Goal: Task Accomplishment & Management: Complete application form

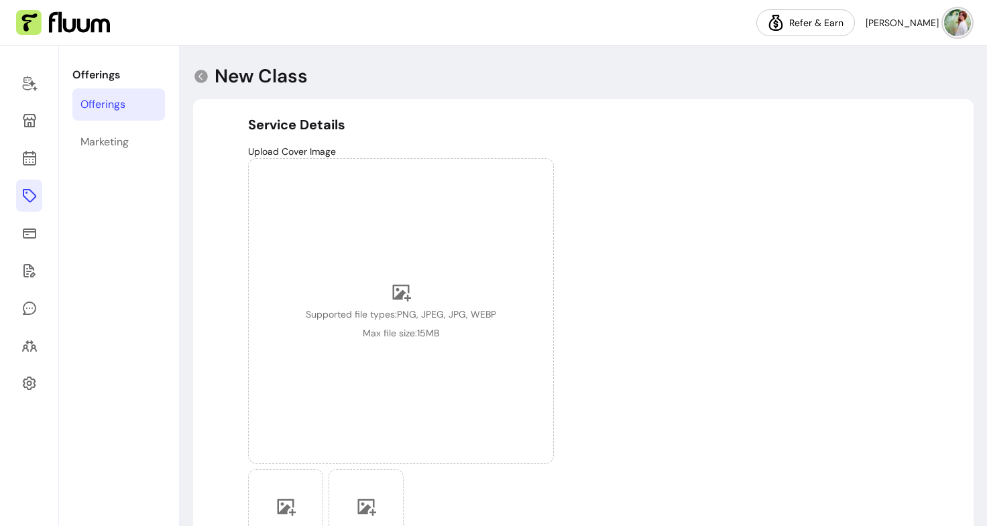
select select "***"
select select "******"
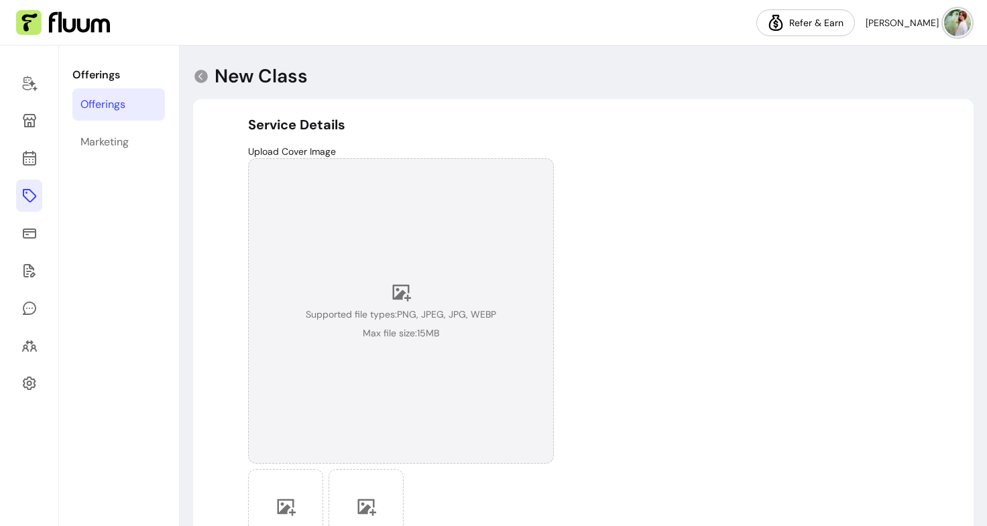
click at [397, 291] on icon at bounding box center [402, 293] width 19 height 17
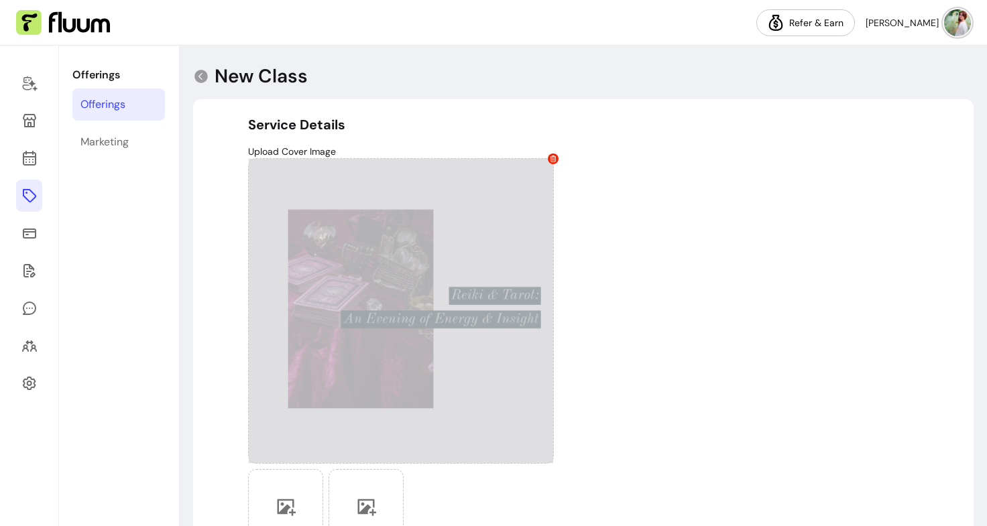
click at [644, 361] on div "Upload Cover Image Allowed formats: .jpg, .png, .webp - Max size 15MB" at bounding box center [583, 354] width 670 height 418
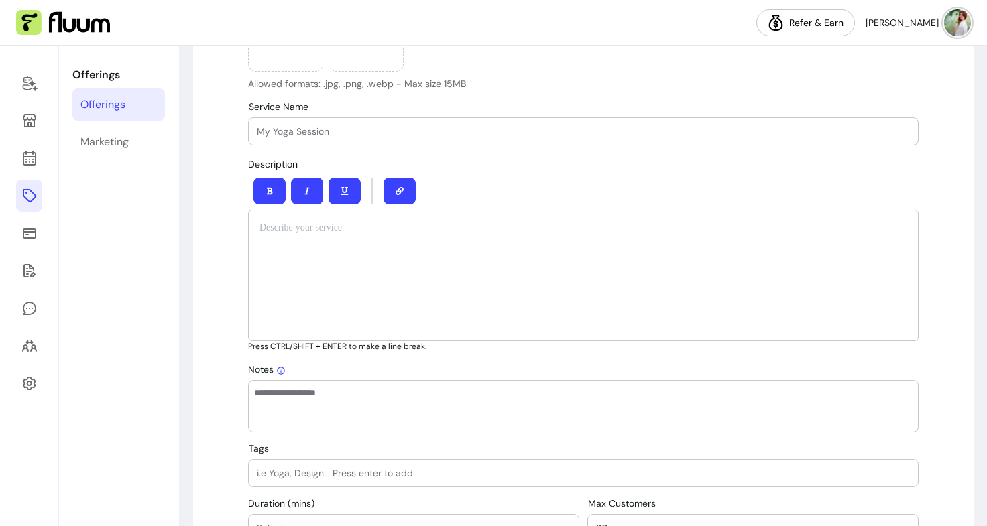
scroll to position [371, 0]
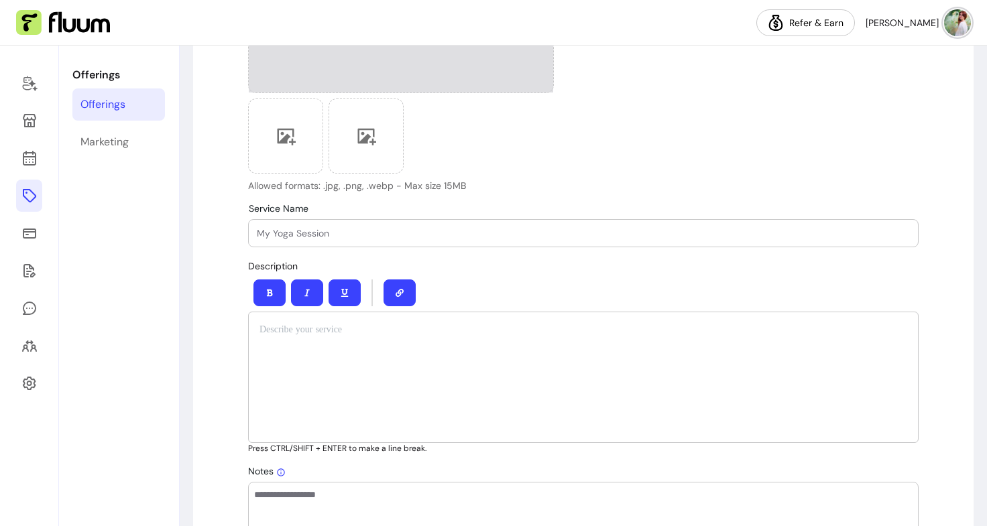
click at [327, 373] on div "To enrich screen reader interactions, please activate Accessibility in Grammarl…" at bounding box center [583, 377] width 670 height 131
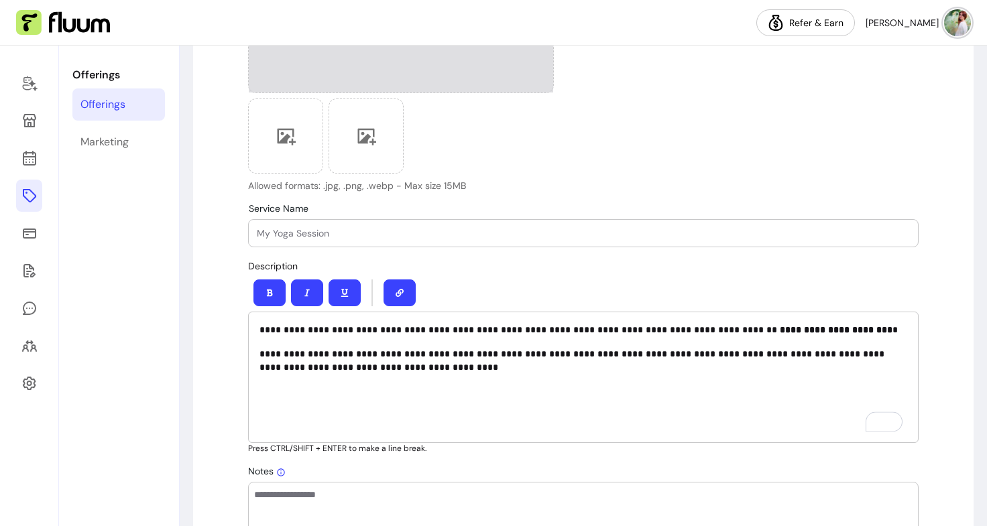
click at [378, 375] on div "**********" at bounding box center [583, 377] width 670 height 131
click at [341, 233] on input "Service Name" at bounding box center [583, 233] width 653 height 13
type input "r"
type input "tarot cards"
drag, startPoint x: 336, startPoint y: 223, endPoint x: 191, endPoint y: 217, distance: 144.9
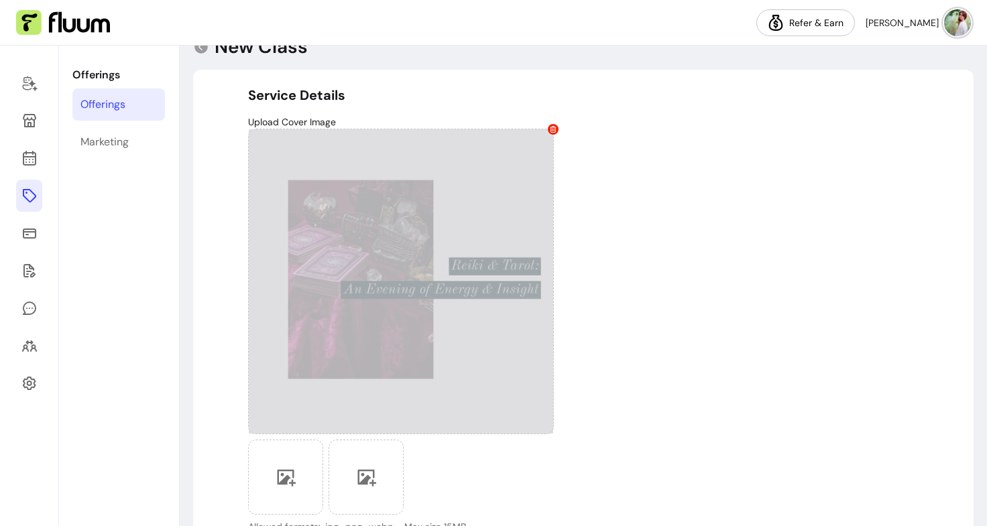
scroll to position [0, 0]
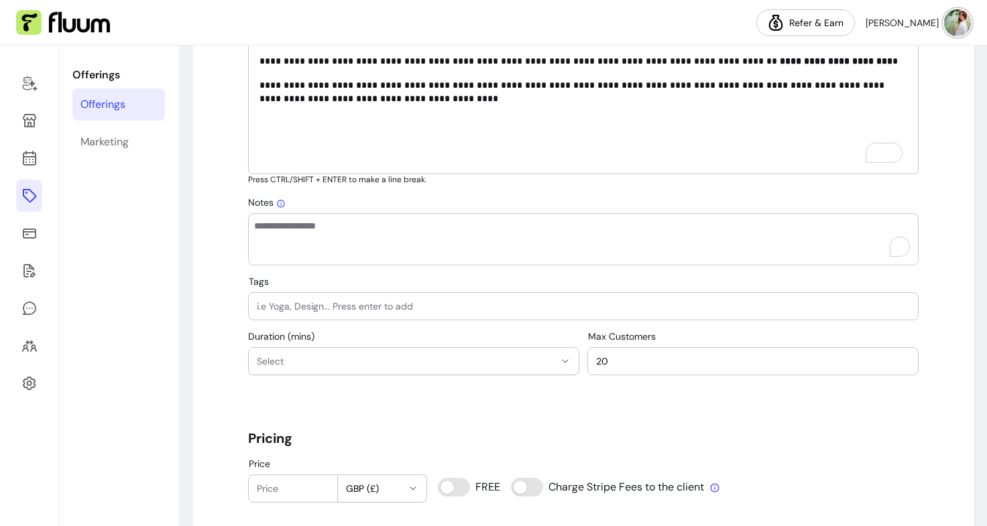
click at [517, 234] on textarea "Notes" at bounding box center [583, 239] width 658 height 40
click at [224, 269] on div "**********" at bounding box center [583, 513] width 780 height 2107
click at [362, 305] on input "Tags" at bounding box center [583, 306] width 653 height 13
type input "tarot cards"
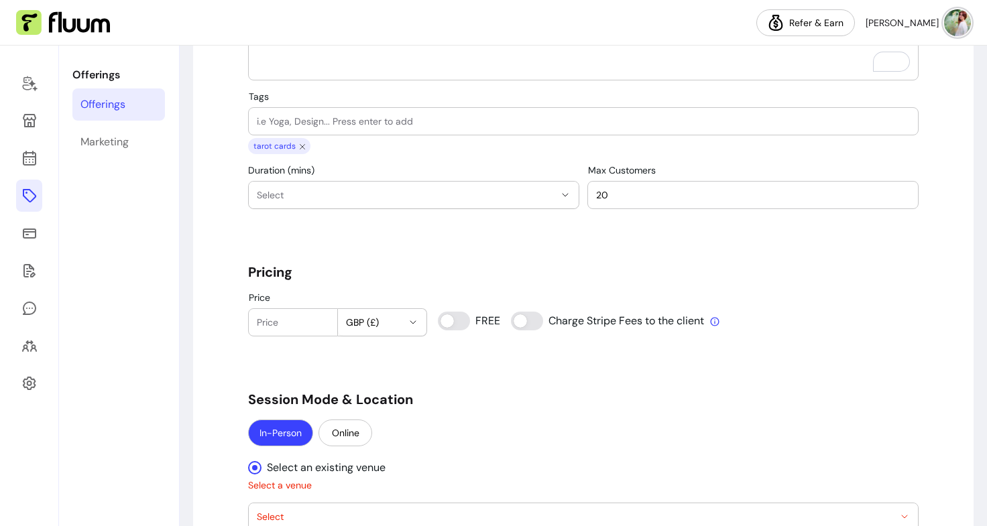
click at [509, 199] on span "Select" at bounding box center [406, 194] width 298 height 13
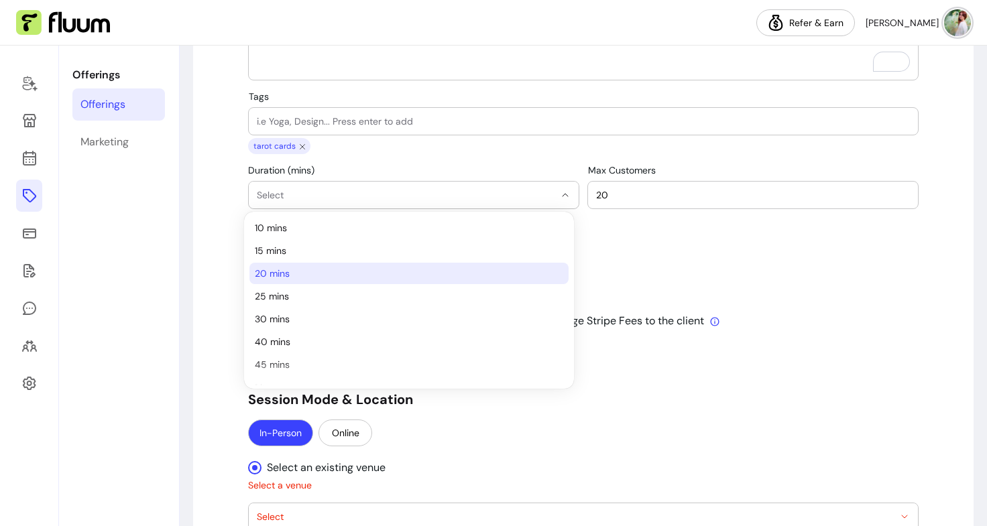
click at [332, 268] on span "20 mins" at bounding box center [402, 273] width 295 height 13
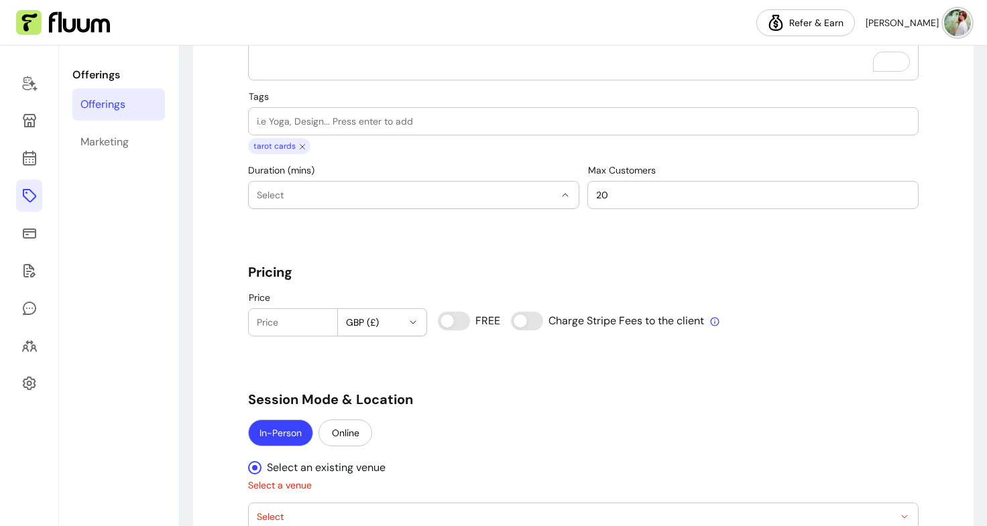
select select "**"
click at [561, 259] on div "**********" at bounding box center [583, 337] width 670 height 2093
drag, startPoint x: 606, startPoint y: 190, endPoint x: 582, endPoint y: 190, distance: 23.5
click at [588, 190] on div "Max Customers 20" at bounding box center [753, 195] width 330 height 27
type input "14"
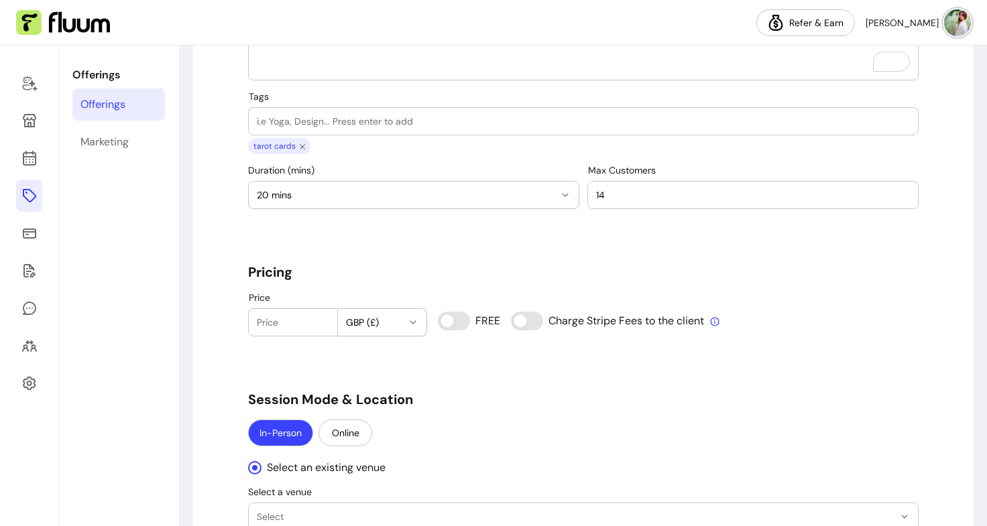
click at [576, 201] on div "**********" at bounding box center [583, 187] width 670 height 44
click at [503, 228] on div "**********" at bounding box center [583, 337] width 670 height 2093
click at [491, 325] on div "Price GBP (£) FREE Charge Stripe Fees to the client" at bounding box center [583, 314] width 670 height 44
click at [302, 320] on input "Price" at bounding box center [293, 322] width 72 height 13
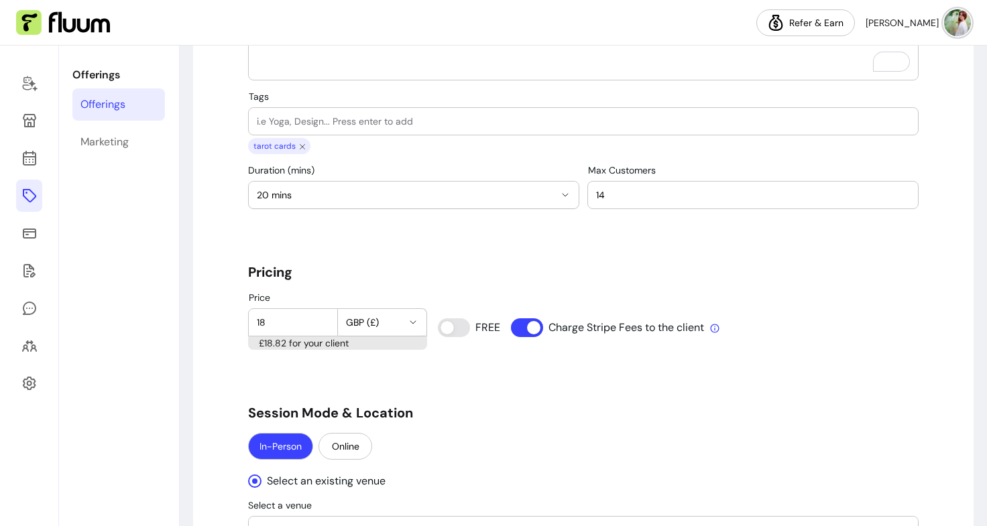
type input "18"
click at [367, 261] on div "**********" at bounding box center [583, 344] width 670 height 2107
click at [282, 324] on input "18" at bounding box center [293, 322] width 72 height 13
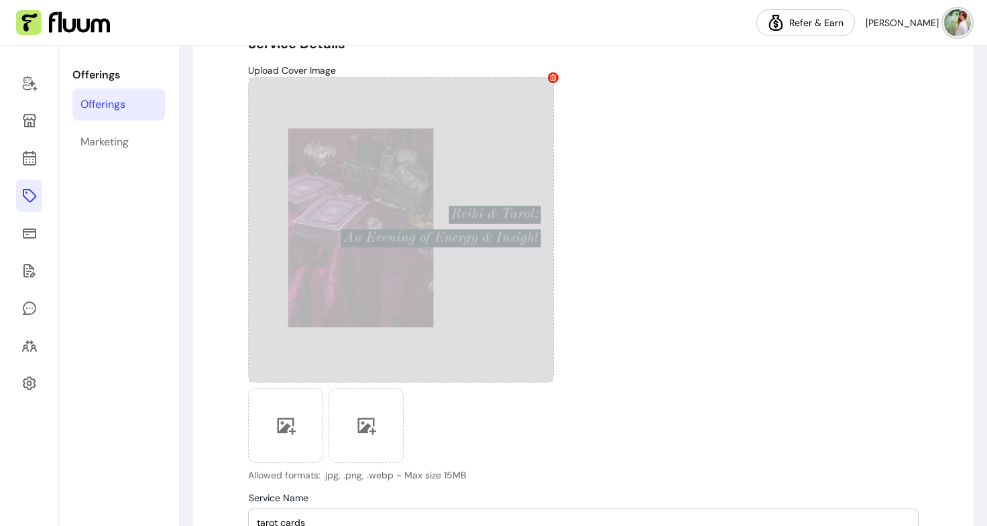
click at [825, 187] on div "Upload Cover Image Allowed formats: .jpg, .png, .webp - Max size 15MB" at bounding box center [583, 273] width 670 height 418
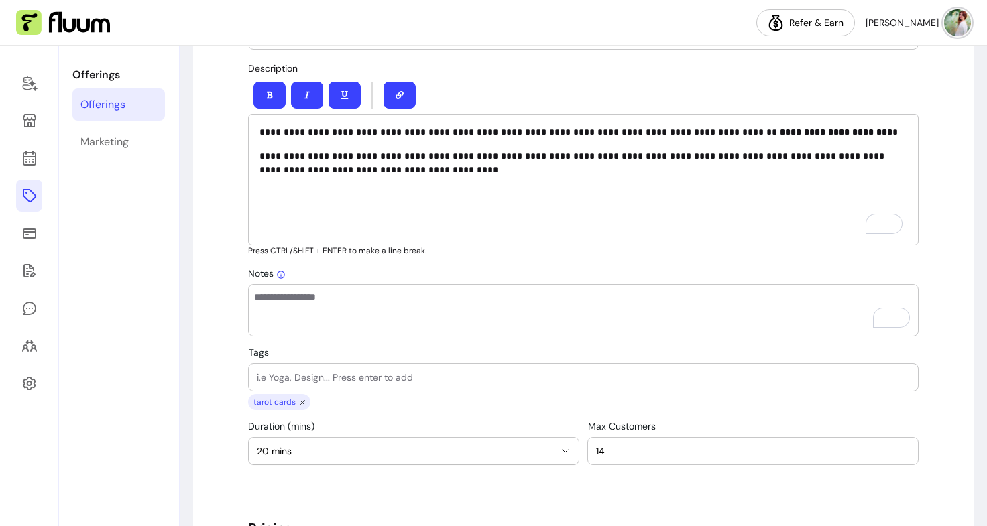
scroll to position [642, 0]
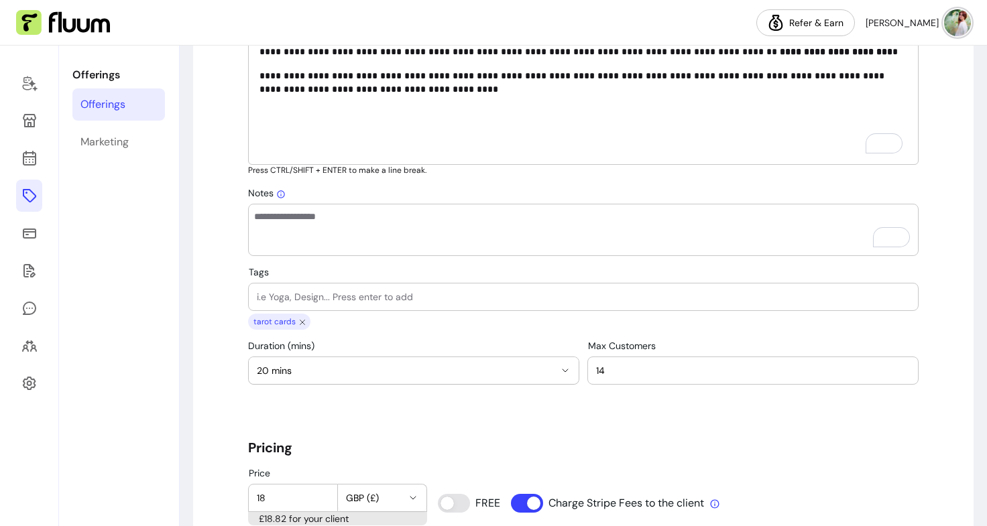
click at [354, 303] on input "Tags" at bounding box center [583, 296] width 653 height 13
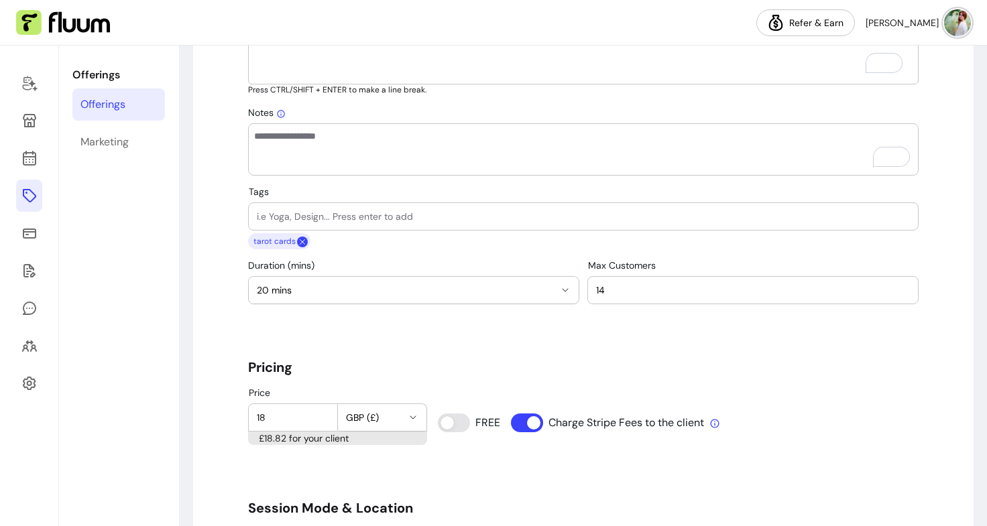
click at [297, 243] on icon "close chip" at bounding box center [302, 242] width 11 height 11
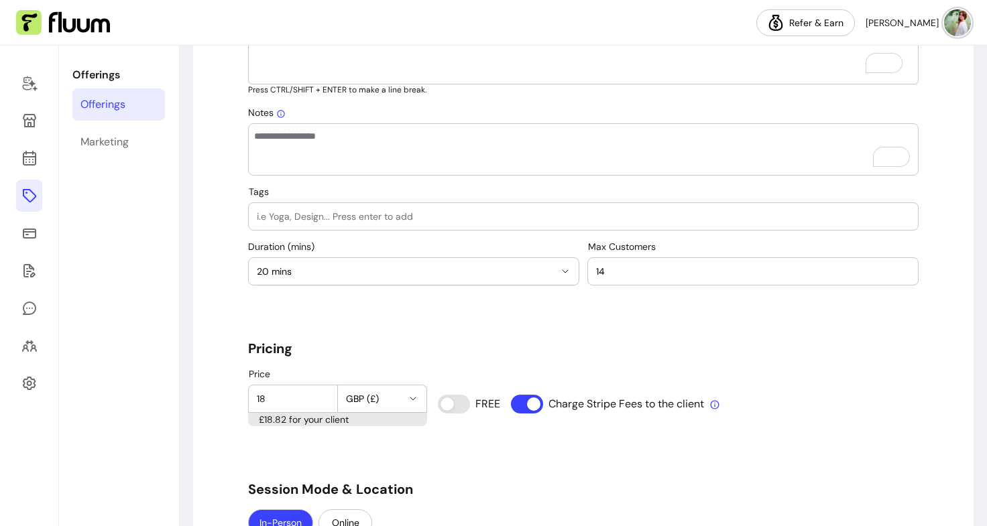
click at [320, 214] on input "Tags" at bounding box center [583, 216] width 653 height 13
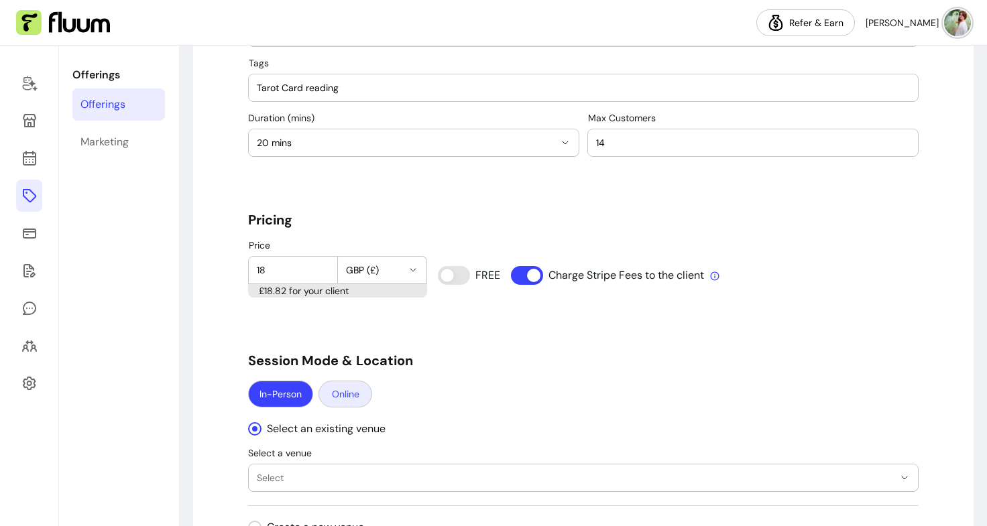
type input "Tarot Card reading"
click at [335, 404] on button "Online" at bounding box center [345, 394] width 54 height 27
select select "****"
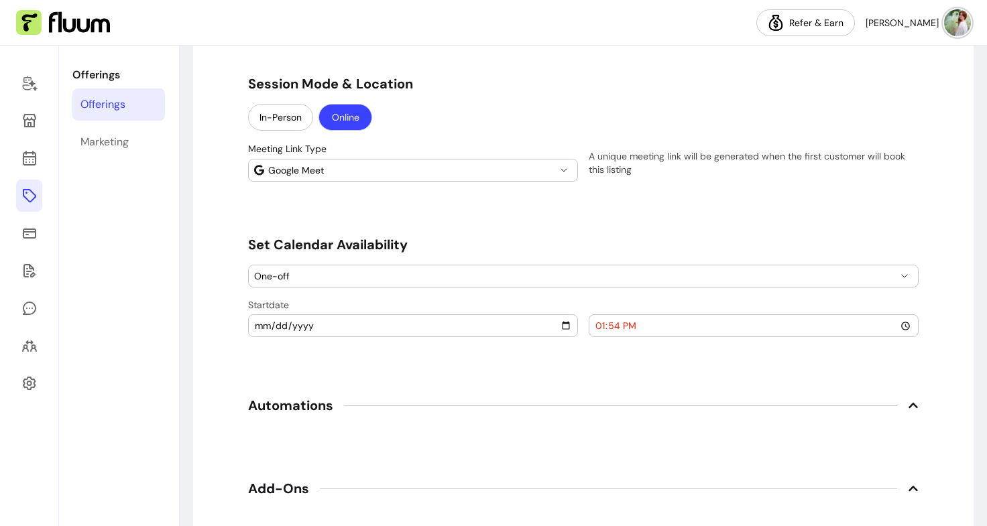
click at [559, 330] on input "2025-10-14" at bounding box center [413, 325] width 318 height 15
type input "2025-10-29"
click at [564, 397] on span "Automations" at bounding box center [583, 405] width 670 height 29
click at [694, 320] on input "13:54" at bounding box center [754, 325] width 318 height 15
click at [630, 319] on input "13:54" at bounding box center [754, 325] width 318 height 15
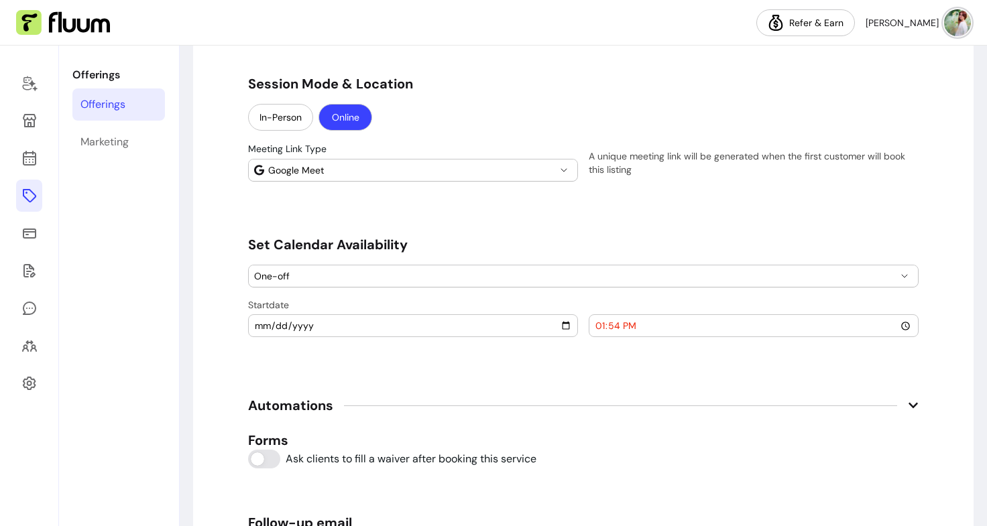
click at [589, 326] on div "13:54" at bounding box center [753, 325] width 328 height 21
click at [900, 324] on input "13:54" at bounding box center [754, 325] width 318 height 15
type input "14:30"
click at [481, 356] on div "**********" at bounding box center [583, 64] width 670 height 2168
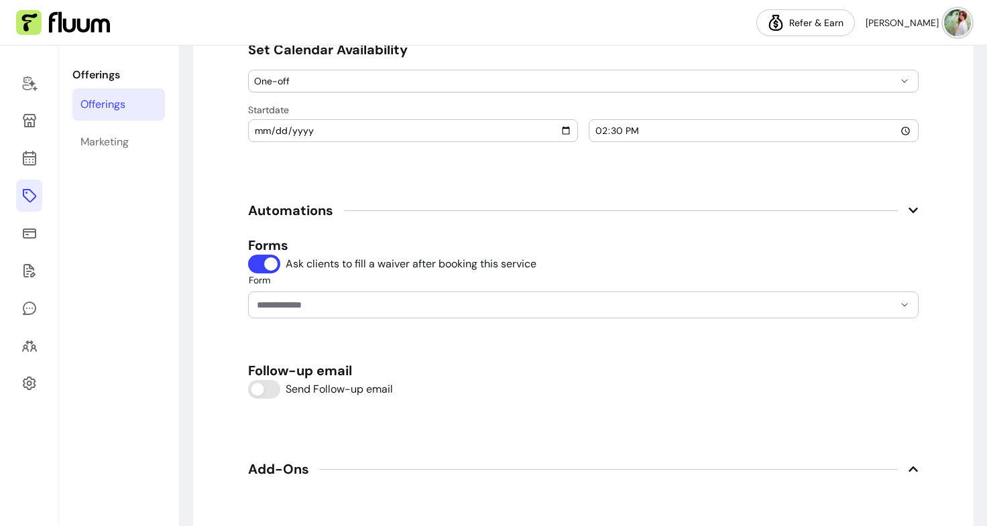
click at [333, 304] on input "Form" at bounding box center [564, 304] width 615 height 13
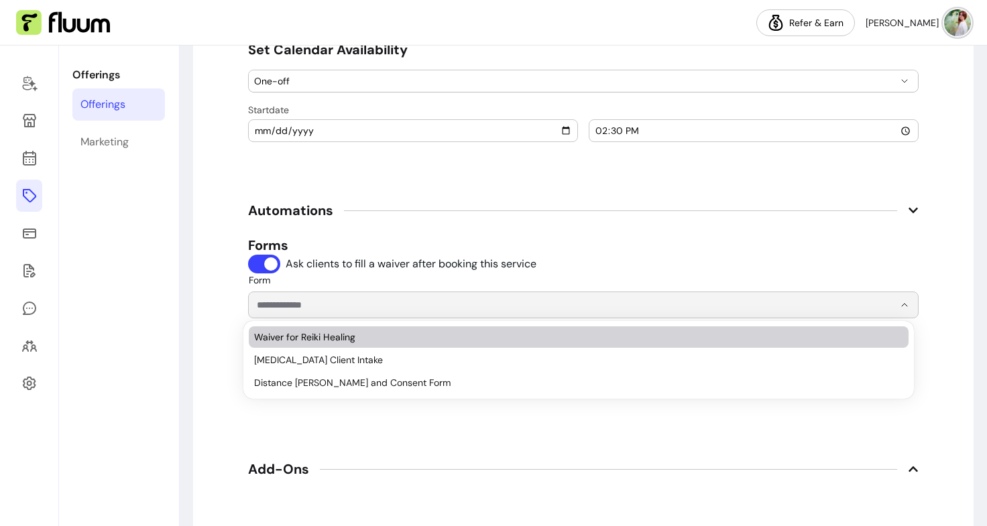
click at [333, 304] on input "Form" at bounding box center [564, 304] width 615 height 13
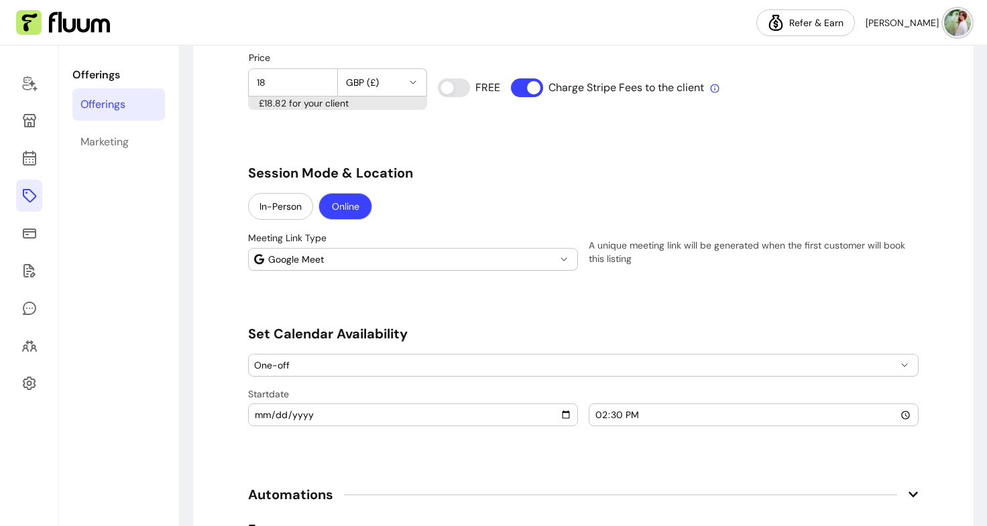
scroll to position [1046, 0]
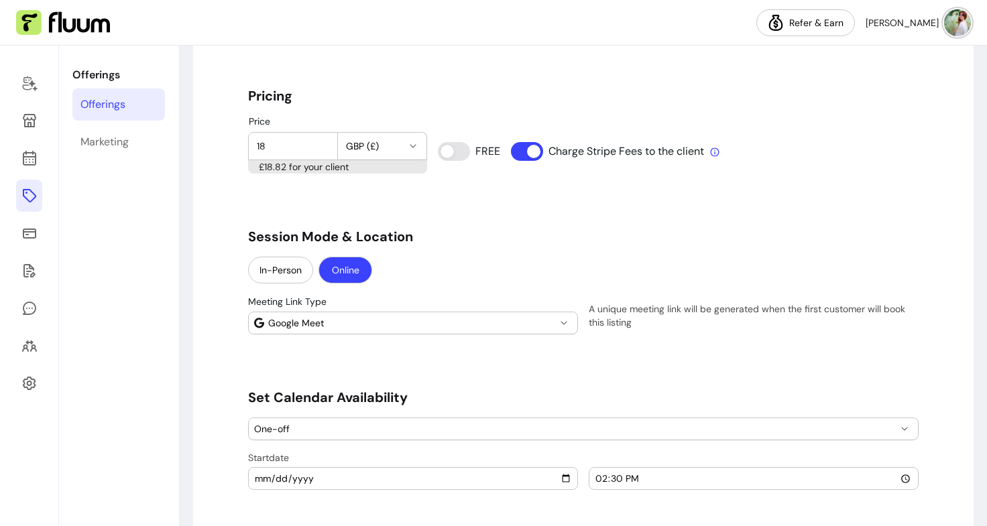
click at [296, 143] on input "18" at bounding box center [293, 145] width 72 height 13
type input "19"
click at [283, 216] on div "**********" at bounding box center [583, 238] width 670 height 2211
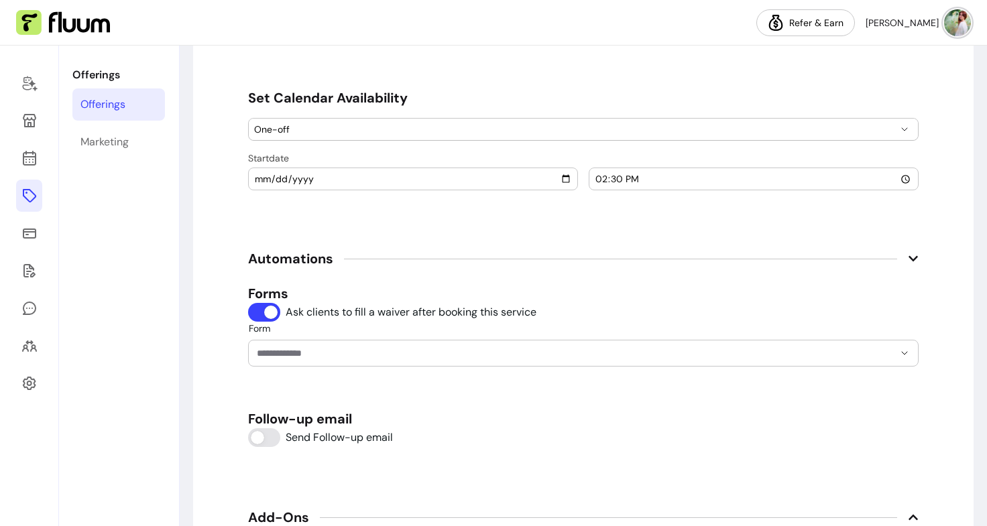
scroll to position [1284, 0]
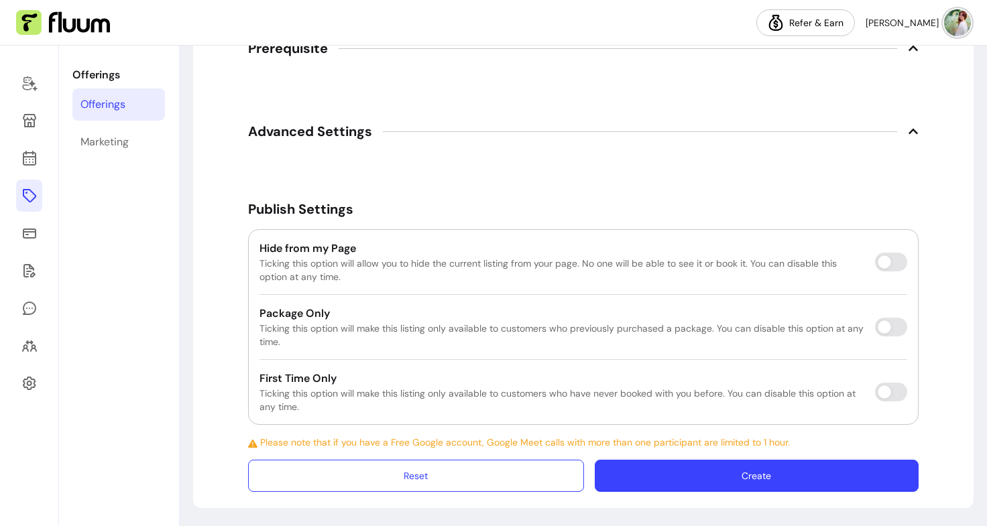
drag, startPoint x: 757, startPoint y: 485, endPoint x: 741, endPoint y: 479, distance: 17.4
click at [741, 479] on button "Create" at bounding box center [757, 476] width 324 height 32
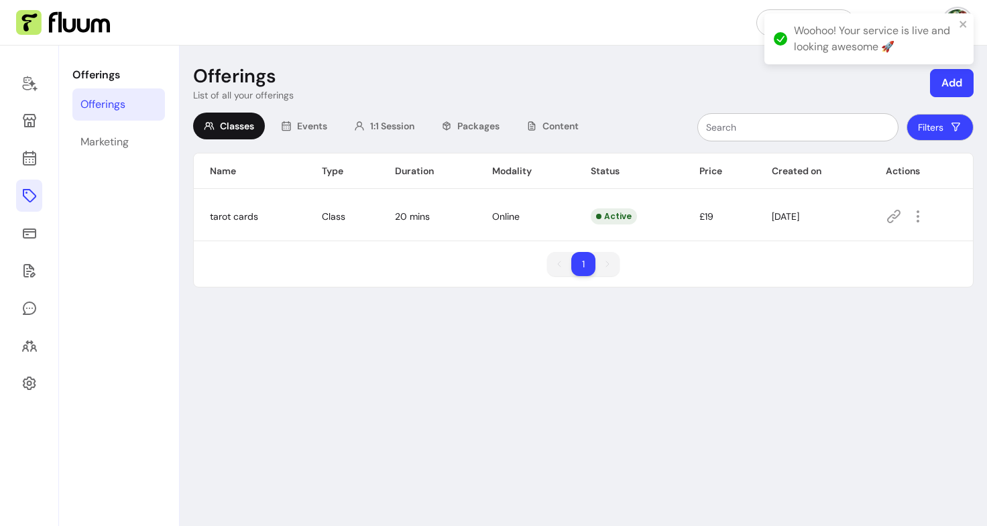
click at [936, 212] on div at bounding box center [924, 216] width 79 height 21
click at [918, 215] on icon "button" at bounding box center [917, 215] width 15 height 15
click at [457, 373] on div "Offerings List of all your offerings Add Classes Events 1:1 Session Packages Co…" at bounding box center [583, 286] width 807 height 481
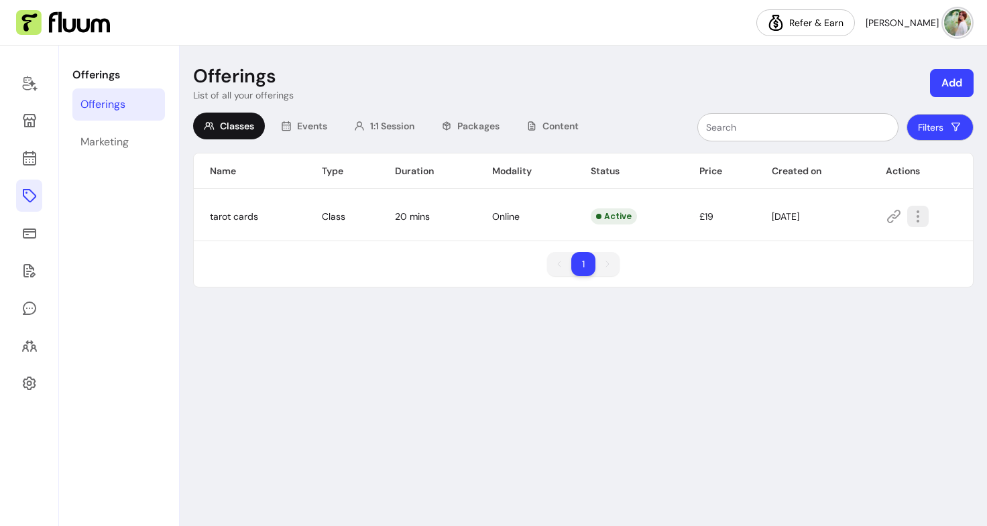
click at [923, 210] on icon "button" at bounding box center [918, 216] width 16 height 16
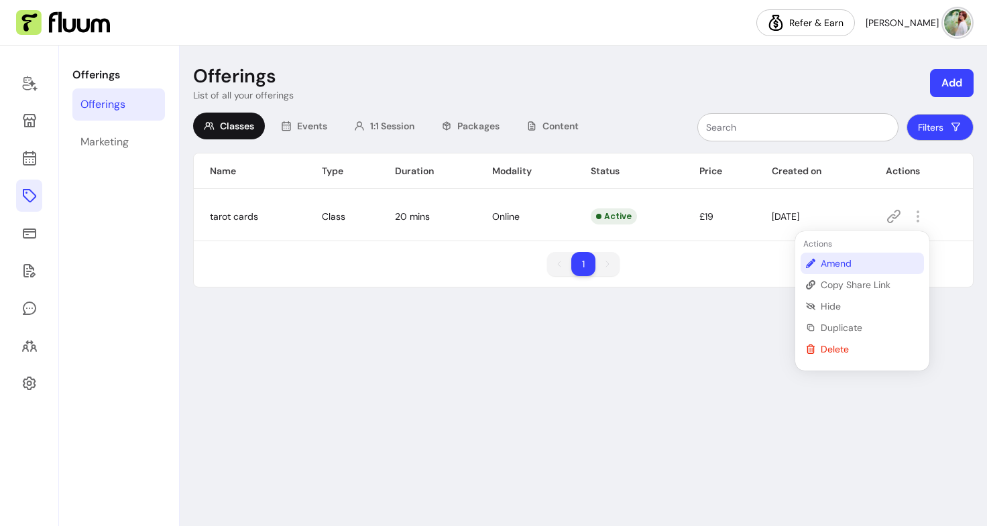
click at [866, 266] on span "Amend" at bounding box center [869, 263] width 98 height 13
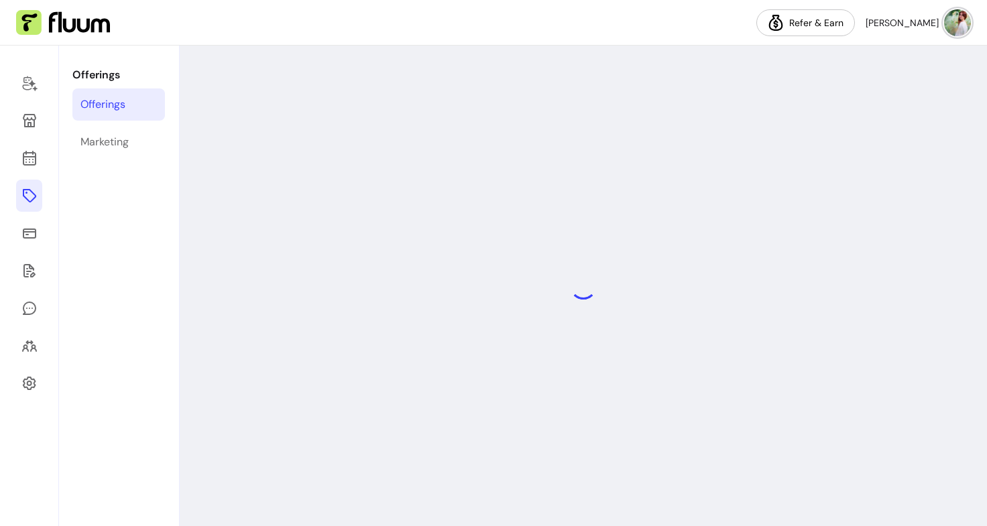
select select "**"
select select "***"
select select "****"
select select "******"
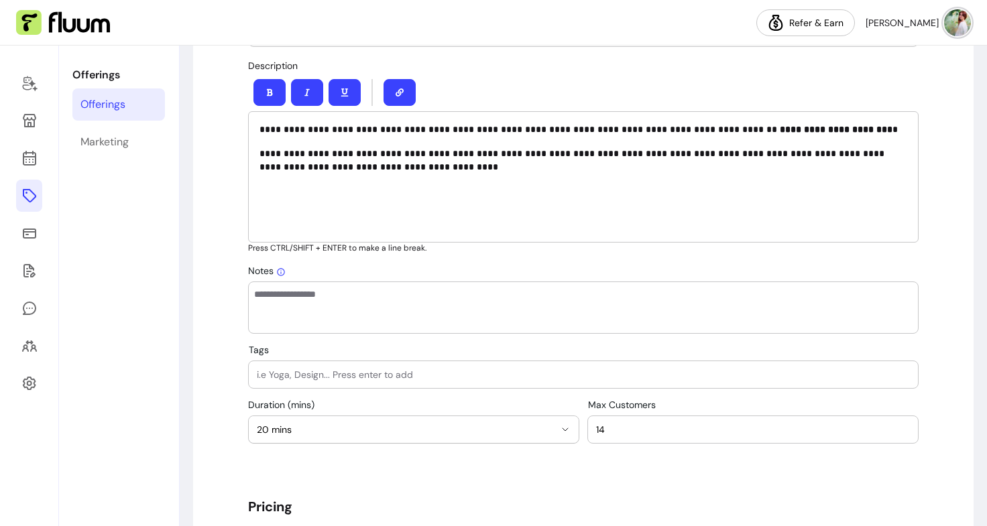
click at [106, 103] on div "Offerings" at bounding box center [102, 105] width 45 height 16
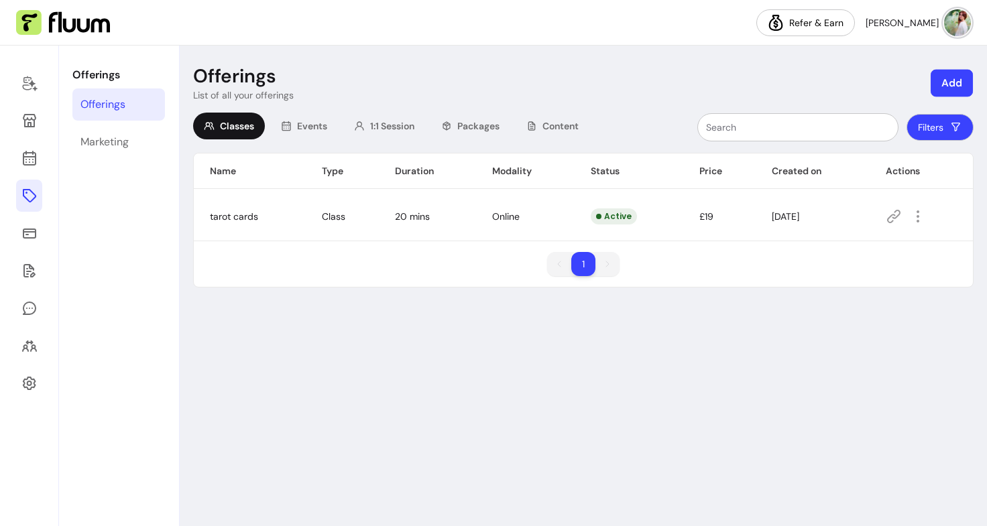
click at [956, 84] on button "Add" at bounding box center [951, 83] width 42 height 27
drag, startPoint x: 921, startPoint y: 166, endPoint x: 608, endPoint y: 338, distance: 357.3
click at [608, 338] on div "Offerings List of all your offerings Add Classes Events 1:1 Session Packages Co…" at bounding box center [583, 286] width 807 height 481
click at [946, 80] on button "Add" at bounding box center [951, 83] width 42 height 27
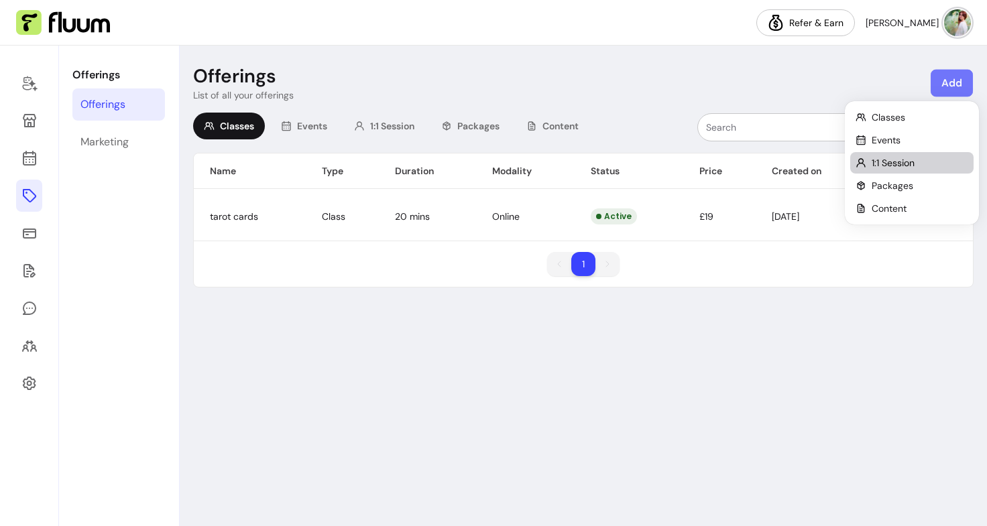
click at [903, 161] on span "1:1 Session" at bounding box center [892, 162] width 43 height 13
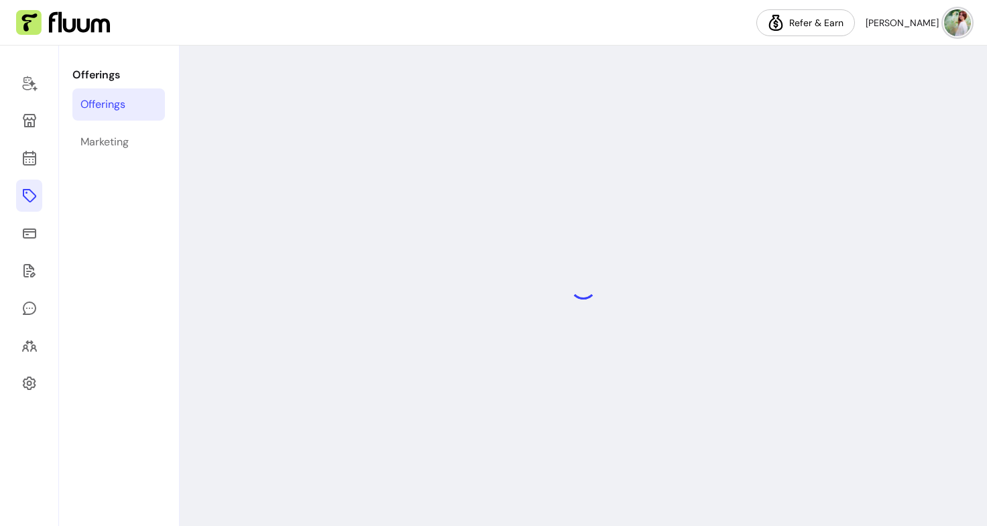
select select "***"
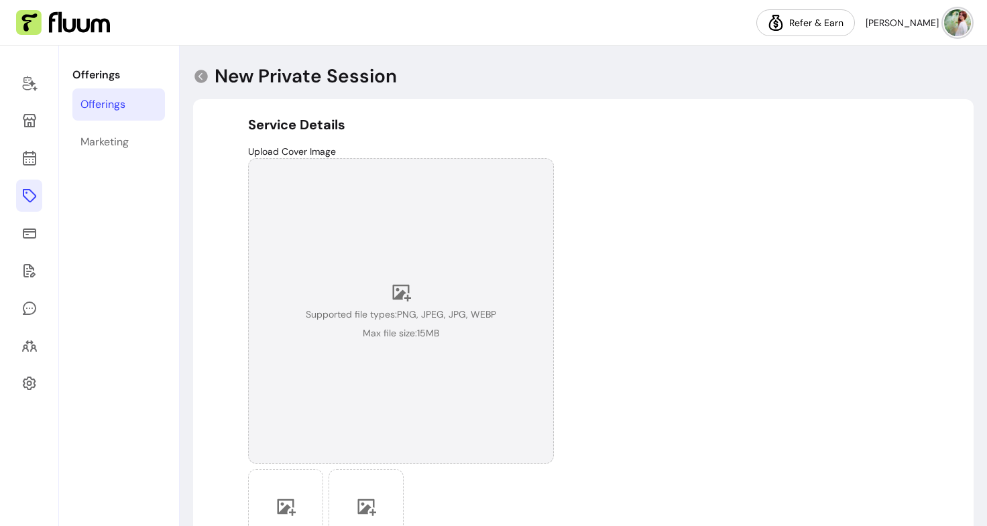
click at [411, 290] on div "Supported file types: PNG, JPEG, JPG, WEBP Max file size: 15 MB" at bounding box center [401, 311] width 190 height 58
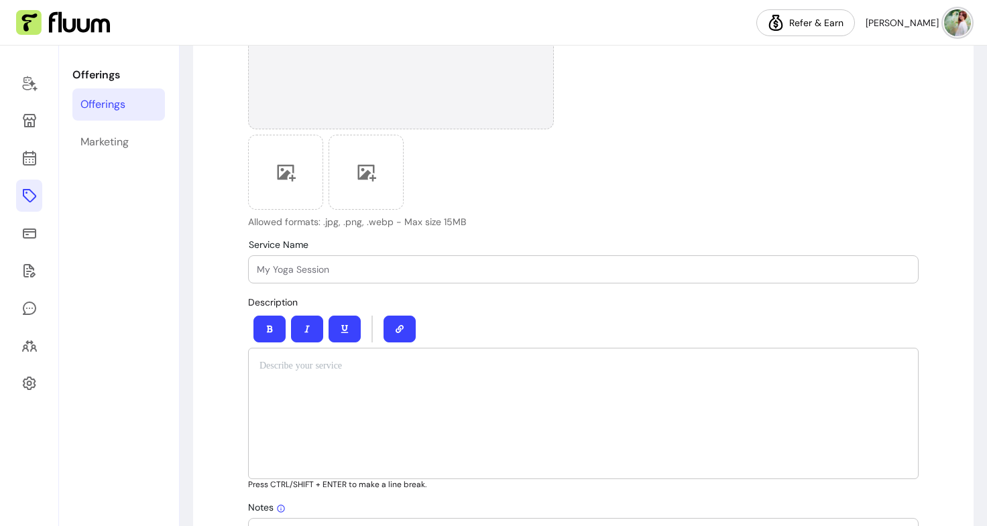
scroll to position [335, 0]
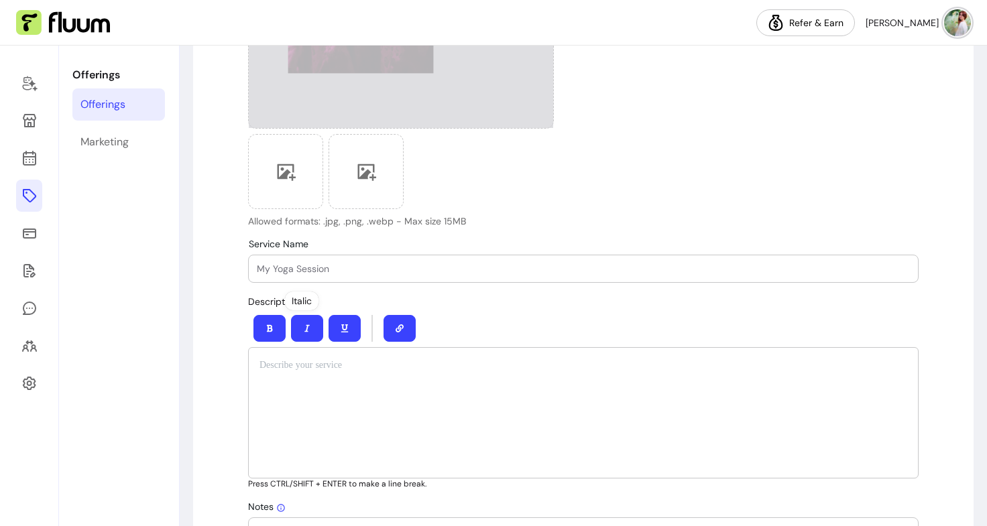
click at [286, 420] on div at bounding box center [583, 412] width 670 height 131
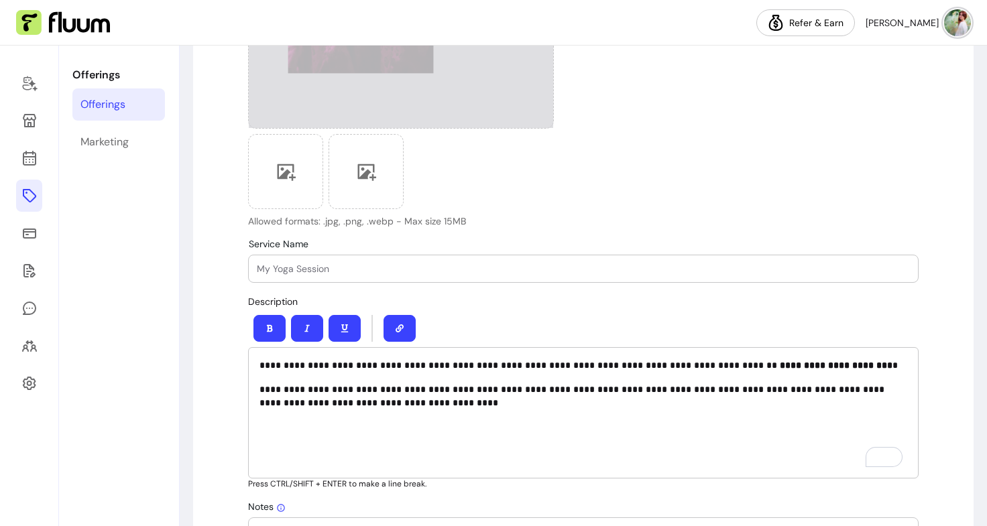
click at [272, 271] on input "Service Name" at bounding box center [583, 268] width 653 height 13
click at [339, 265] on input "Magical Tarot Card reading" at bounding box center [583, 268] width 653 height 13
type input "Magical Tarot Card Reading"
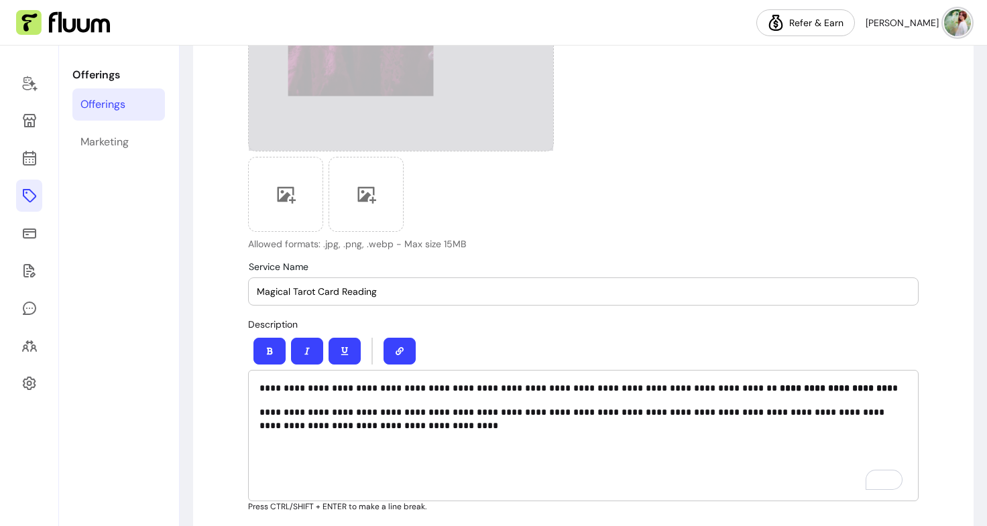
scroll to position [119, 0]
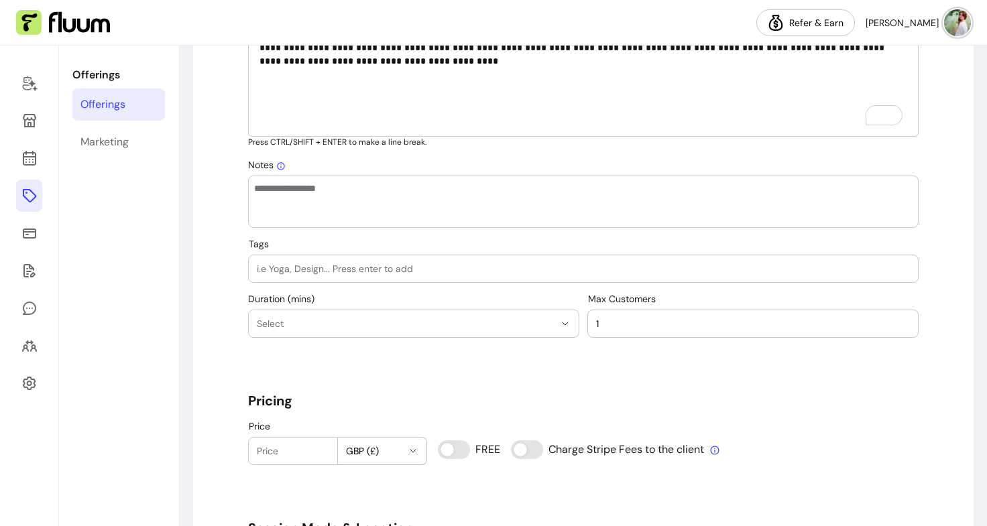
click at [341, 265] on input "Tags" at bounding box center [583, 268] width 653 height 13
type input "Tarot Cards"
click at [318, 326] on span "Select" at bounding box center [406, 323] width 298 height 13
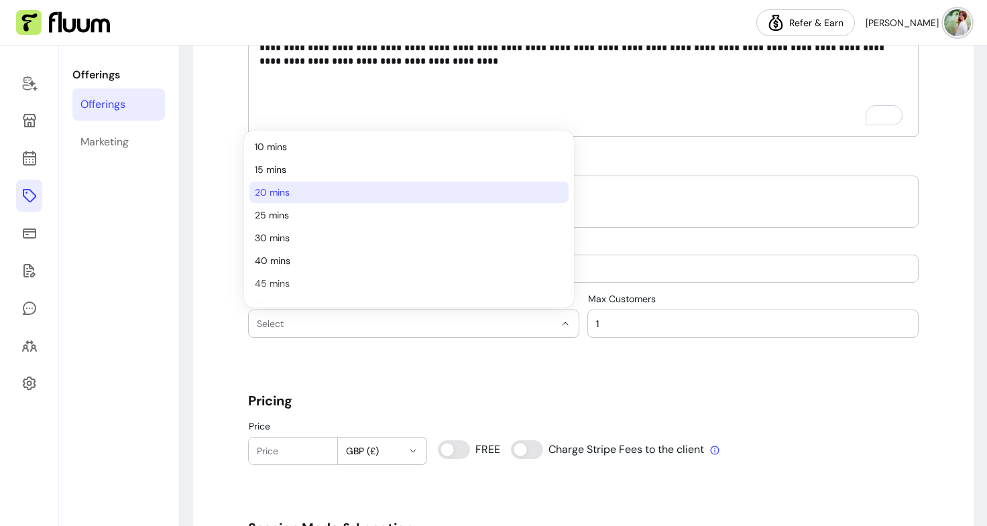
click at [329, 192] on span "20 mins" at bounding box center [402, 192] width 295 height 13
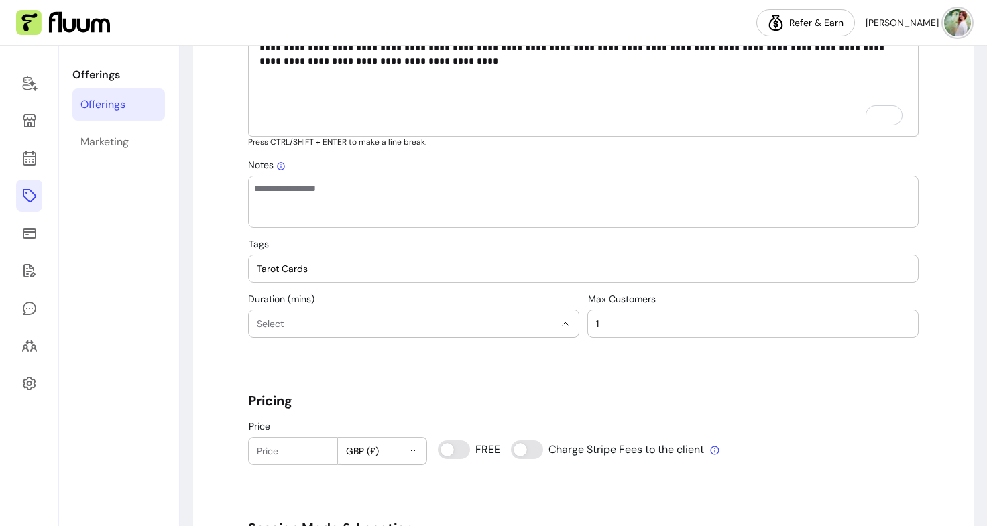
select select "**"
click at [391, 393] on h5 "Pricing" at bounding box center [583, 400] width 670 height 19
drag, startPoint x: 608, startPoint y: 317, endPoint x: 570, endPoint y: 318, distance: 38.2
click at [570, 318] on div "**********" at bounding box center [583, 316] width 670 height 44
type input "14"
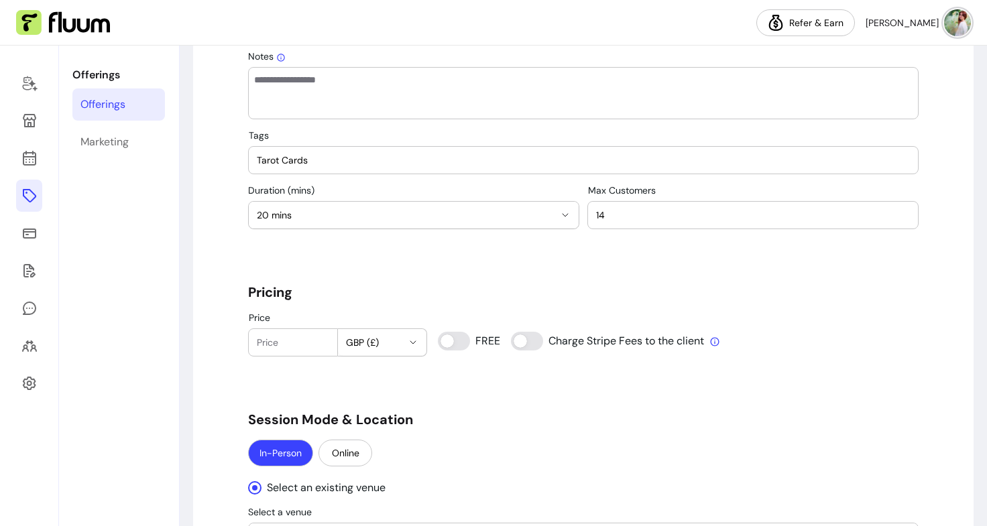
click at [304, 341] on input "Price" at bounding box center [293, 342] width 72 height 13
type input "19"
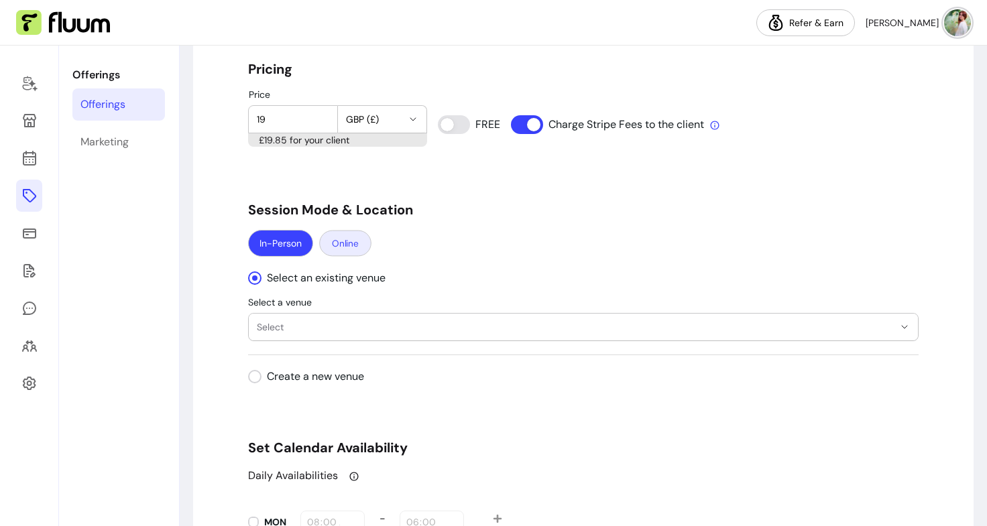
click at [353, 239] on button "Online" at bounding box center [345, 244] width 52 height 26
select select "****"
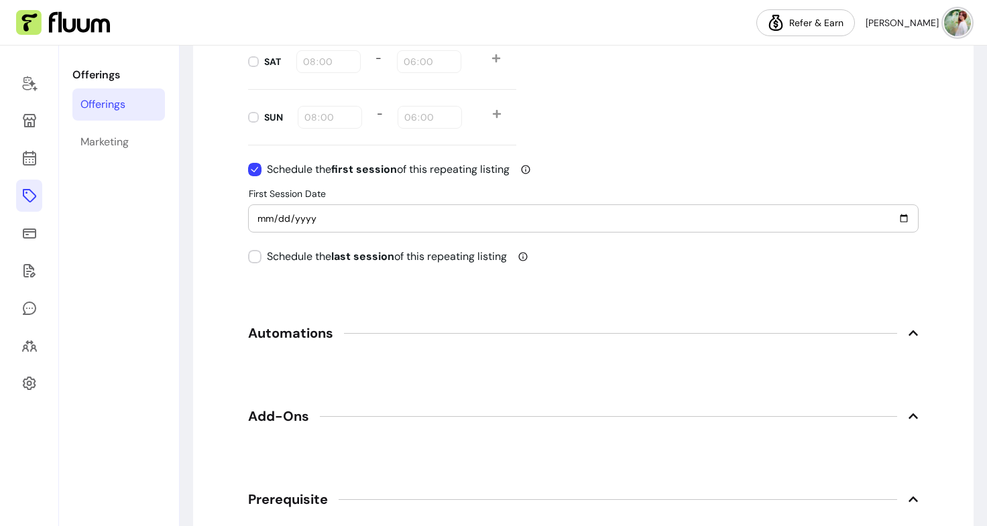
click at [896, 218] on input "2025-10-15" at bounding box center [583, 218] width 653 height 15
type input "2025-10-29"
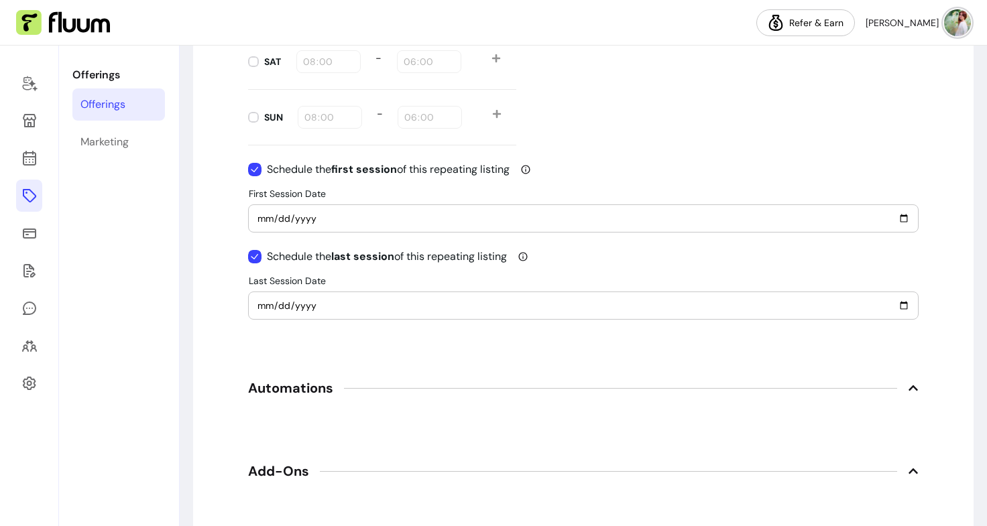
click at [372, 312] on input "2025-10-15" at bounding box center [583, 305] width 653 height 15
click at [900, 302] on input "2025-10-15" at bounding box center [583, 305] width 653 height 15
type input "2025-10-29"
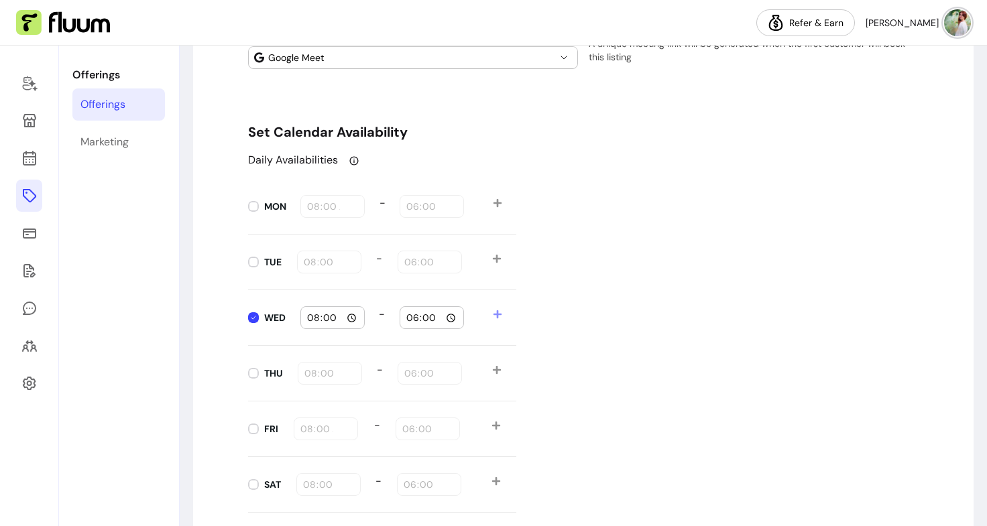
click at [353, 321] on div "08:00" at bounding box center [332, 317] width 63 height 21
click at [343, 318] on input "08:00" at bounding box center [332, 317] width 52 height 15
type input "14:30"
click at [447, 316] on input "18:00" at bounding box center [432, 317] width 52 height 15
type input "20:30"
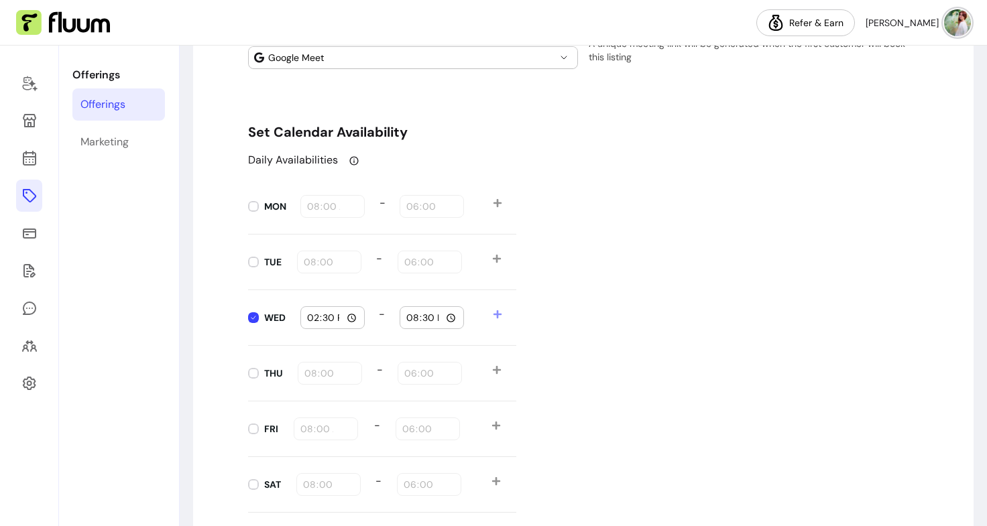
click at [568, 352] on div "Daily Availabilities MON 08:00 - 18:00 TUE 08:00 - 18:00 WED 14:30 - 20:30 THU …" at bounding box center [583, 360] width 670 height 416
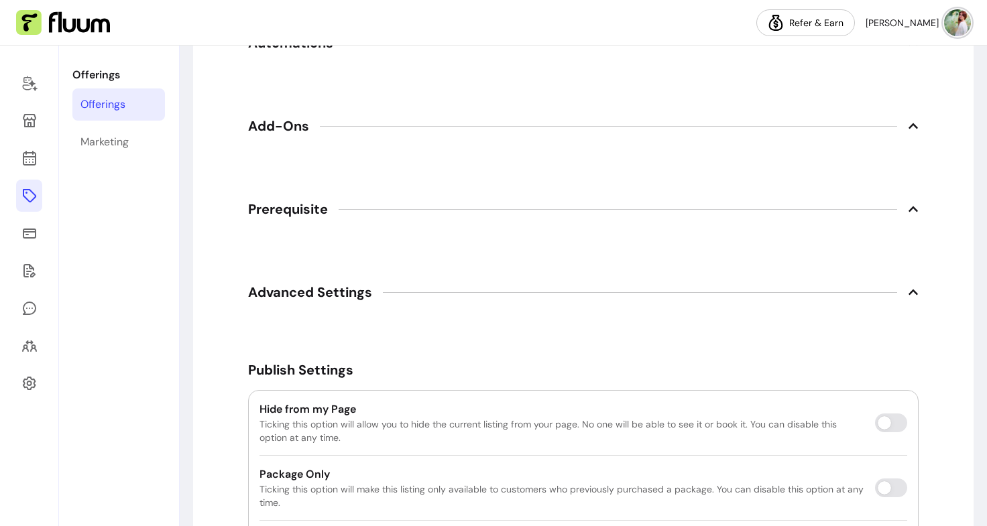
click at [908, 125] on icon at bounding box center [912, 125] width 9 height 5
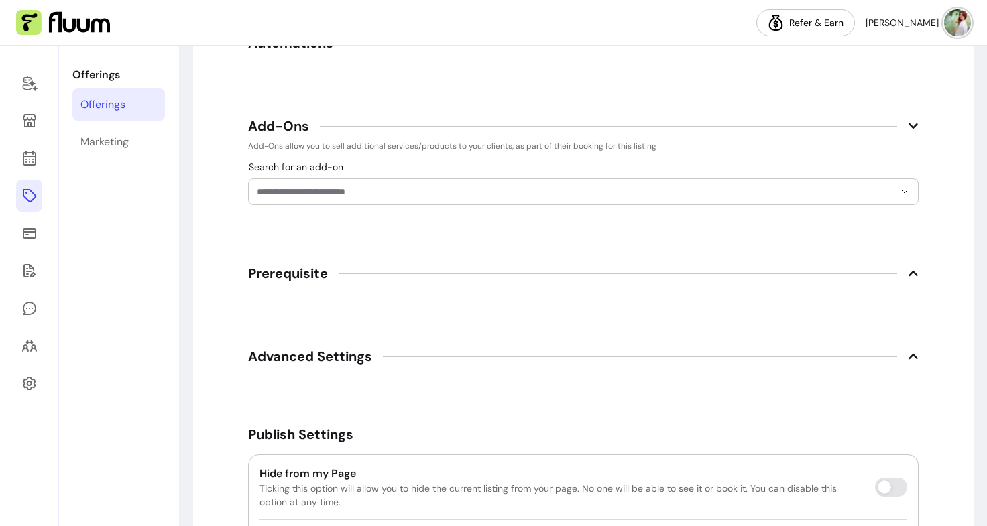
click at [908, 271] on icon at bounding box center [913, 273] width 11 height 11
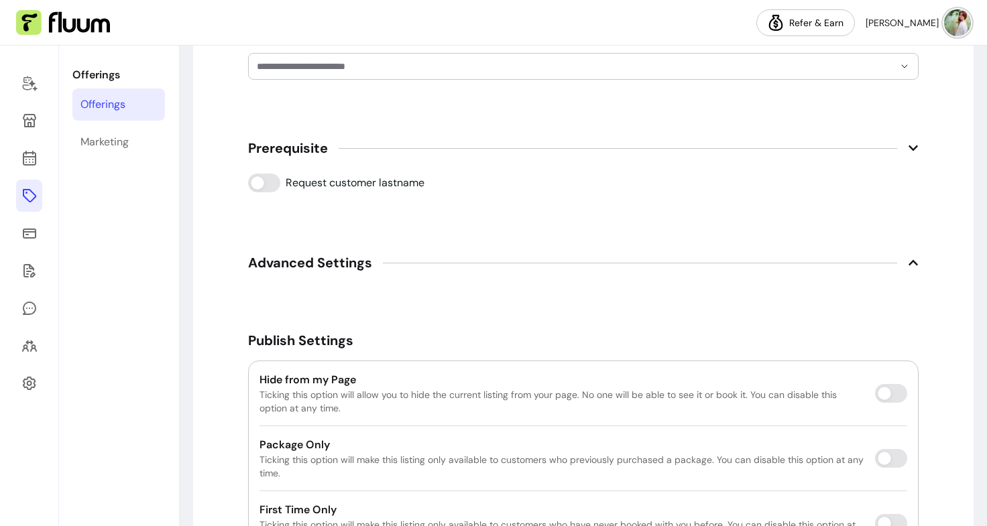
click at [909, 261] on icon at bounding box center [912, 262] width 9 height 5
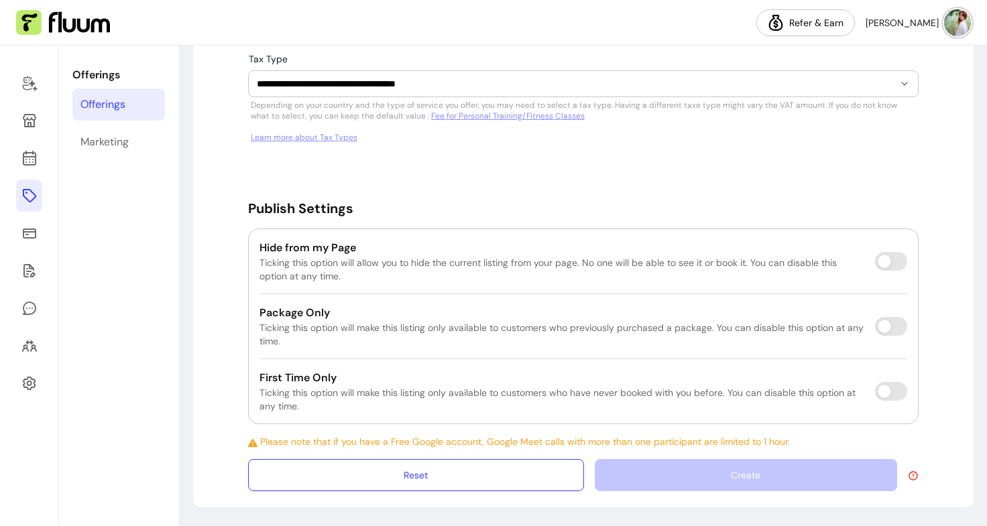
click at [665, 464] on div "Create" at bounding box center [757, 475] width 324 height 32
click at [692, 438] on span "Please note that if you have a Free Google account, Google Meet calls with more…" at bounding box center [583, 441] width 670 height 13
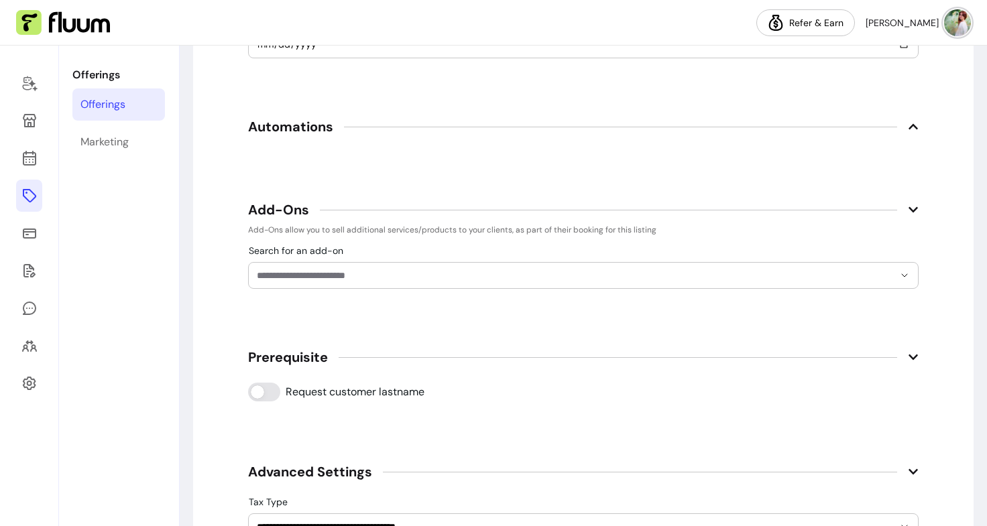
scroll to position [1928, 0]
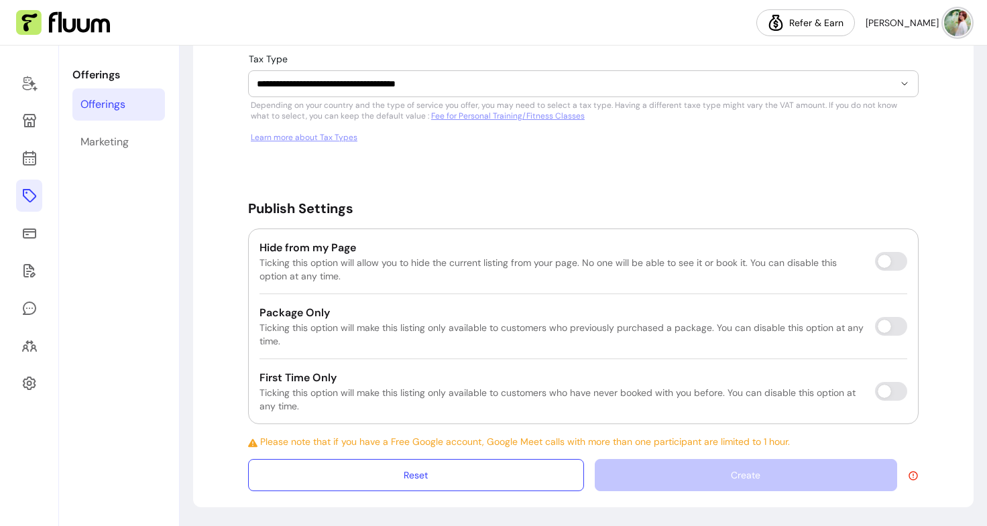
click at [688, 472] on div "Create" at bounding box center [757, 475] width 324 height 32
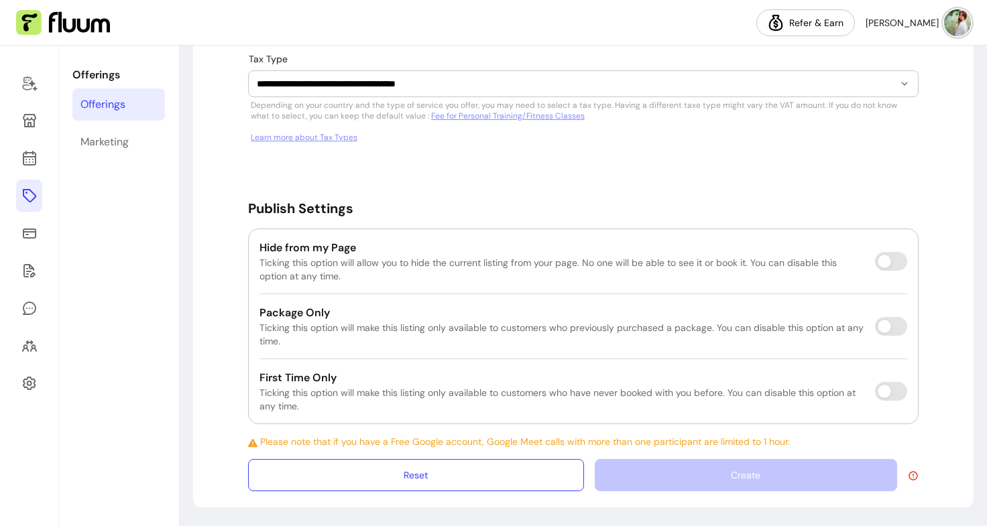
click at [688, 472] on div "Create" at bounding box center [757, 475] width 324 height 32
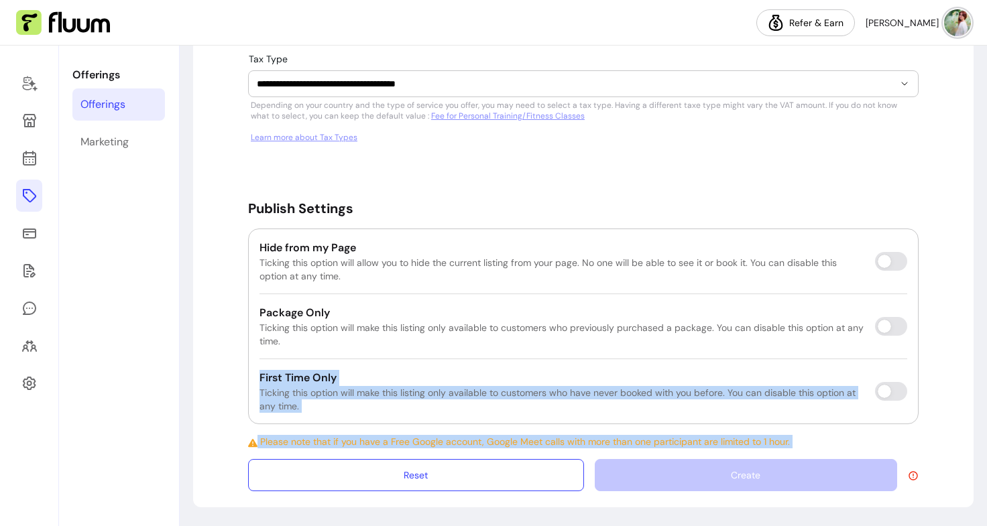
drag, startPoint x: 688, startPoint y: 472, endPoint x: 391, endPoint y: 414, distance: 302.5
click at [418, 440] on span "Please note that if you have a Free Google account, Google Meet calls with more…" at bounding box center [583, 441] width 670 height 13
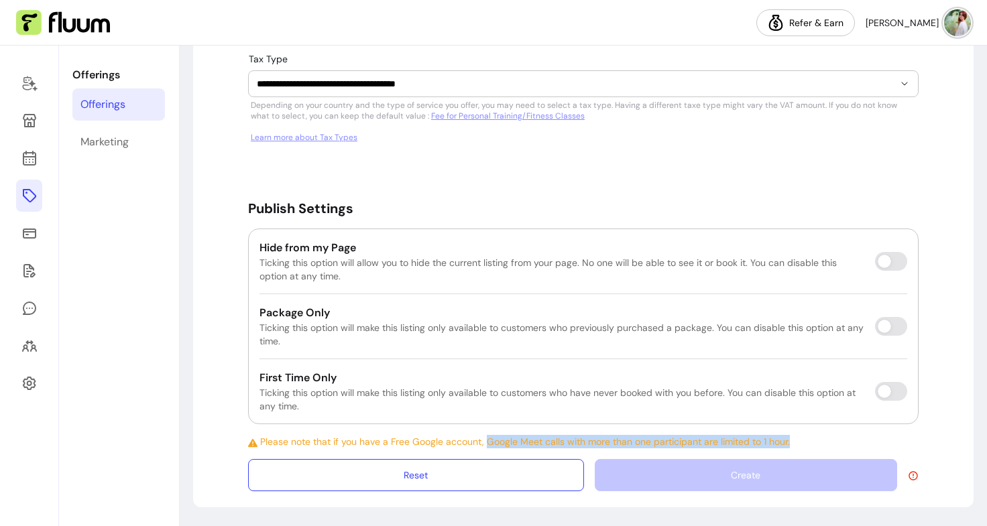
drag, startPoint x: 481, startPoint y: 437, endPoint x: 818, endPoint y: 424, distance: 337.4
click at [826, 480] on div "Create" at bounding box center [757, 475] width 324 height 32
click at [908, 475] on icon at bounding box center [913, 476] width 11 height 11
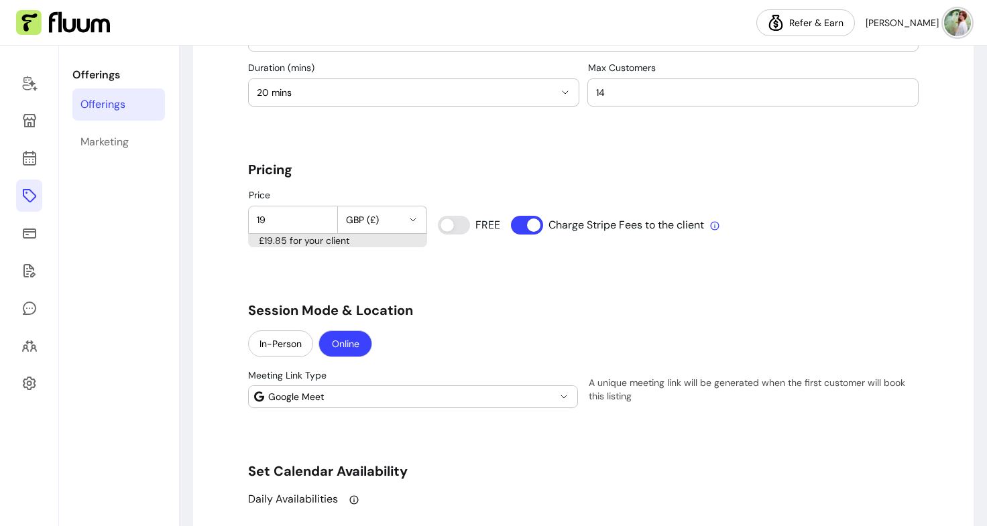
click at [558, 393] on icon "button" at bounding box center [563, 396] width 11 height 11
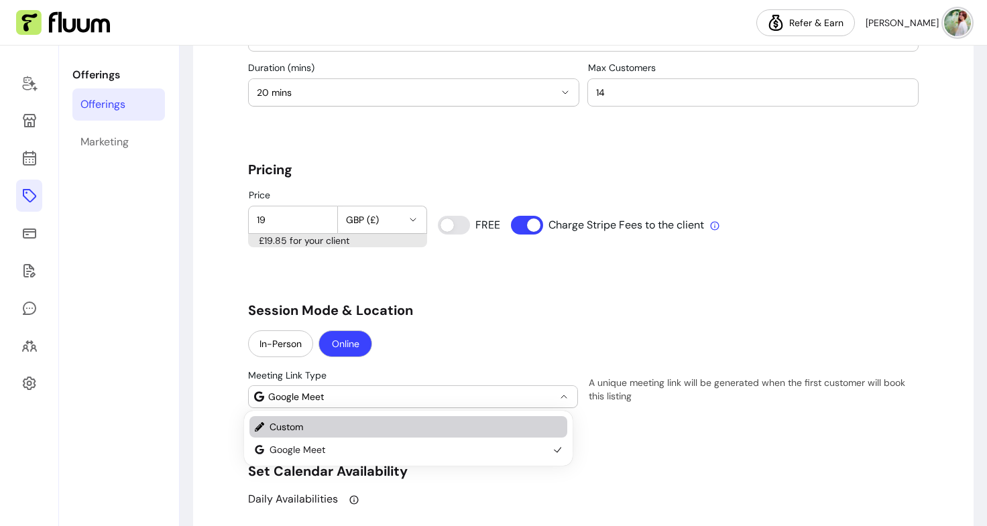
click at [440, 423] on span "Custom" at bounding box center [408, 426] width 279 height 13
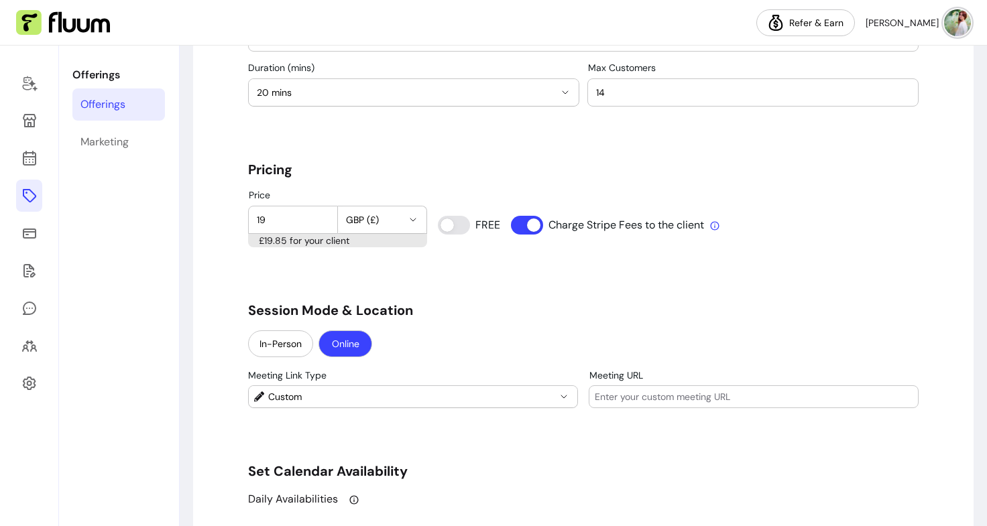
click at [615, 405] on div at bounding box center [754, 396] width 318 height 21
click at [493, 395] on span "Custom" at bounding box center [412, 396] width 288 height 13
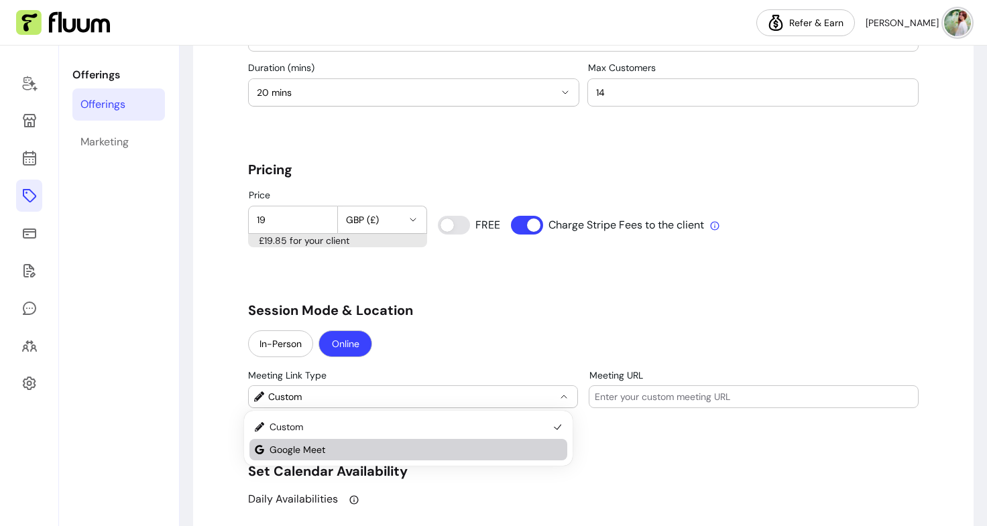
click at [448, 450] on span "Google Meet" at bounding box center [408, 449] width 279 height 13
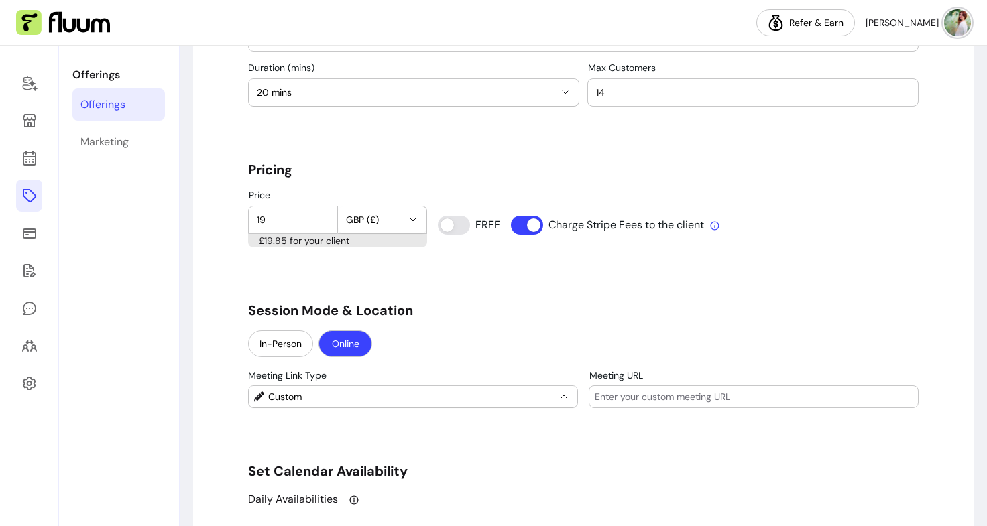
select select "****"
click at [515, 354] on div "In-Person Online" at bounding box center [583, 344] width 670 height 29
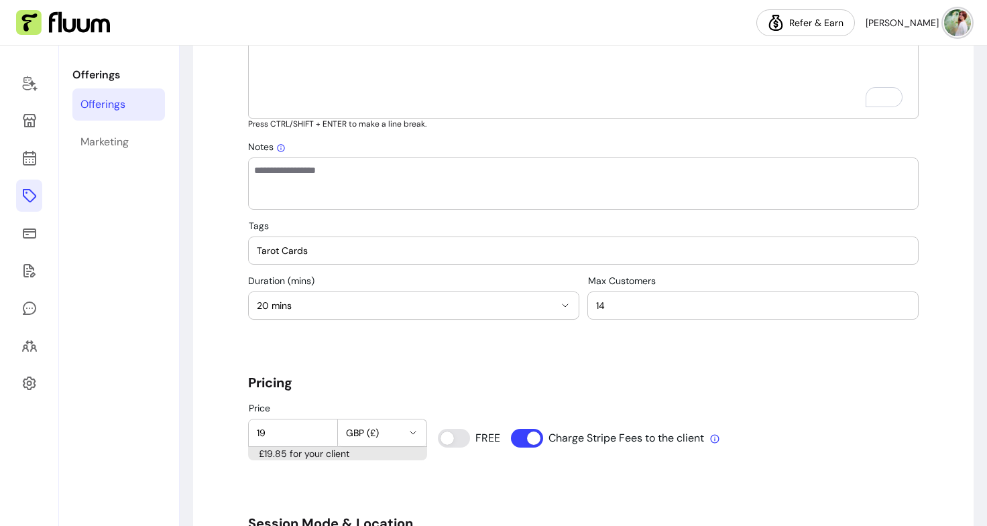
drag, startPoint x: 607, startPoint y: 307, endPoint x: 559, endPoint y: 300, distance: 48.8
click at [559, 300] on div "**********" at bounding box center [583, 297] width 670 height 44
type input "1"
click at [709, 413] on div "Price 19 GBP (£) £19.85 for your client FREE Charge Stripe Fees to the client" at bounding box center [583, 432] width 670 height 58
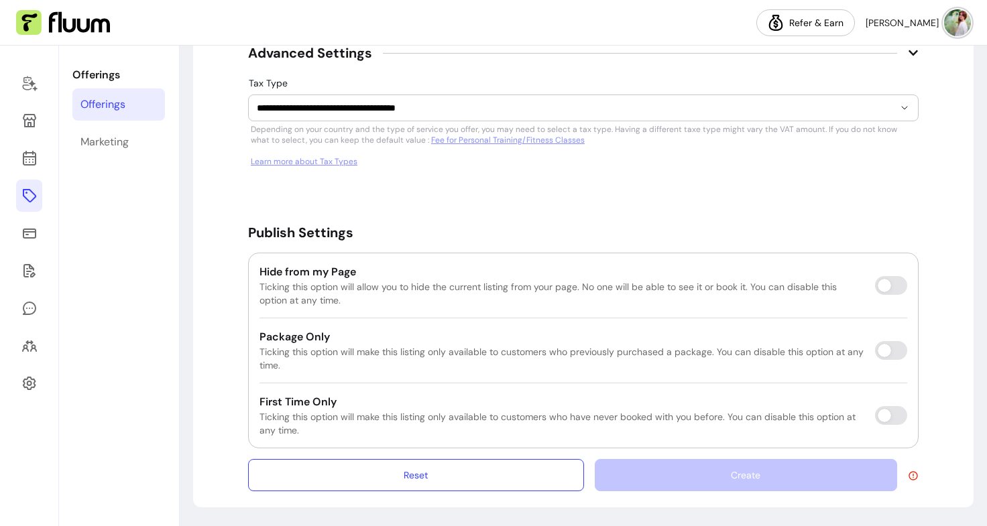
click at [729, 483] on div "Create" at bounding box center [757, 475] width 324 height 32
click at [666, 438] on div "Hide from my Page Ticking this option will allow you to hide the current listin…" at bounding box center [583, 351] width 670 height 196
click at [693, 448] on div "Hide from my Page Ticking this option will allow you to hide the current listin…" at bounding box center [583, 351] width 670 height 196
click at [698, 489] on div "Create" at bounding box center [757, 475] width 324 height 32
drag, startPoint x: 695, startPoint y: 484, endPoint x: 605, endPoint y: 201, distance: 297.0
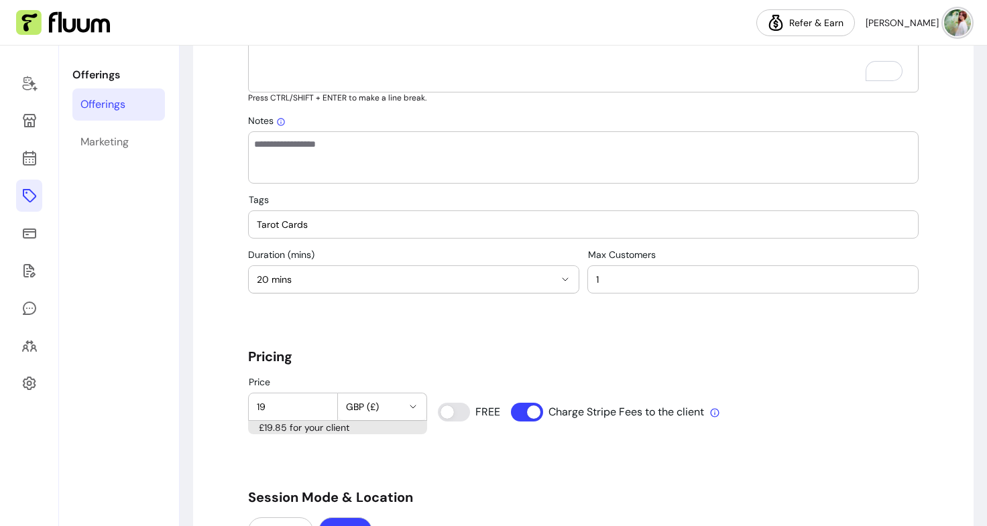
click at [343, 230] on input "Tarot Cards" at bounding box center [583, 224] width 653 height 13
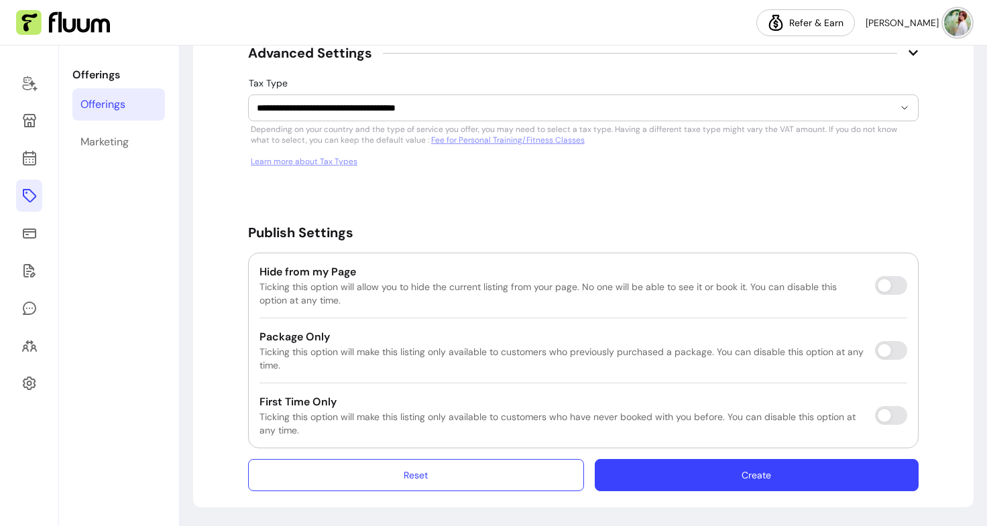
click at [694, 477] on button "Create" at bounding box center [757, 475] width 324 height 32
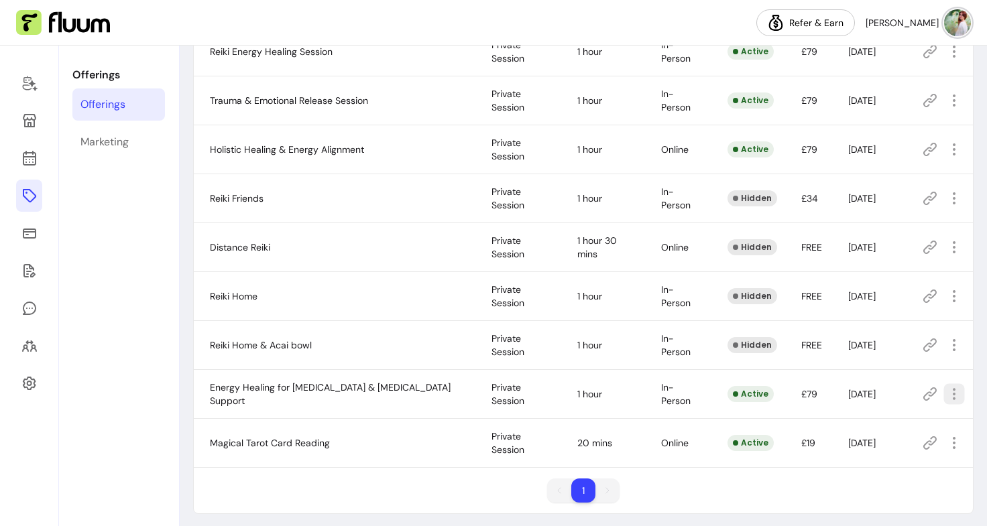
click at [946, 391] on icon "button" at bounding box center [953, 393] width 15 height 15
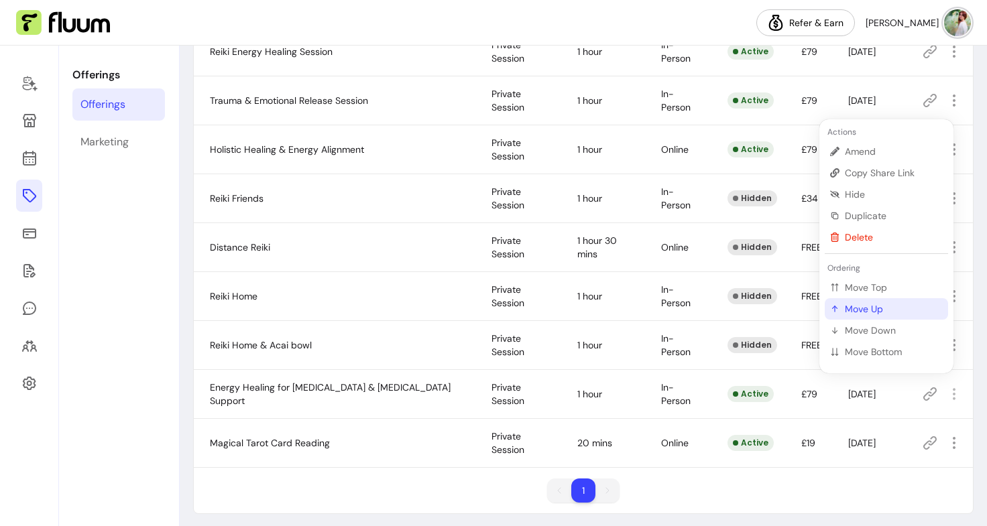
drag, startPoint x: 885, startPoint y: 308, endPoint x: 885, endPoint y: 318, distance: 10.1
click at [885, 318] on li "Move Up" at bounding box center [885, 308] width 123 height 21
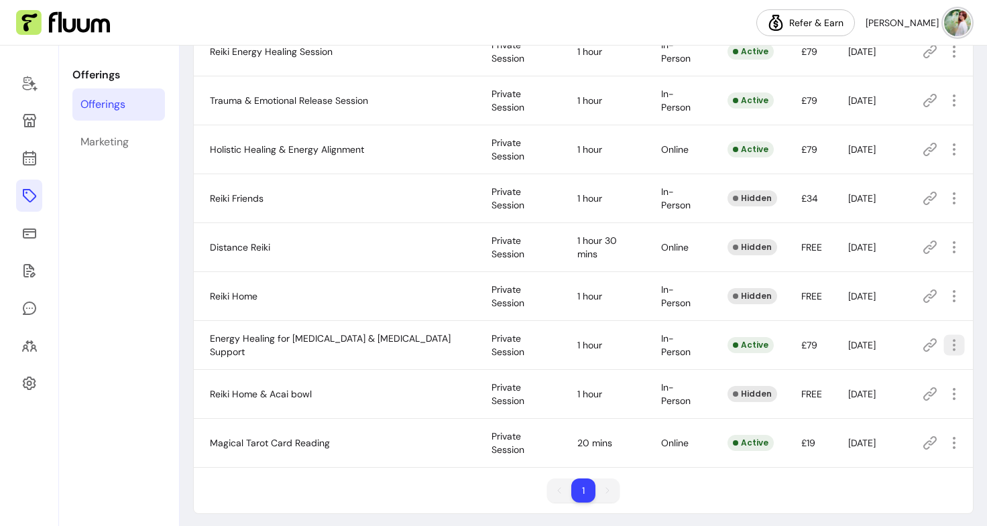
click at [943, 334] on button "button" at bounding box center [953, 344] width 21 height 21
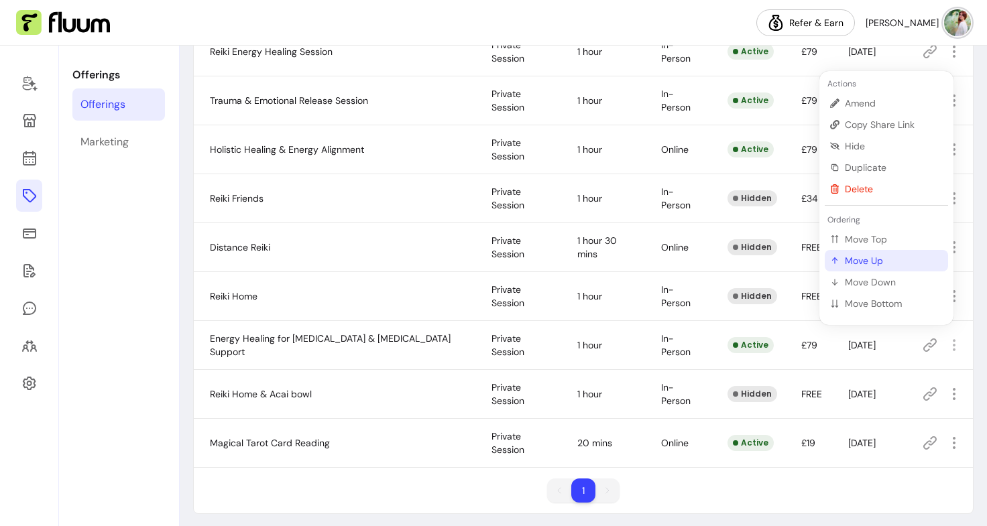
click at [882, 260] on span "Move Up" at bounding box center [894, 260] width 98 height 13
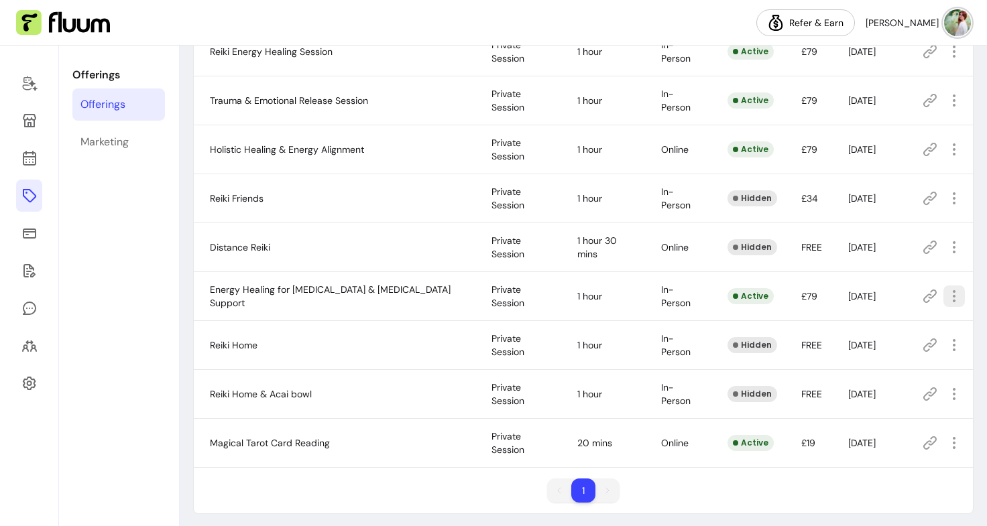
click at [946, 294] on icon "button" at bounding box center [954, 296] width 16 height 16
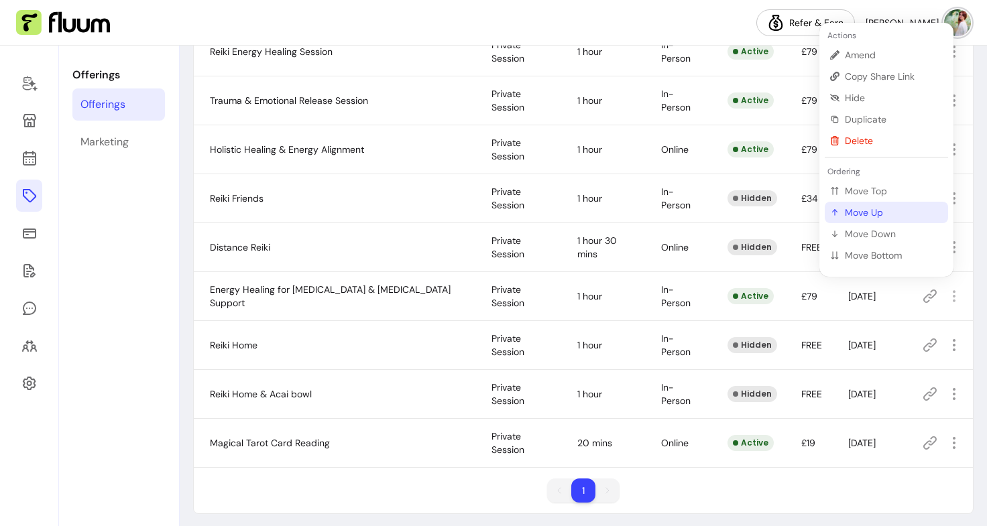
click at [883, 211] on span "Move Up" at bounding box center [894, 212] width 98 height 13
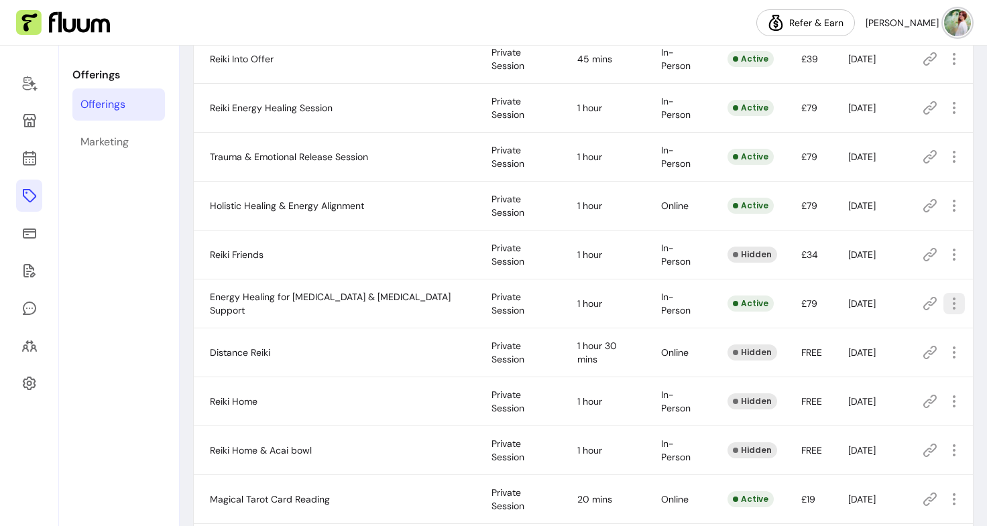
click at [946, 302] on icon "button" at bounding box center [954, 304] width 16 height 16
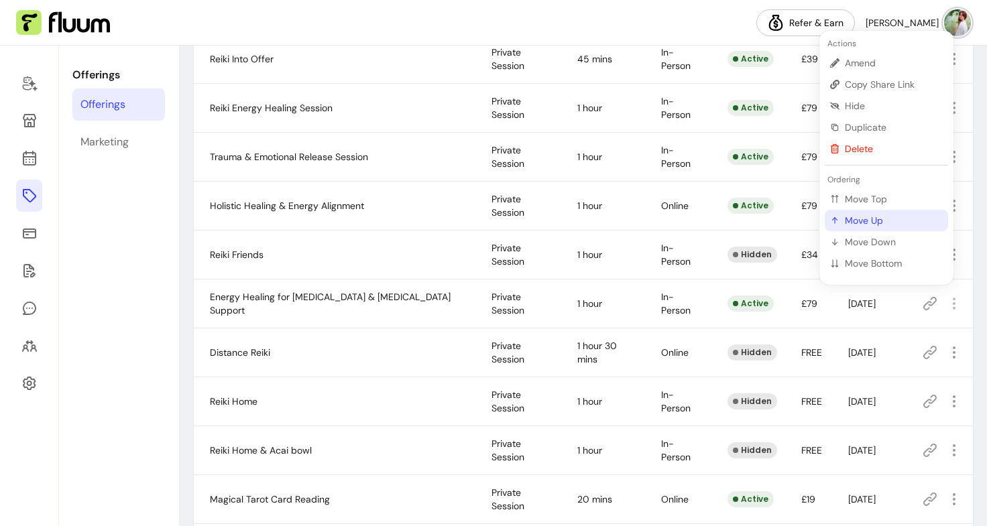
click at [897, 221] on span "Move Up" at bounding box center [894, 220] width 98 height 13
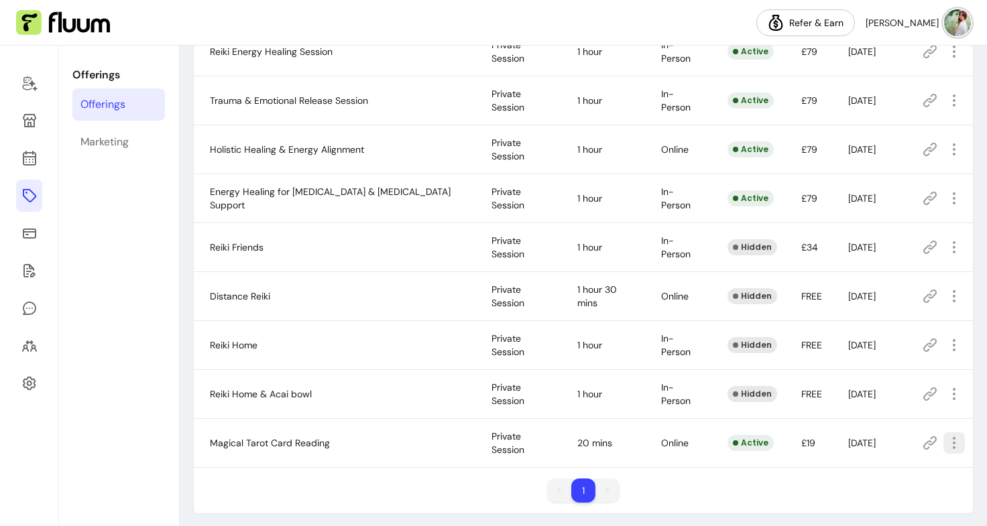
click at [946, 435] on icon "button" at bounding box center [954, 443] width 16 height 16
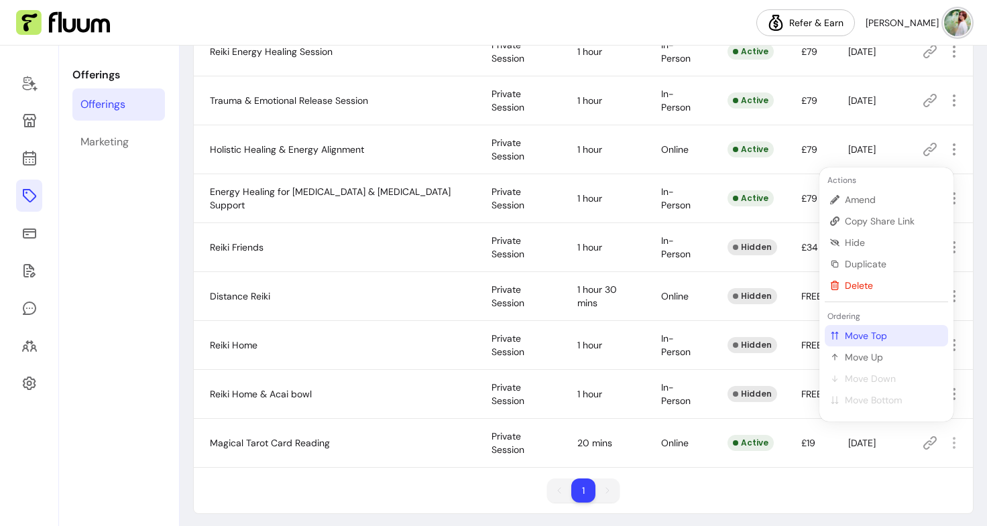
click at [889, 338] on span "Move Top" at bounding box center [894, 335] width 98 height 13
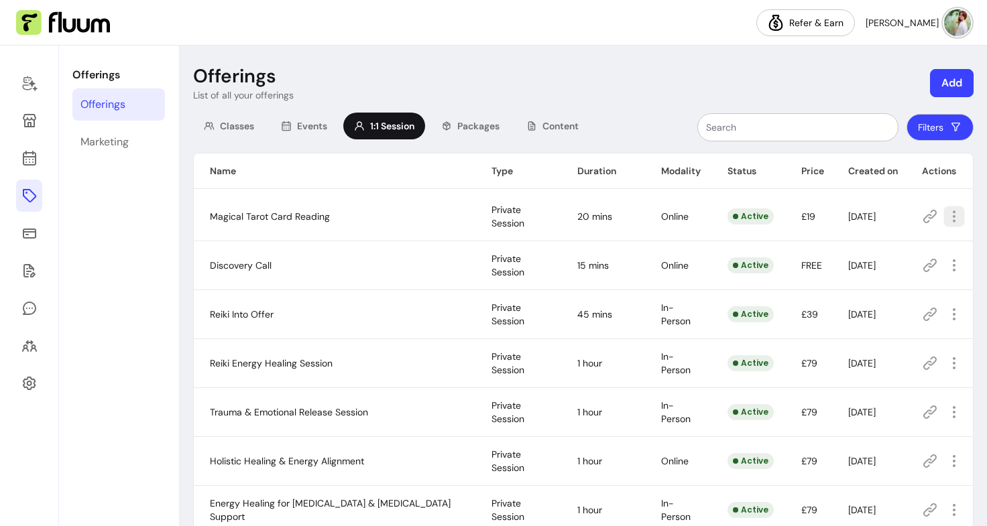
click at [946, 222] on icon "button" at bounding box center [953, 215] width 15 height 15
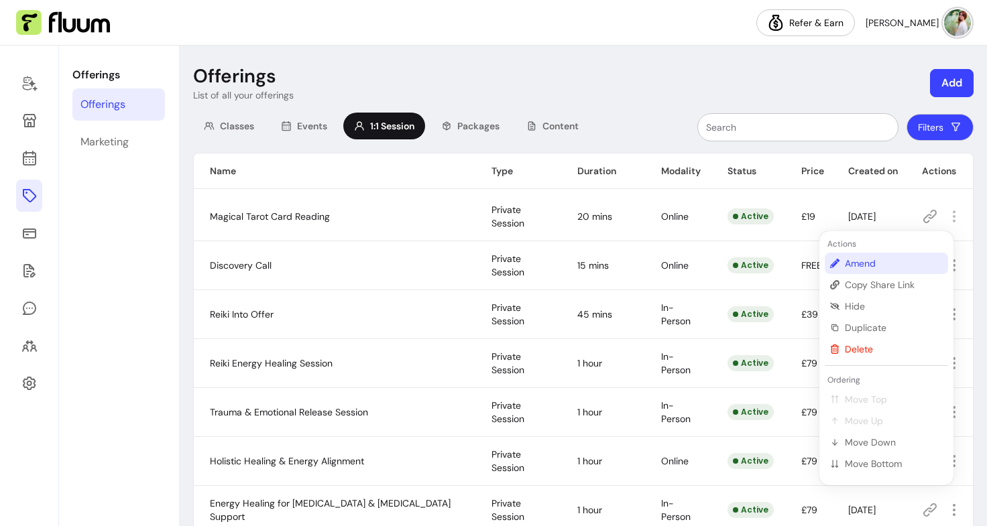
click at [851, 265] on span "Amend" at bounding box center [894, 263] width 98 height 13
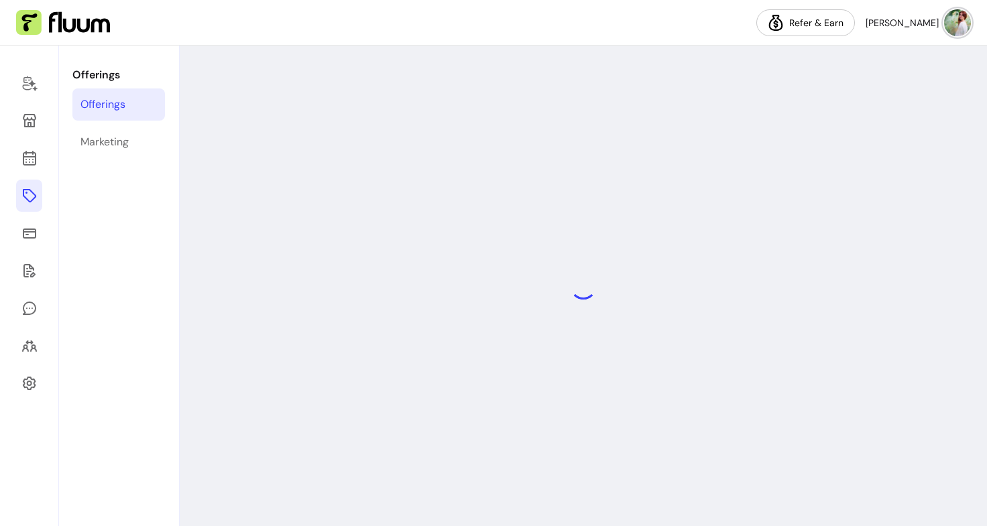
select select "**"
select select "***"
select select "****"
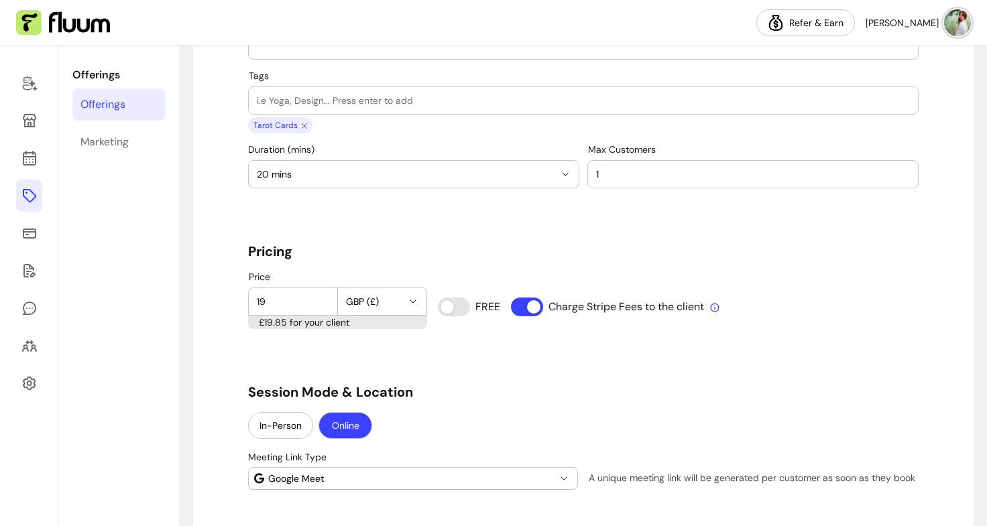
scroll to position [867, 0]
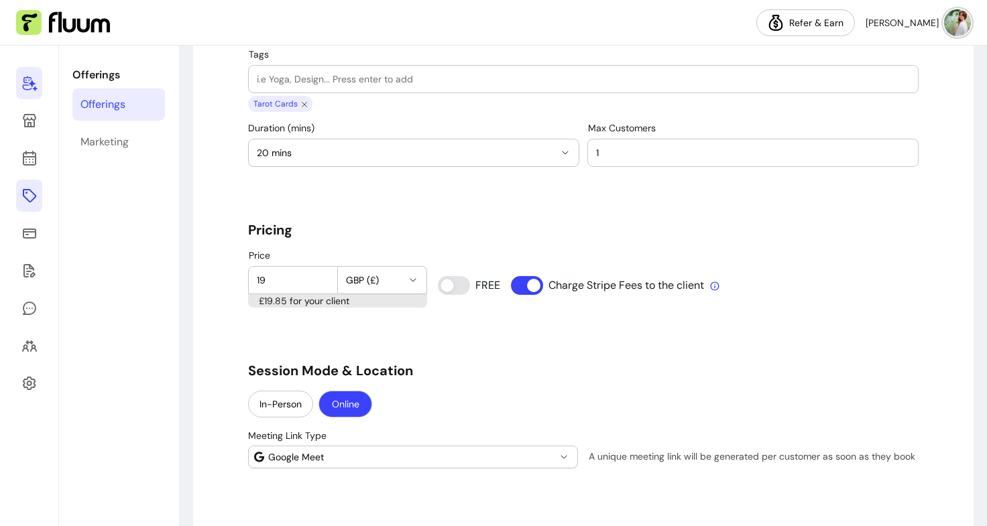
click at [23, 76] on icon at bounding box center [29, 83] width 16 height 16
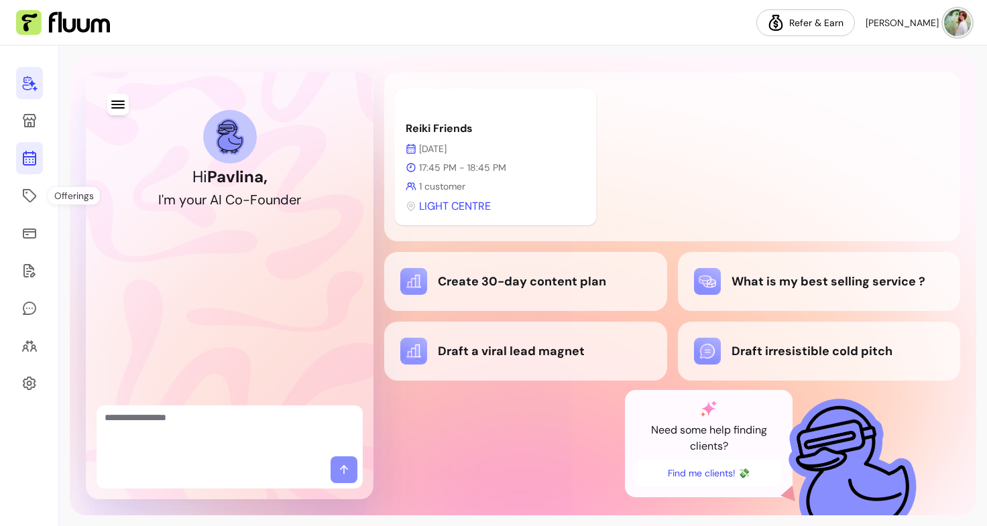
click at [20, 170] on link at bounding box center [29, 158] width 27 height 32
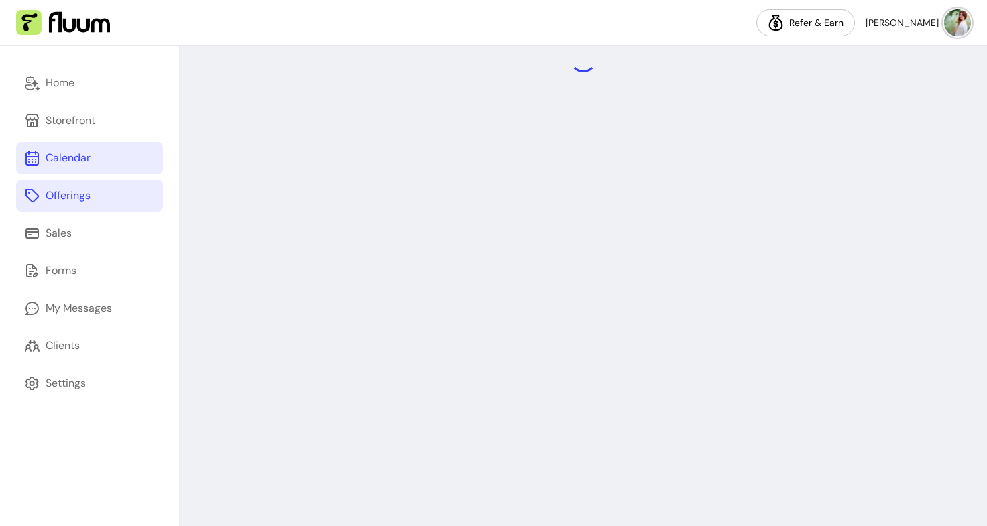
click at [61, 198] on div "Offerings" at bounding box center [68, 196] width 45 height 16
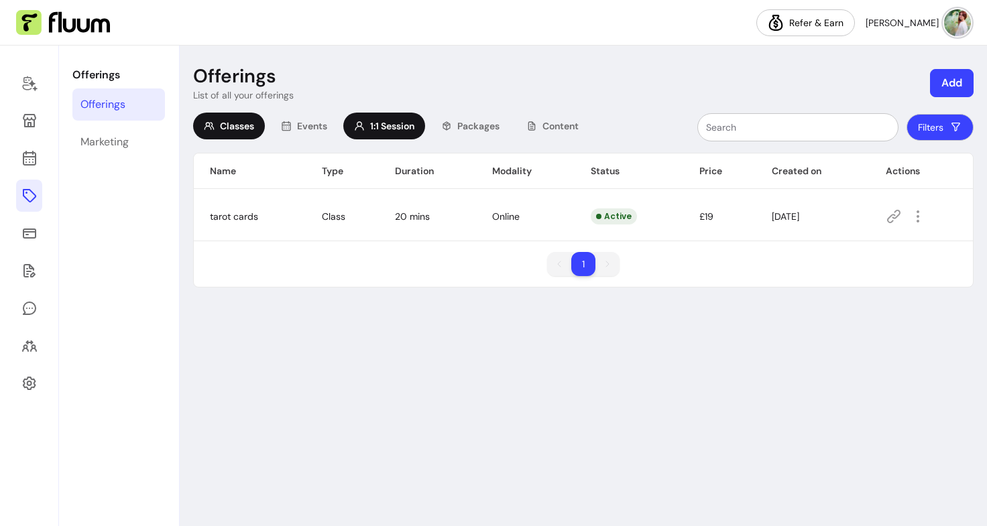
click at [395, 125] on span "1:1 Session" at bounding box center [392, 125] width 44 height 13
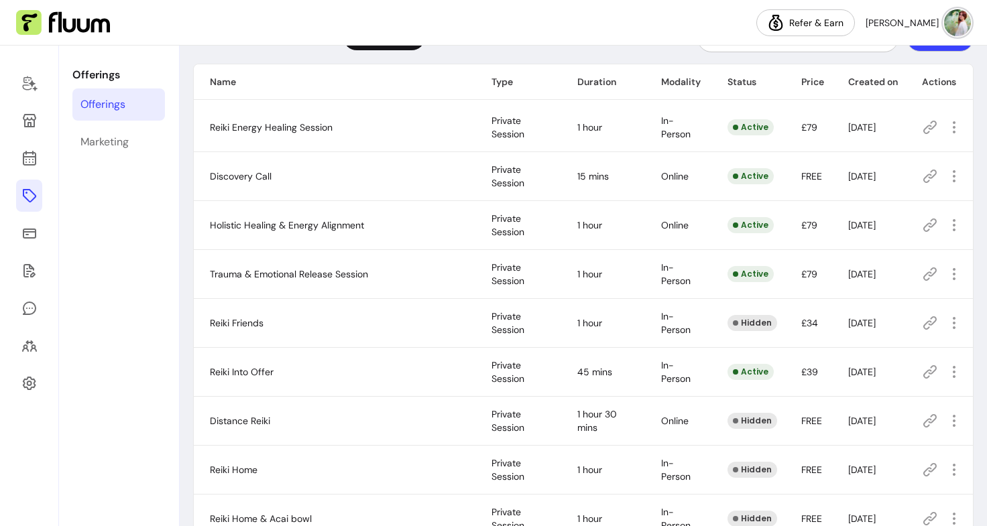
scroll to position [68, 0]
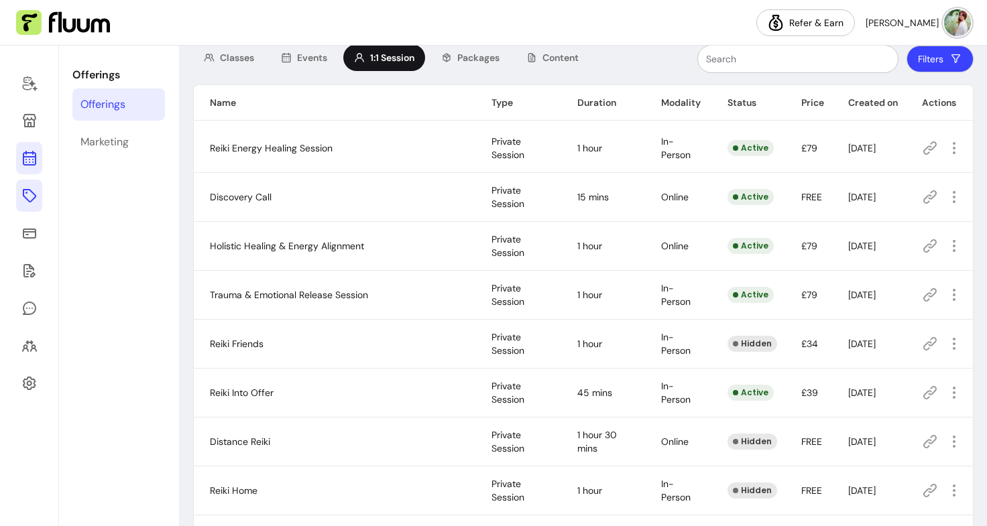
click at [29, 160] on icon at bounding box center [29, 158] width 16 height 16
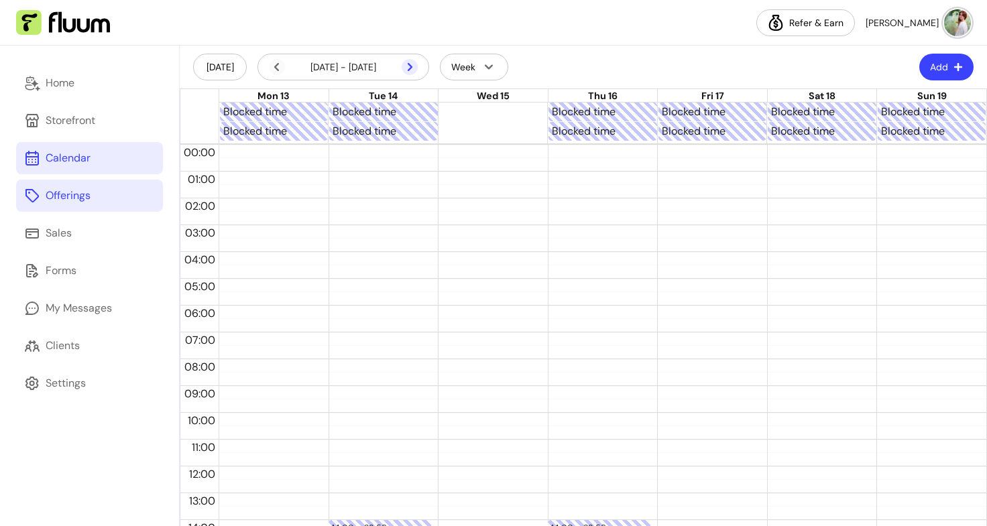
click at [404, 70] on icon at bounding box center [410, 67] width 16 height 16
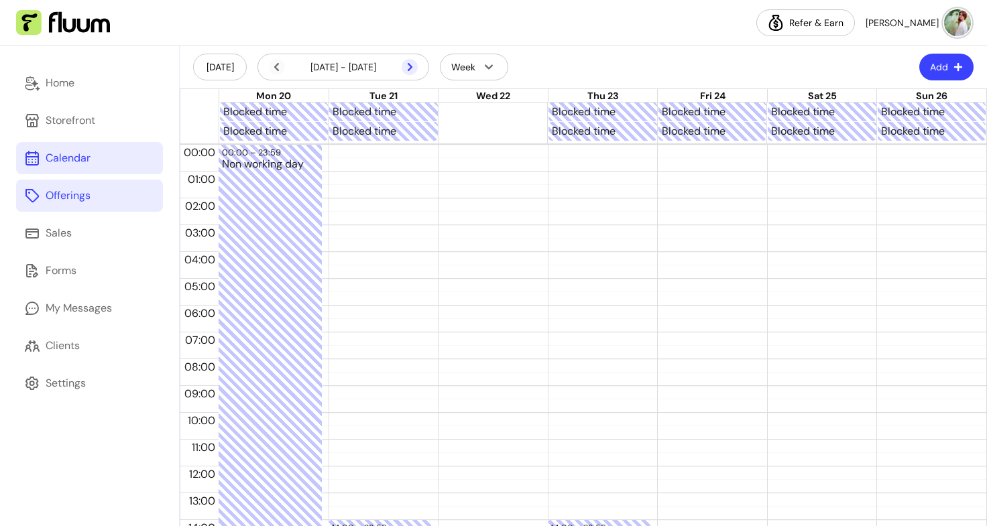
click at [405, 64] on icon at bounding box center [410, 67] width 16 height 16
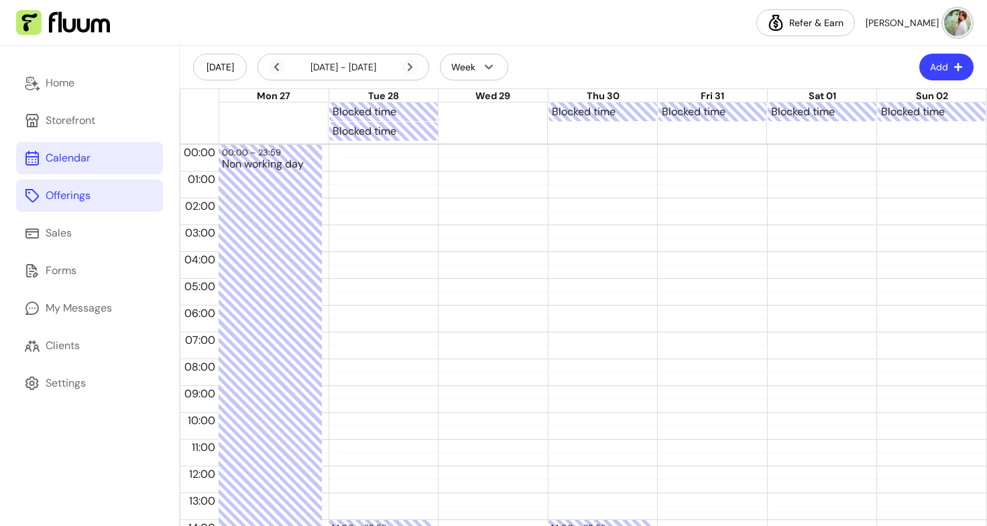
click at [487, 111] on div at bounding box center [492, 112] width 109 height 19
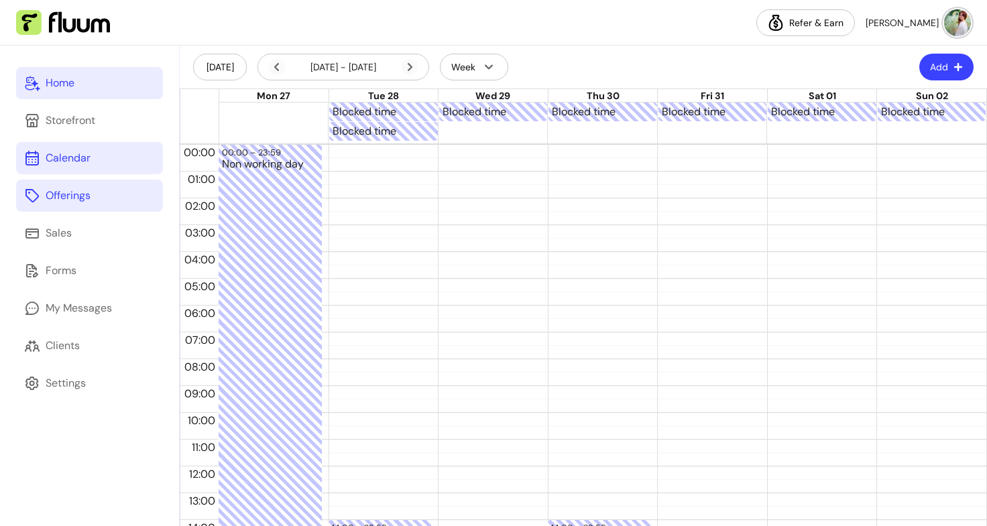
click at [82, 95] on link "Home" at bounding box center [89, 83] width 147 height 32
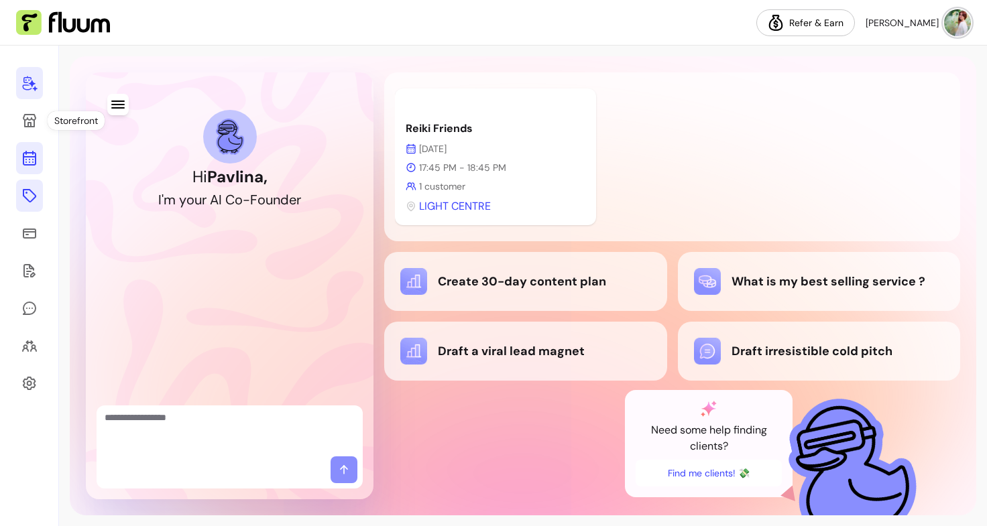
click at [36, 158] on icon at bounding box center [29, 104] width 227 height 191
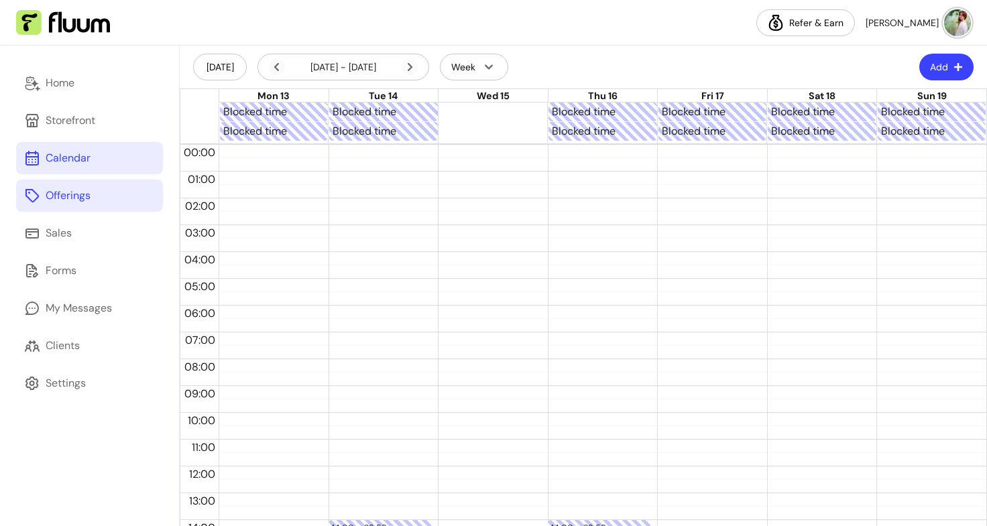
click at [85, 204] on link "Offerings" at bounding box center [89, 196] width 147 height 32
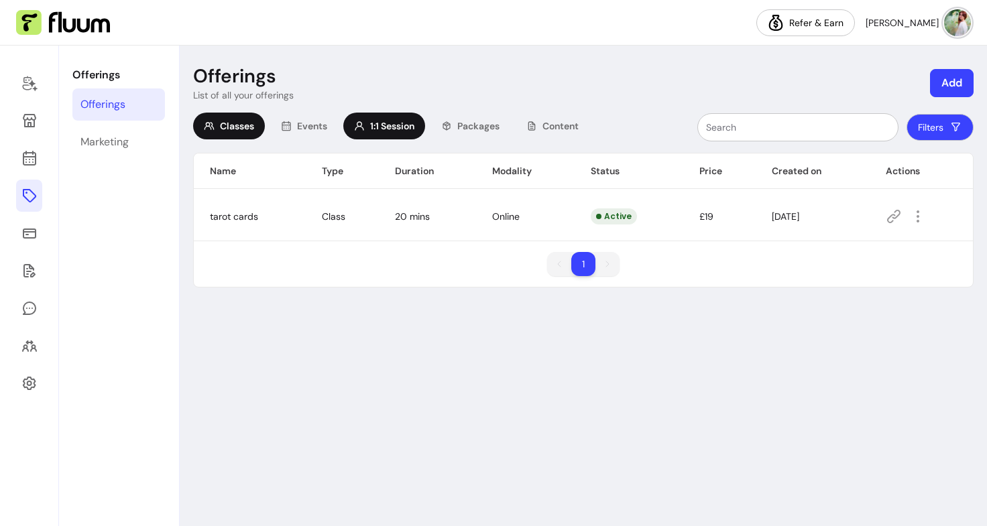
click at [404, 119] on span "1:1 Session" at bounding box center [392, 125] width 44 height 13
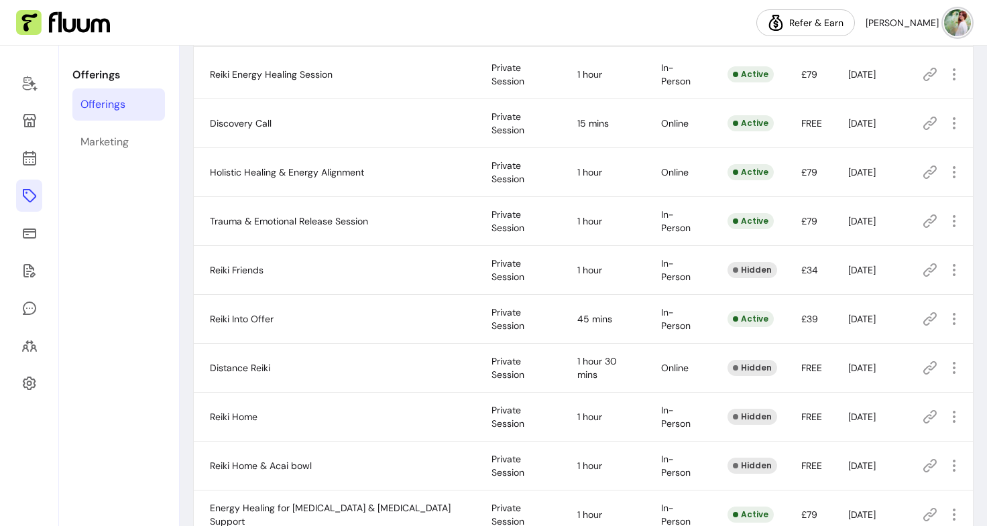
scroll to position [263, 0]
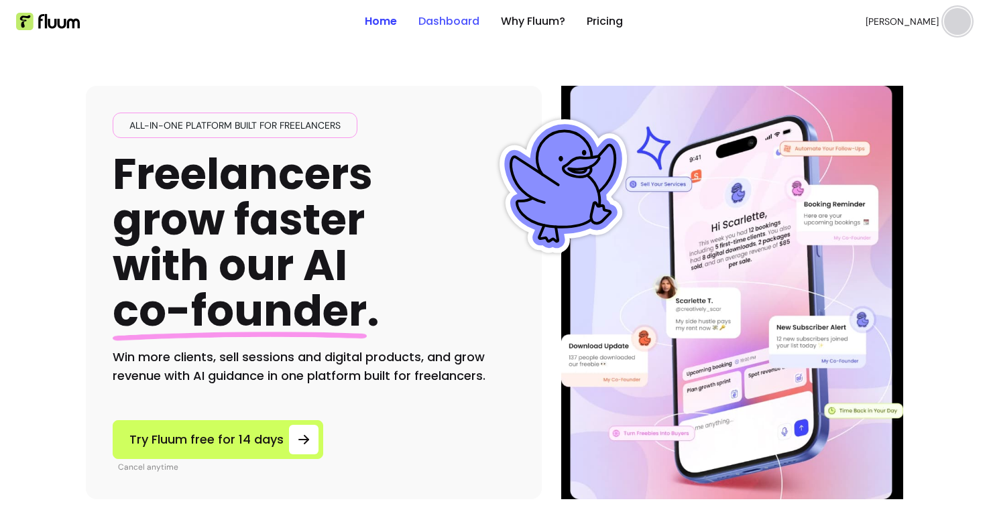
click at [444, 23] on link "Dashboard" at bounding box center [448, 21] width 61 height 16
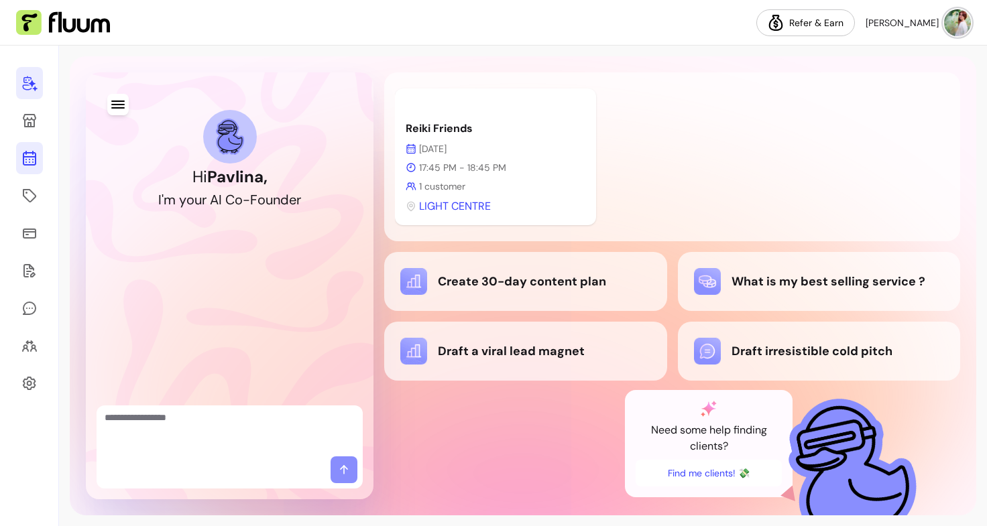
click at [25, 147] on link at bounding box center [29, 158] width 27 height 32
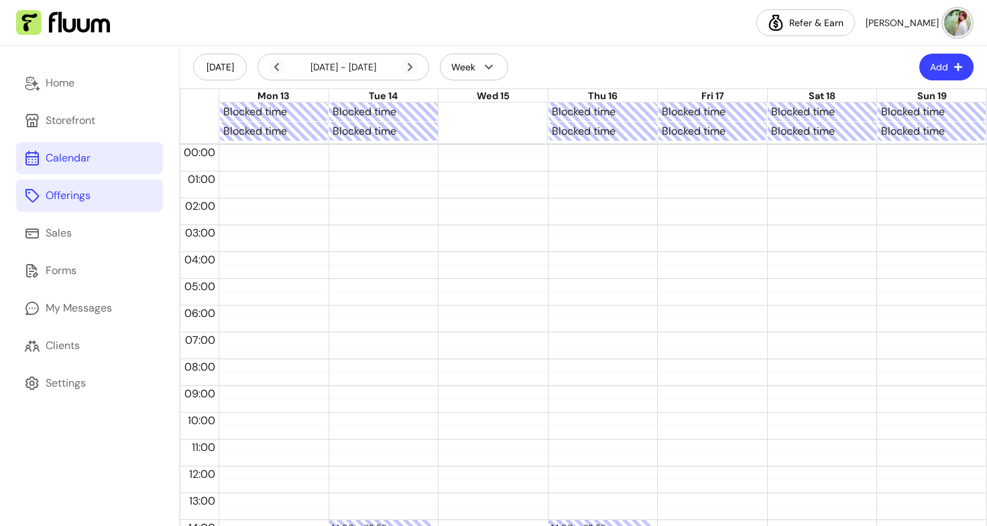
click at [80, 198] on div "Offerings" at bounding box center [68, 196] width 45 height 16
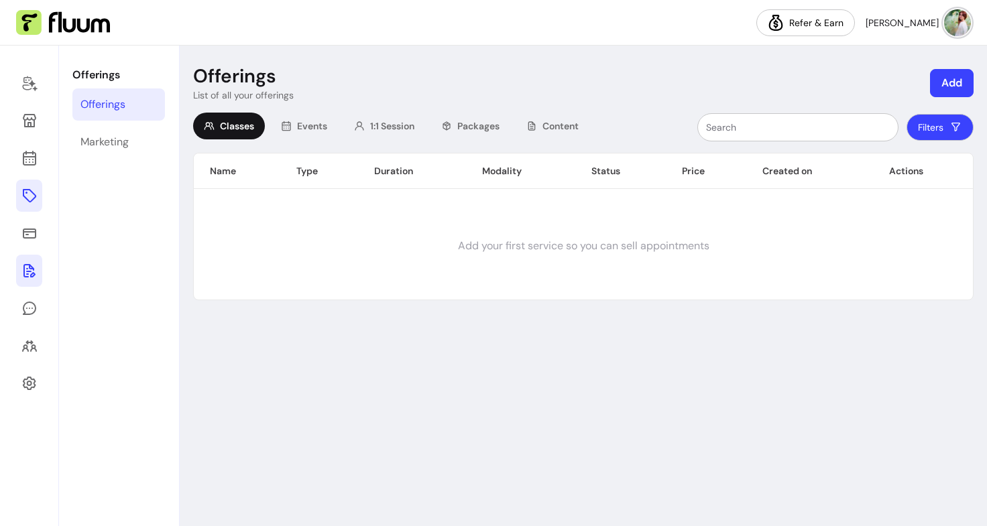
click at [21, 259] on link at bounding box center [29, 271] width 26 height 32
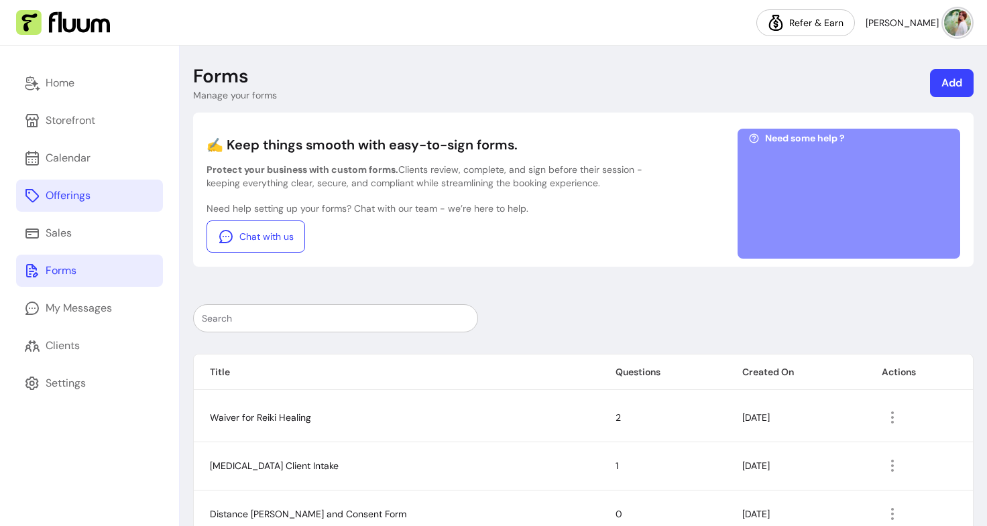
scroll to position [78, 0]
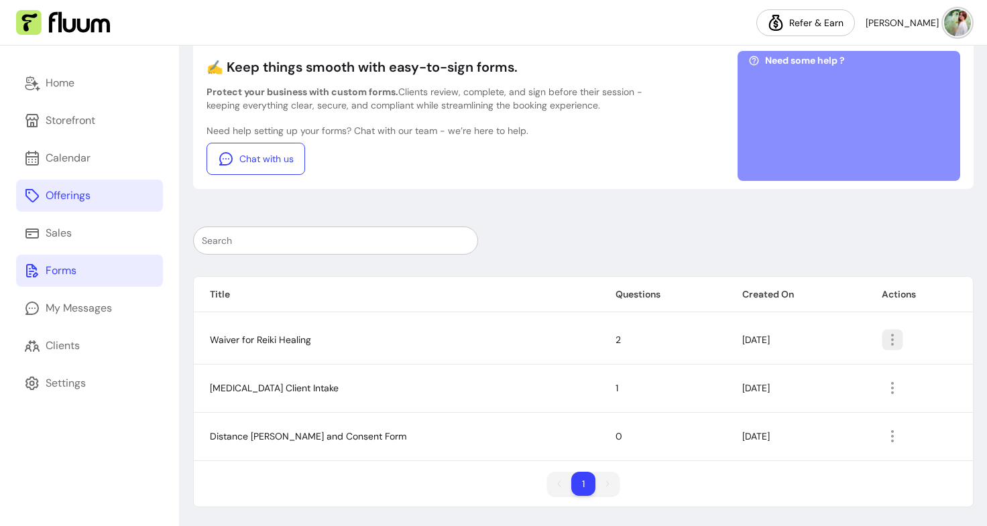
click at [885, 338] on icon "button" at bounding box center [891, 339] width 15 height 15
click at [807, 373] on span "Amend" at bounding box center [832, 370] width 98 height 13
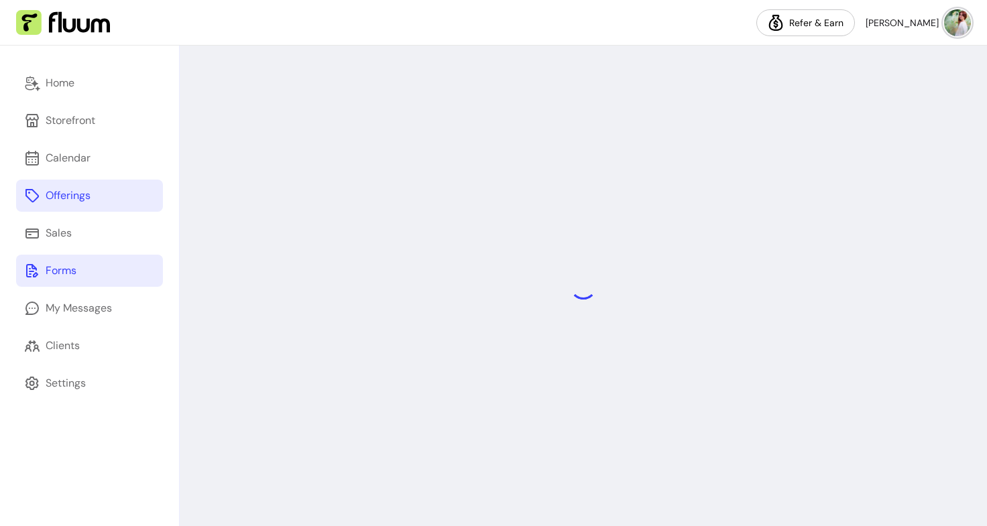
select select "*"
select select "****"
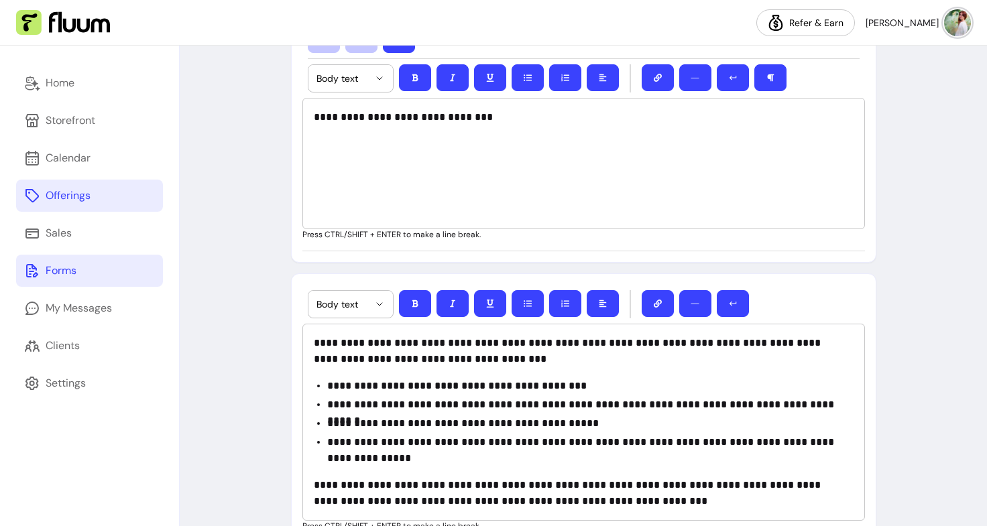
scroll to position [246, 0]
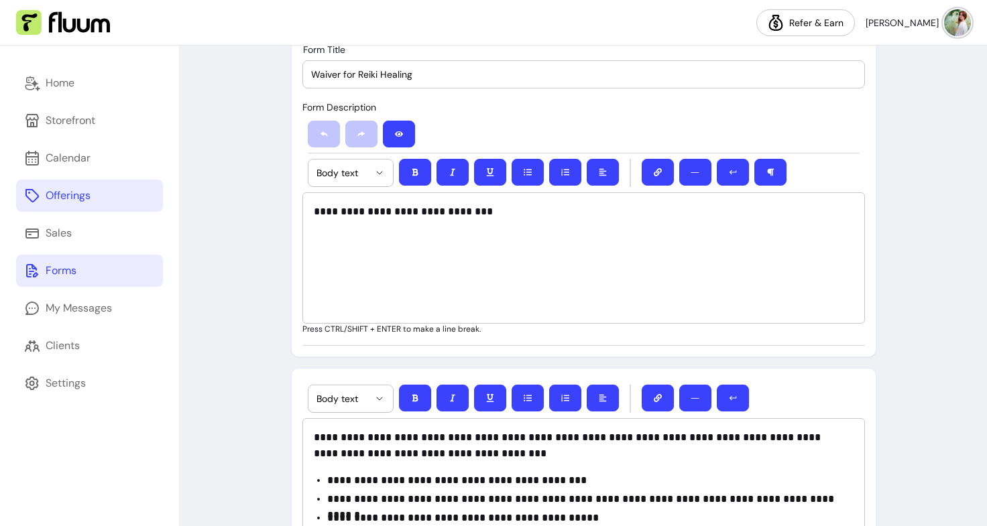
click at [69, 269] on div "Forms" at bounding box center [61, 271] width 31 height 16
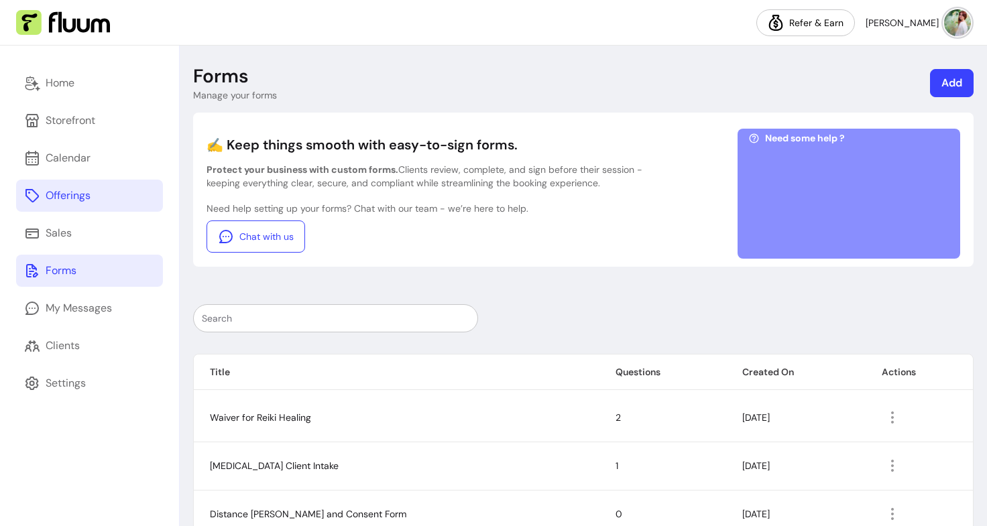
click at [948, 85] on link "Add" at bounding box center [952, 83] width 44 height 28
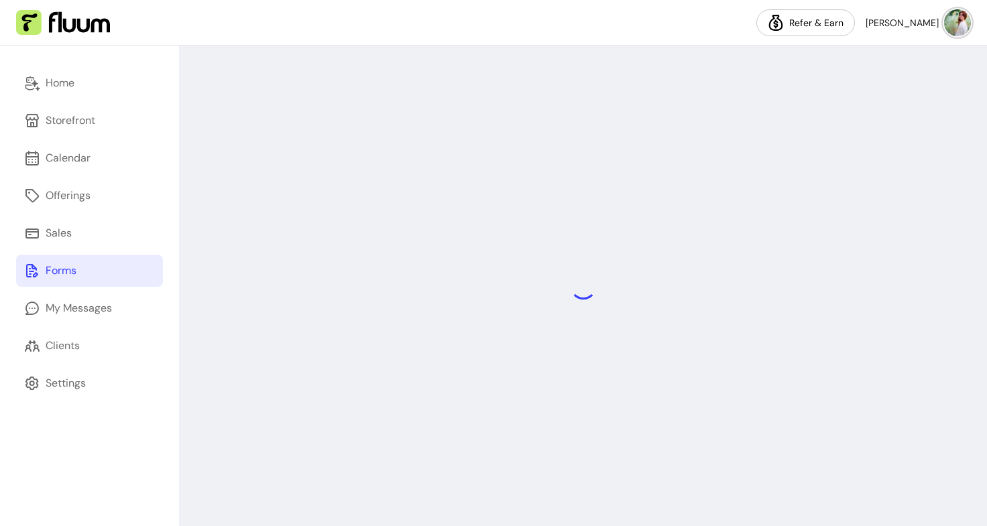
select select "*"
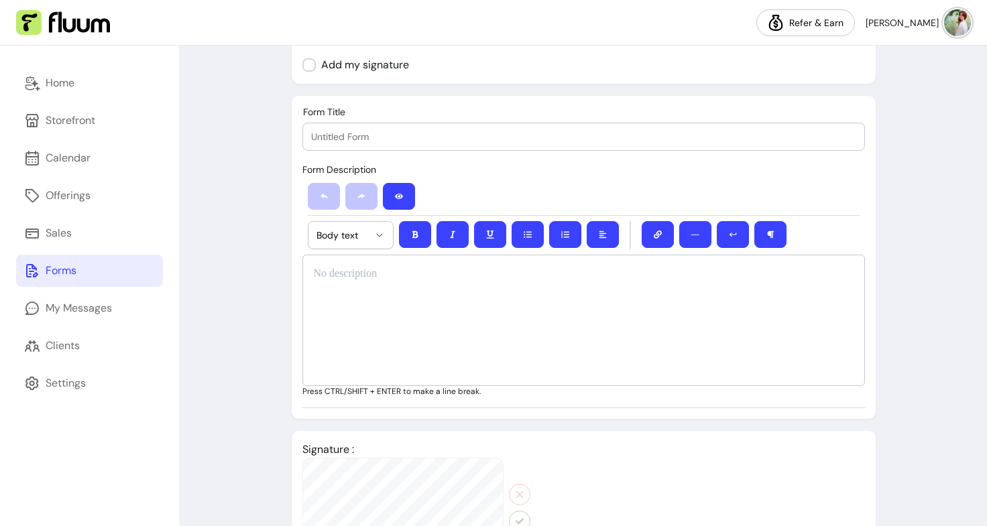
scroll to position [184, 0]
click at [379, 322] on div at bounding box center [583, 319] width 562 height 131
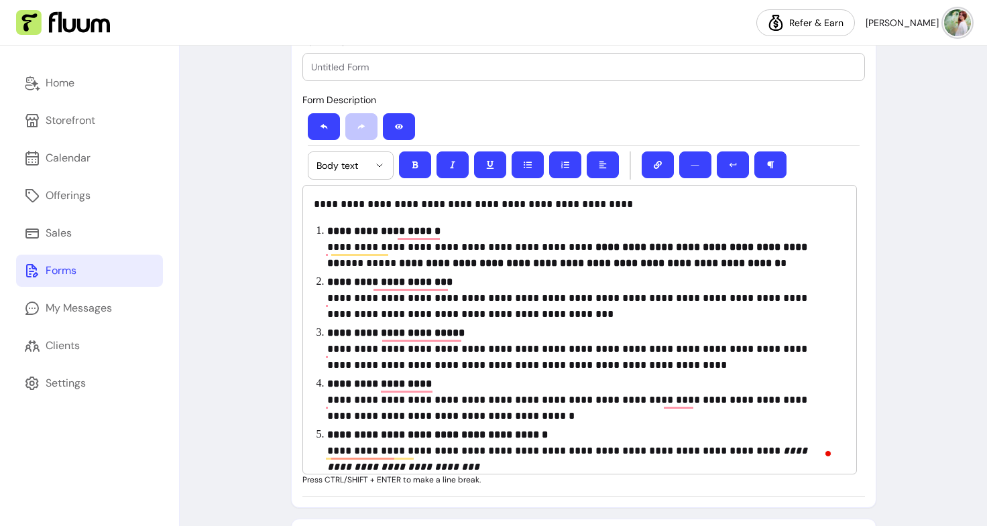
scroll to position [253, 0]
drag, startPoint x: 627, startPoint y: 196, endPoint x: 289, endPoint y: 203, distance: 337.9
click at [291, 203] on div "**********" at bounding box center [583, 266] width 585 height 483
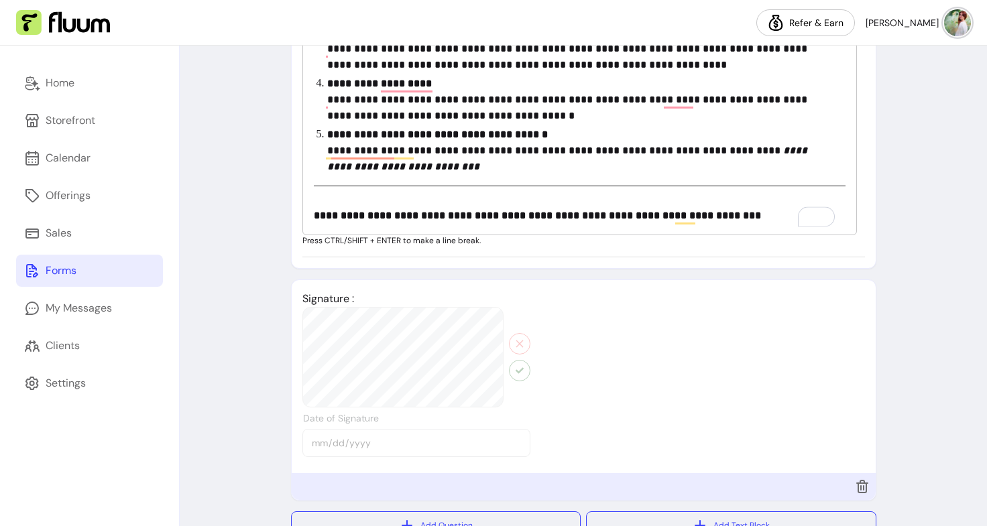
scroll to position [493, 0]
click at [507, 204] on div "**********" at bounding box center [579, 90] width 555 height 290
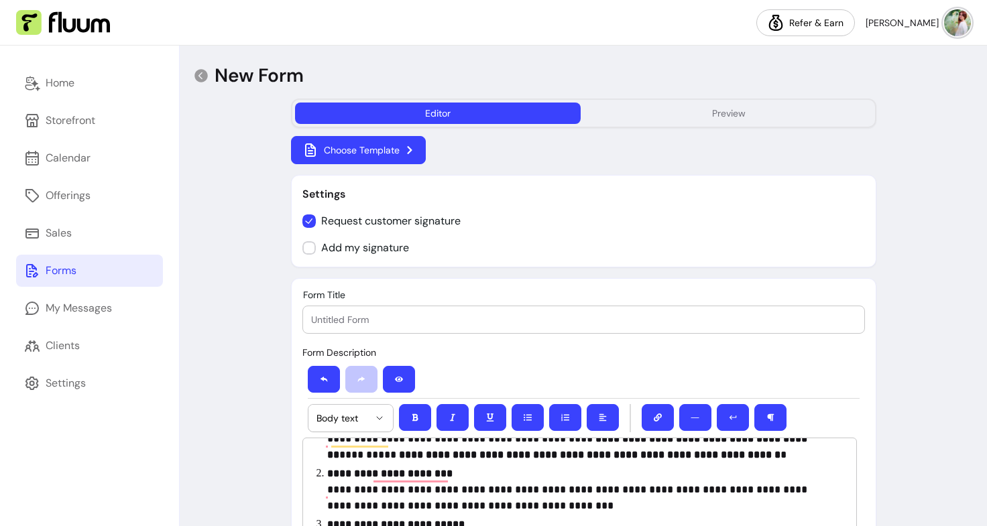
click at [403, 306] on div "Form Title" at bounding box center [583, 320] width 562 height 28
click at [345, 328] on div at bounding box center [583, 319] width 545 height 27
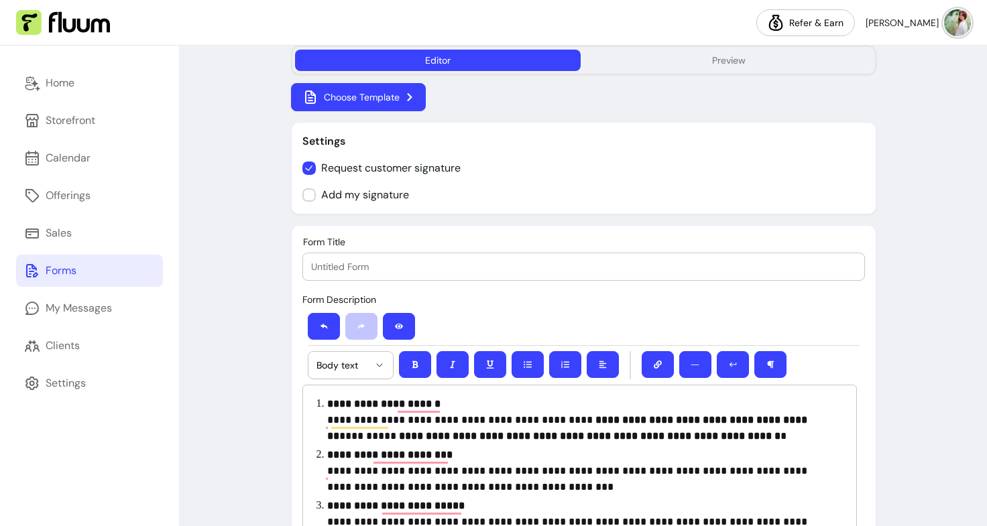
click at [389, 262] on input "Form Title" at bounding box center [583, 266] width 545 height 13
paste input "Tarot Reading Waiver & Consent"
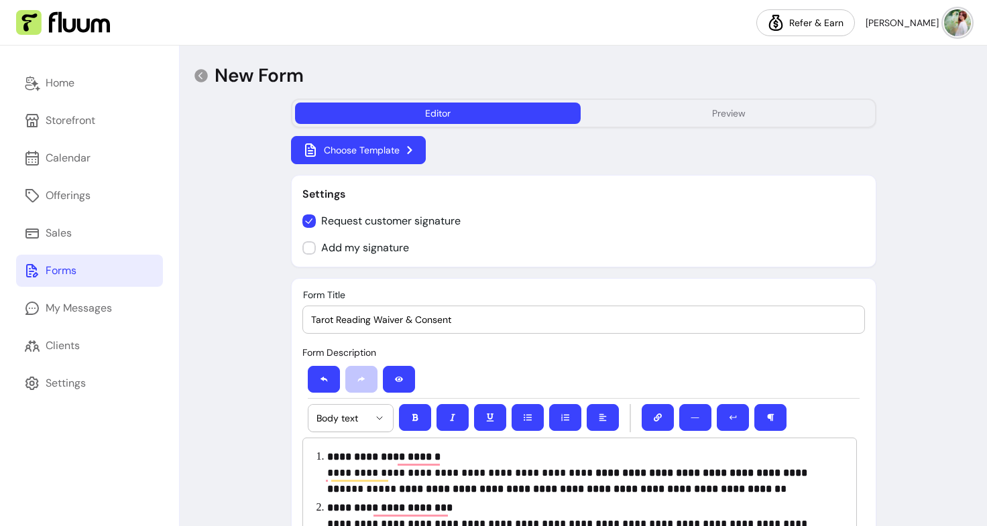
type input "Tarot Reading Waiver & Consent"
click at [388, 143] on button "Choose Template" at bounding box center [358, 150] width 131 height 27
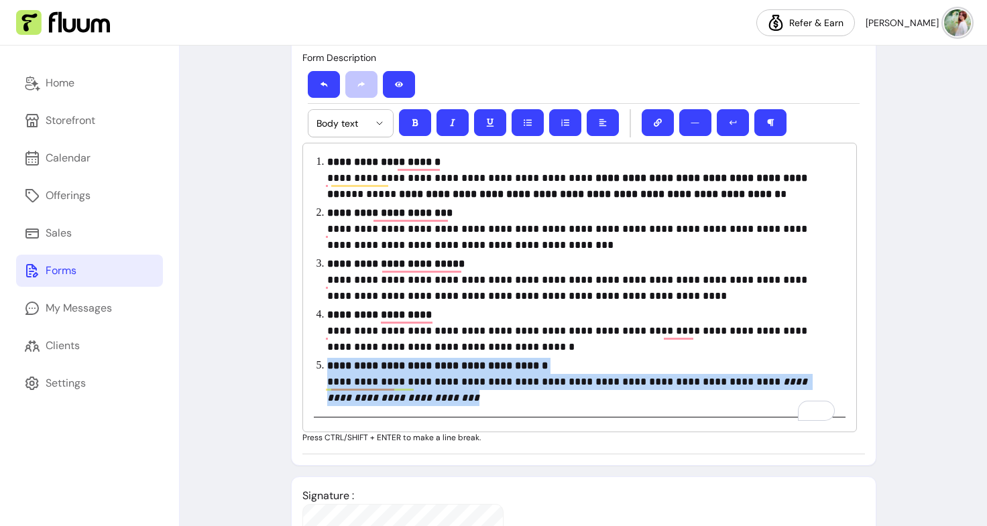
drag, startPoint x: 446, startPoint y: 394, endPoint x: 305, endPoint y: 372, distance: 142.5
click at [305, 372] on html "**********" at bounding box center [493, 263] width 987 height 526
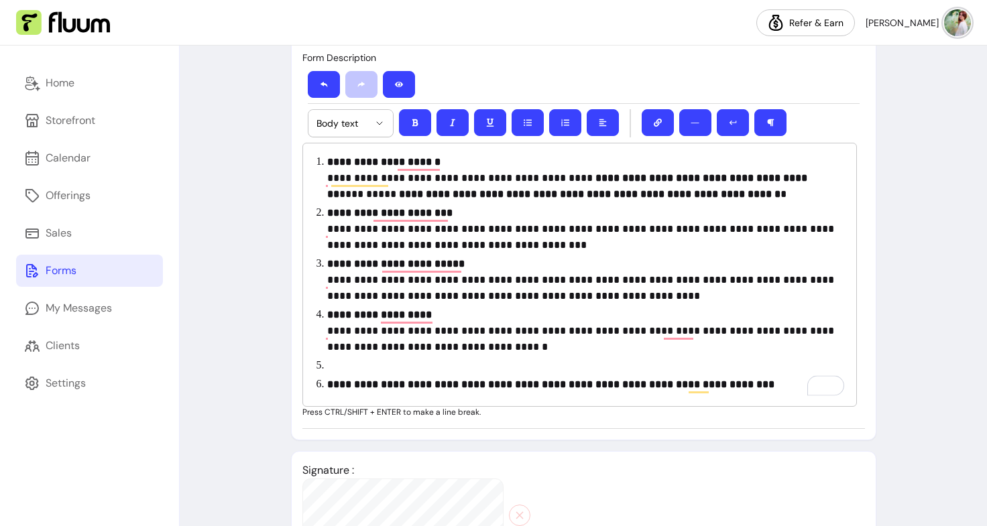
click at [357, 357] on ol "**********" at bounding box center [580, 273] width 532 height 239
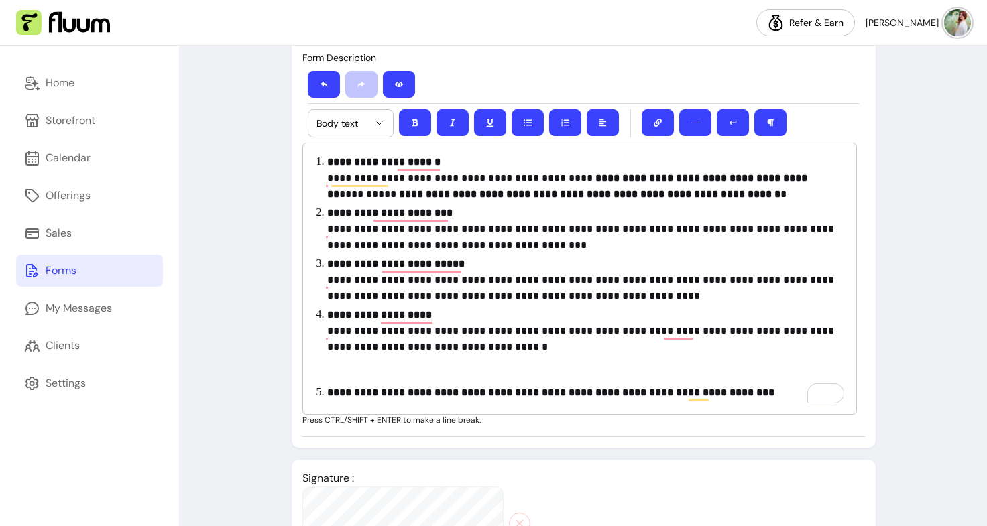
click at [327, 385] on li "**********" at bounding box center [586, 393] width 519 height 16
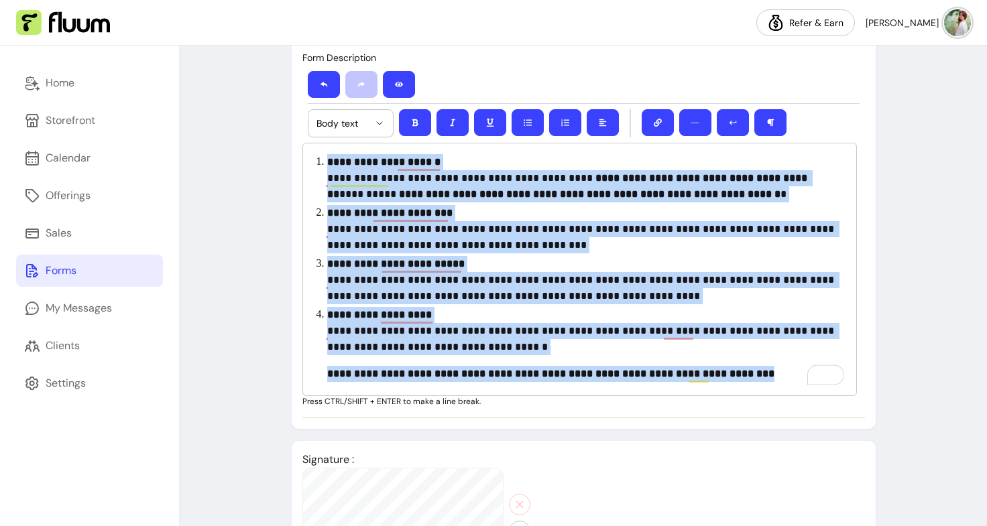
drag, startPoint x: 774, startPoint y: 373, endPoint x: 276, endPoint y: 151, distance: 545.2
click at [276, 151] on div "**********" at bounding box center [583, 249] width 807 height 1127
copy ol "**********"
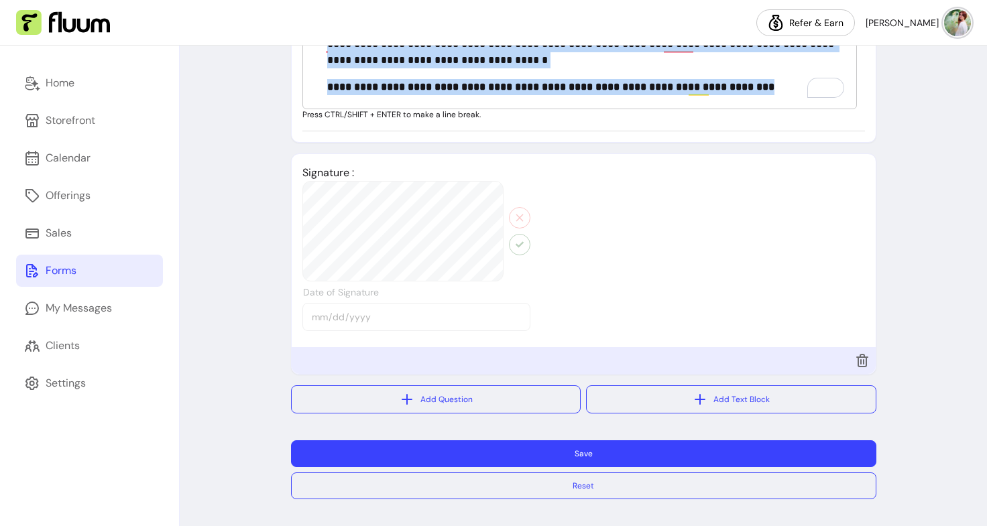
click at [499, 458] on button "Save" at bounding box center [583, 453] width 585 height 27
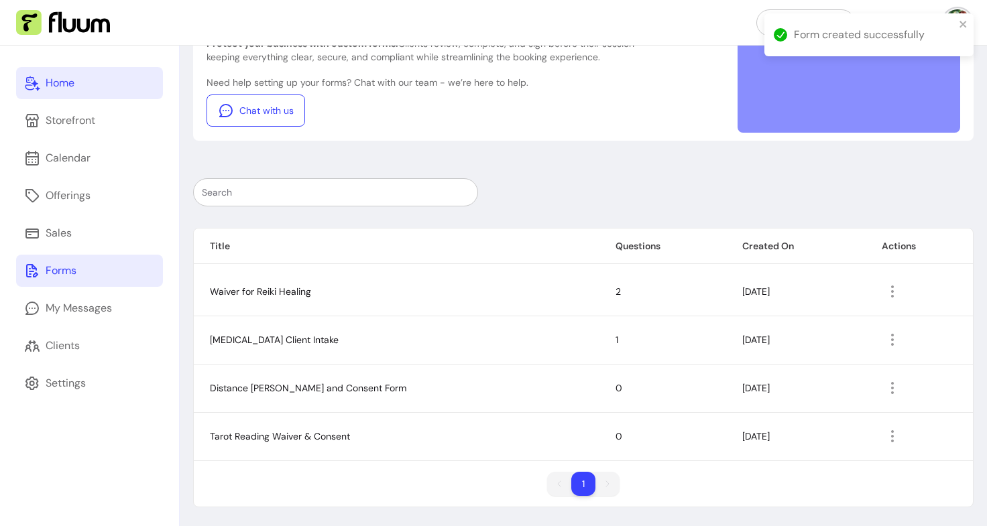
click at [75, 86] on link "Home" at bounding box center [89, 83] width 147 height 32
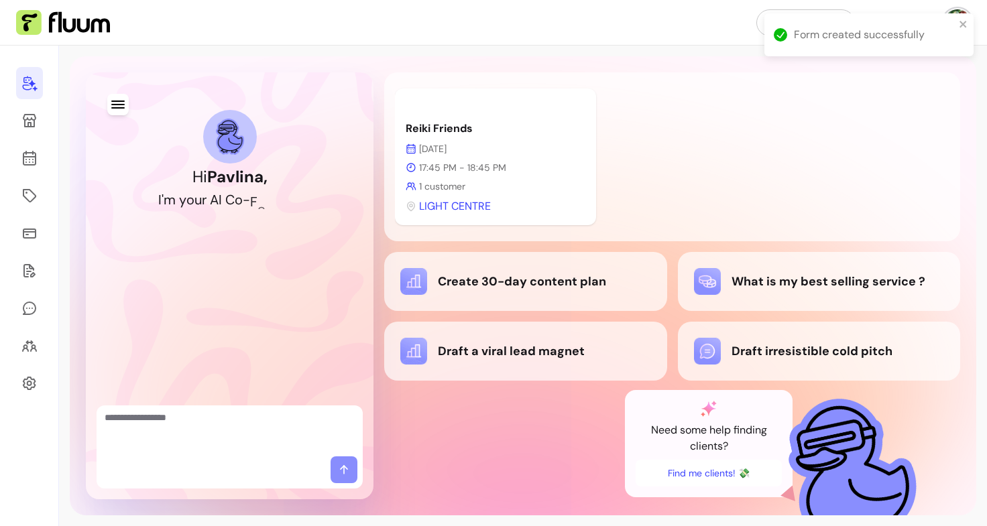
click at [196, 452] on div at bounding box center [230, 431] width 266 height 51
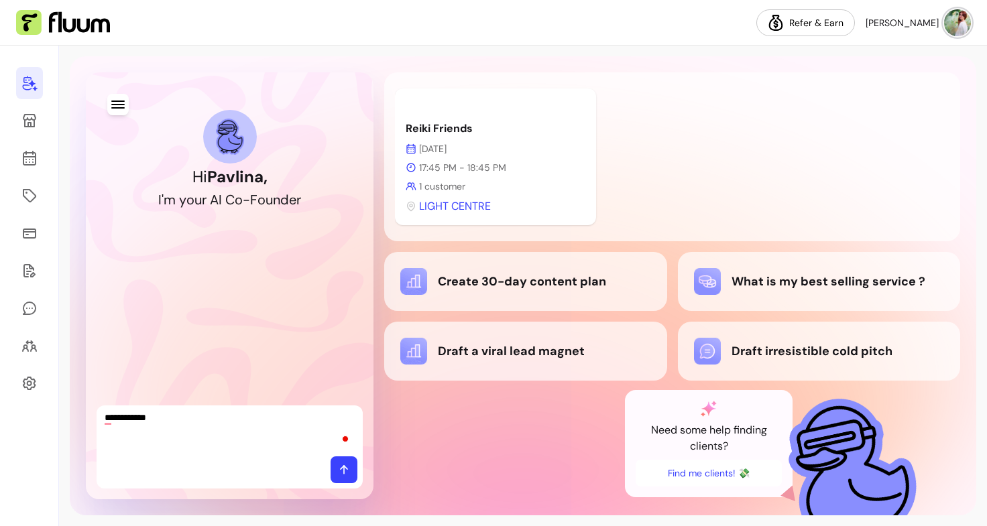
paste textarea "**********"
type textarea "**********"
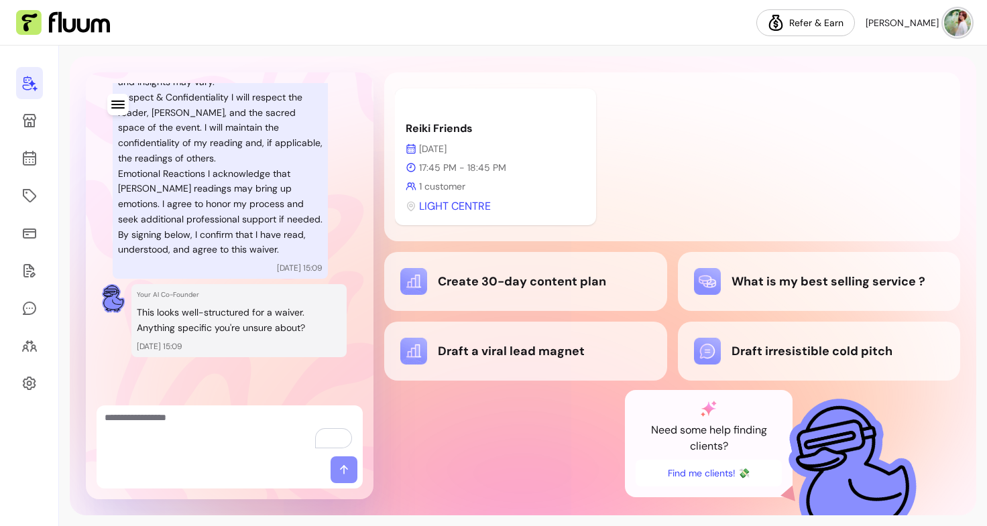
click at [196, 451] on div at bounding box center [230, 431] width 266 height 51
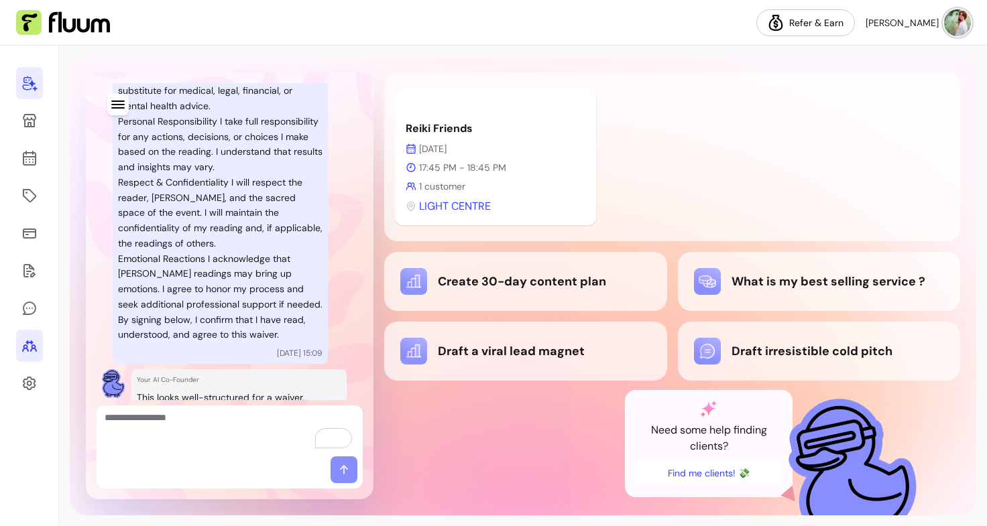
click at [29, 347] on icon at bounding box center [29, 346] width 16 height 16
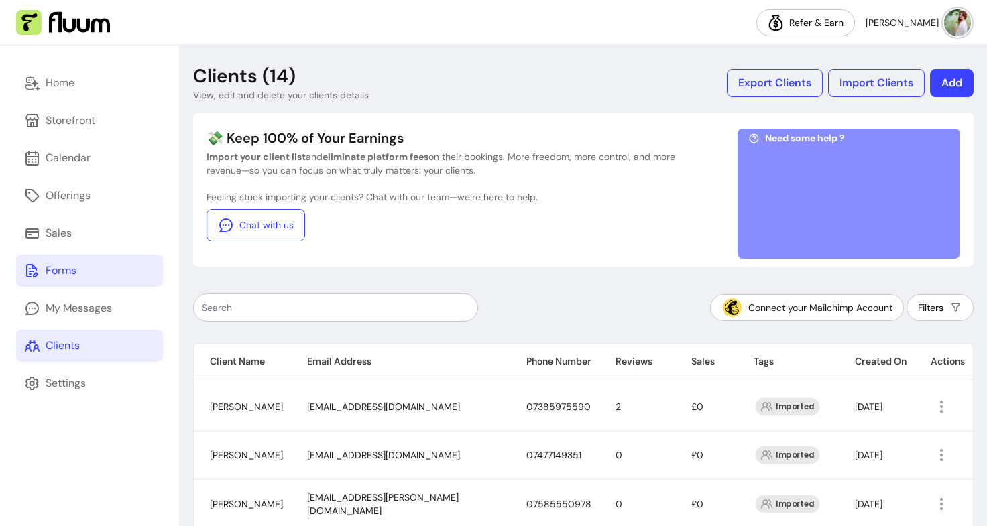
click at [62, 275] on div "Forms" at bounding box center [61, 271] width 31 height 16
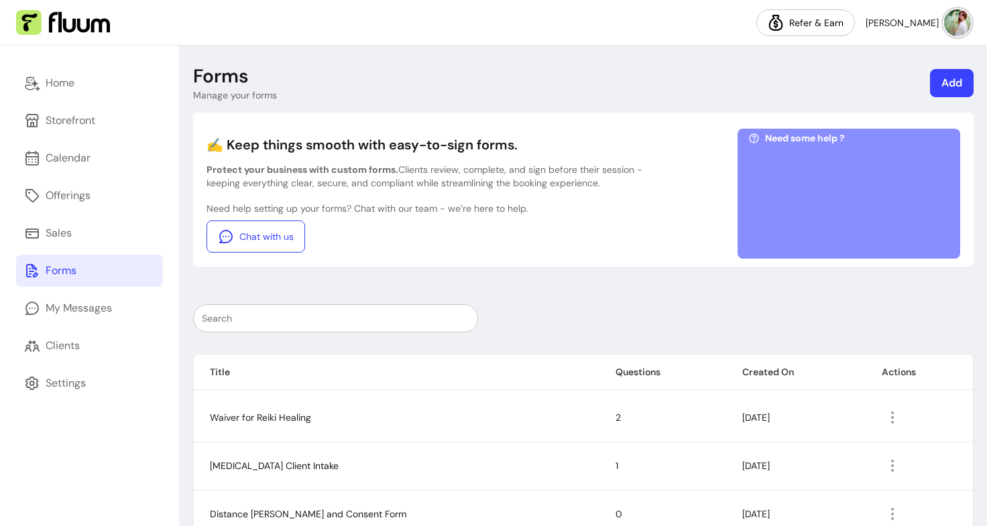
scroll to position [126, 0]
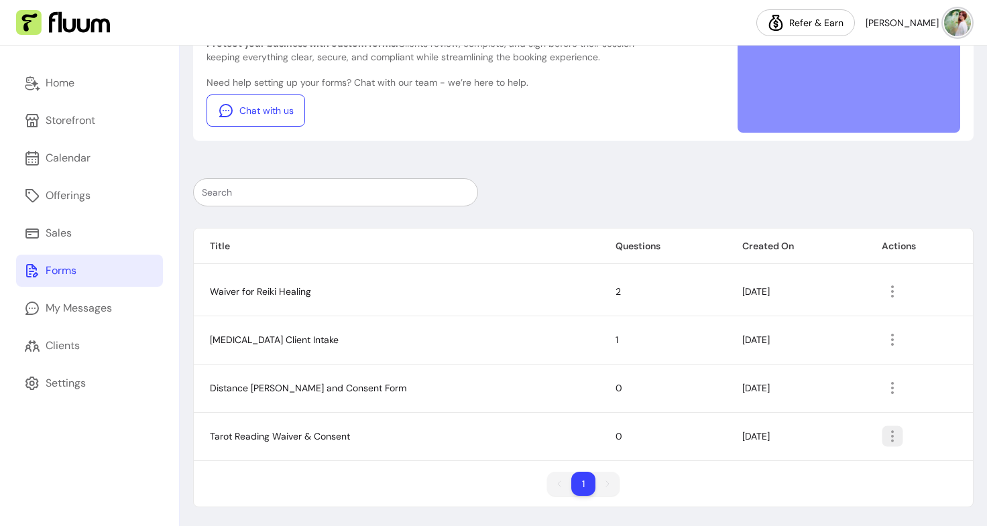
click at [884, 437] on icon "button" at bounding box center [891, 436] width 15 height 15
click at [808, 359] on span "Amend" at bounding box center [832, 359] width 98 height 13
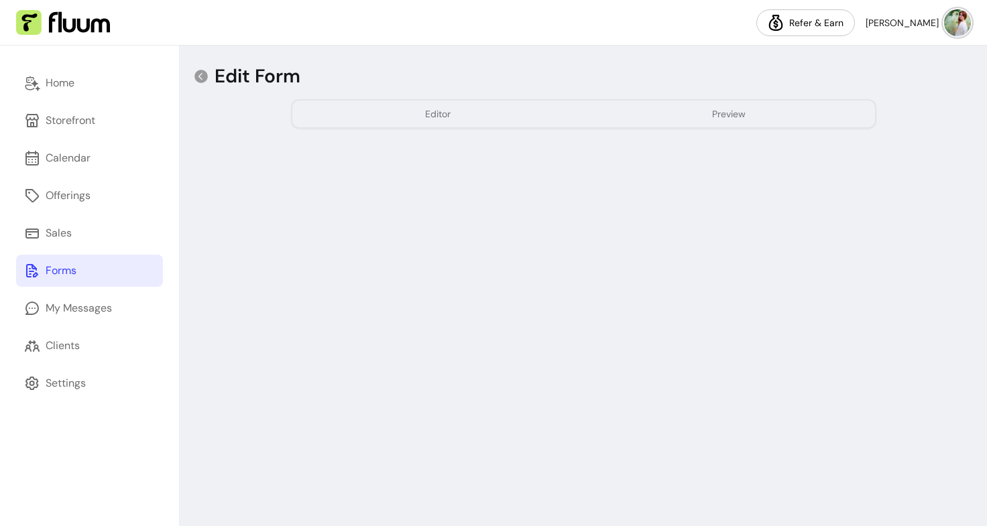
select select "*"
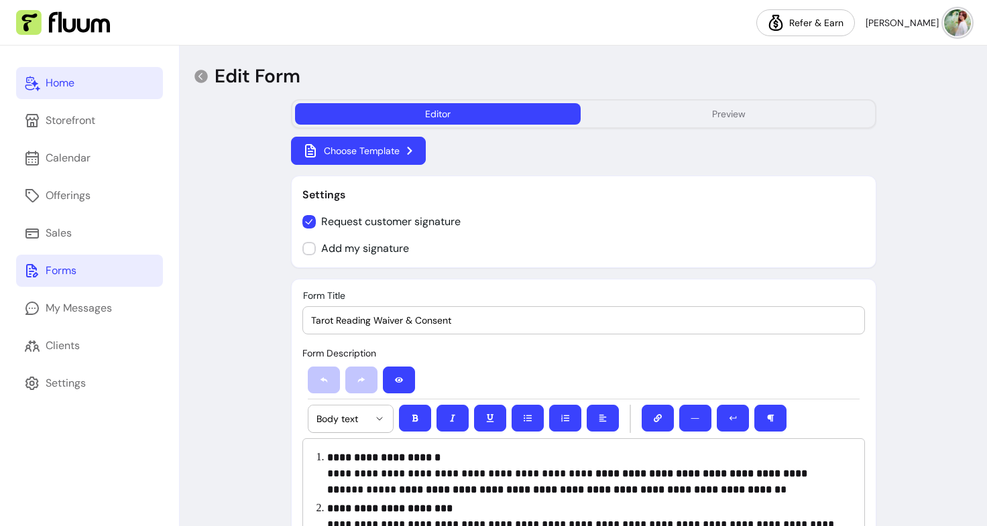
click at [80, 86] on link "Home" at bounding box center [89, 83] width 147 height 32
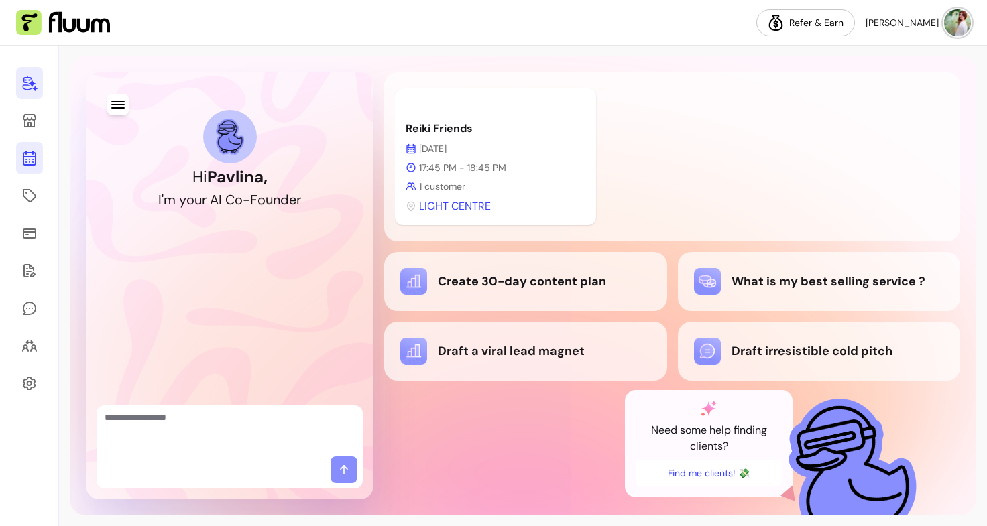
click at [23, 157] on icon at bounding box center [29, 104] width 227 height 191
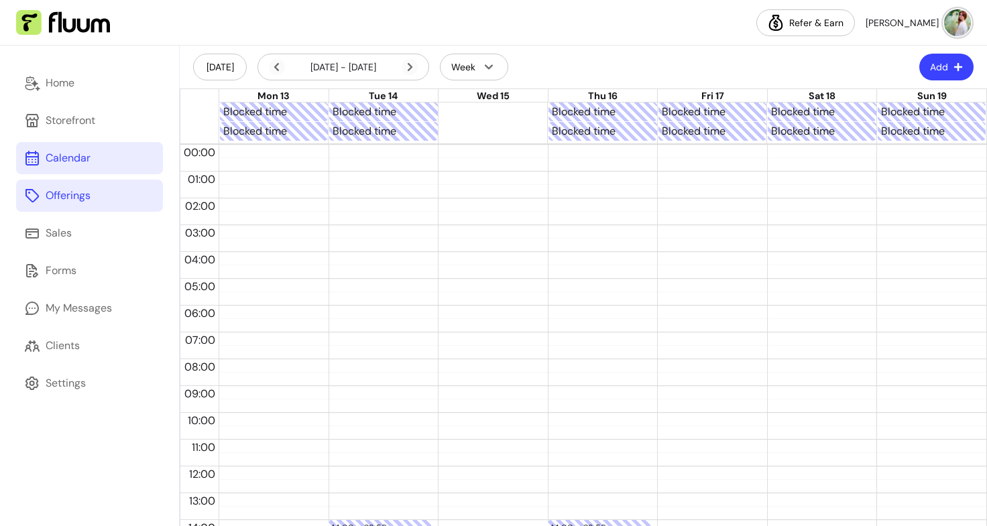
click at [66, 198] on div "Offerings" at bounding box center [68, 196] width 45 height 16
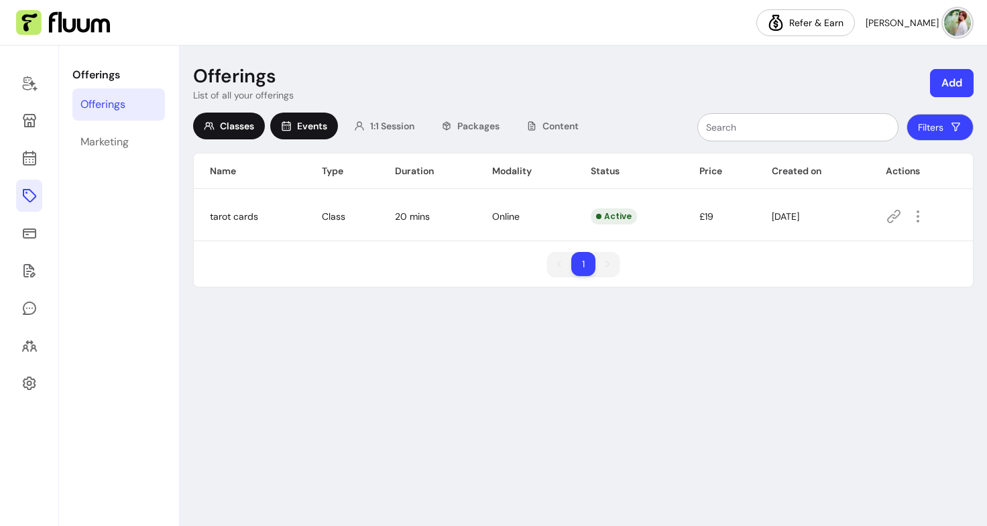
click at [305, 133] on div "Events" at bounding box center [304, 126] width 68 height 27
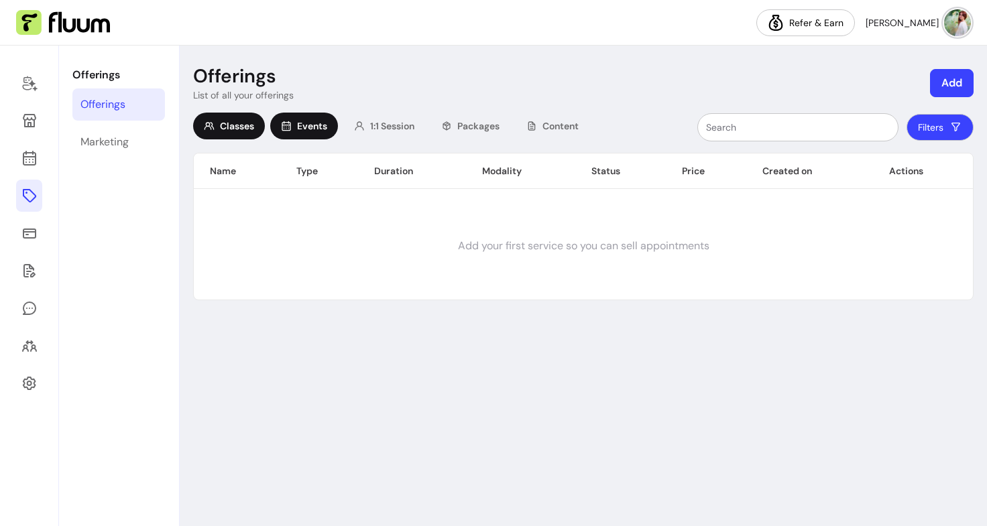
click at [248, 119] on div "Classes" at bounding box center [229, 126] width 72 height 27
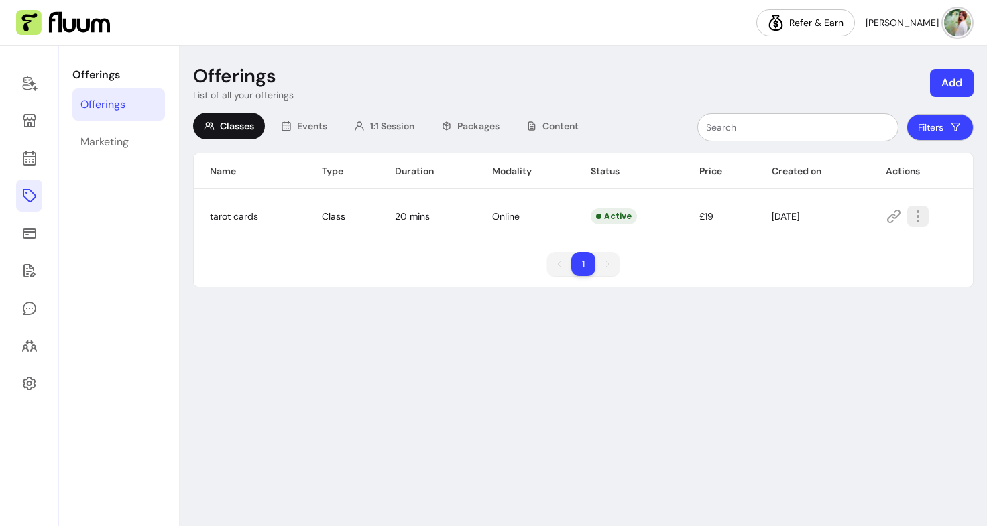
click at [917, 216] on icon "button" at bounding box center [918, 216] width 16 height 16
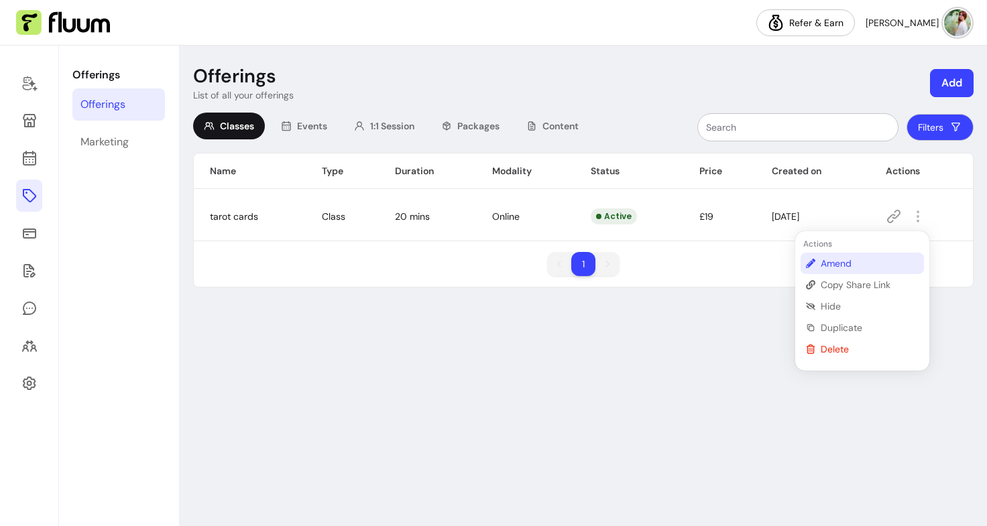
click at [859, 265] on span "Amend" at bounding box center [869, 263] width 98 height 13
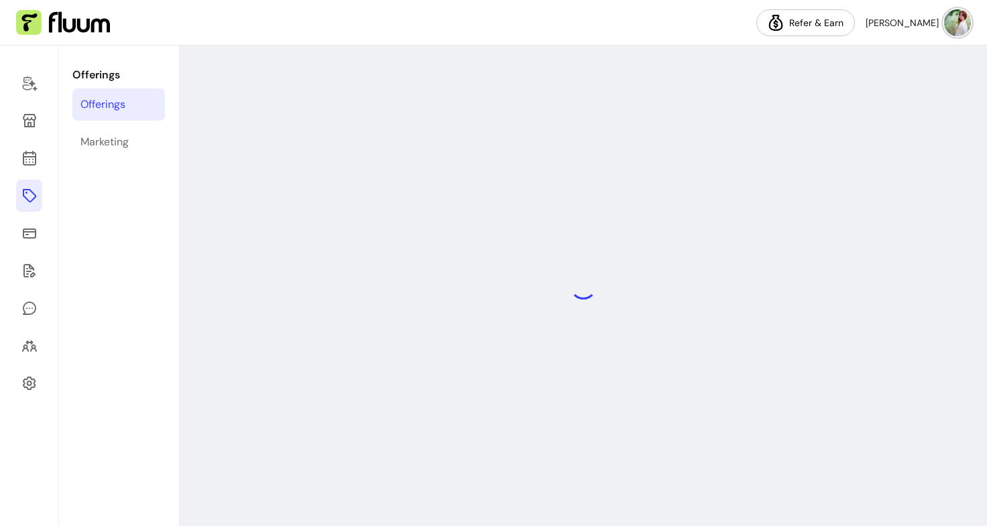
select select "**"
select select "***"
select select "****"
select select "******"
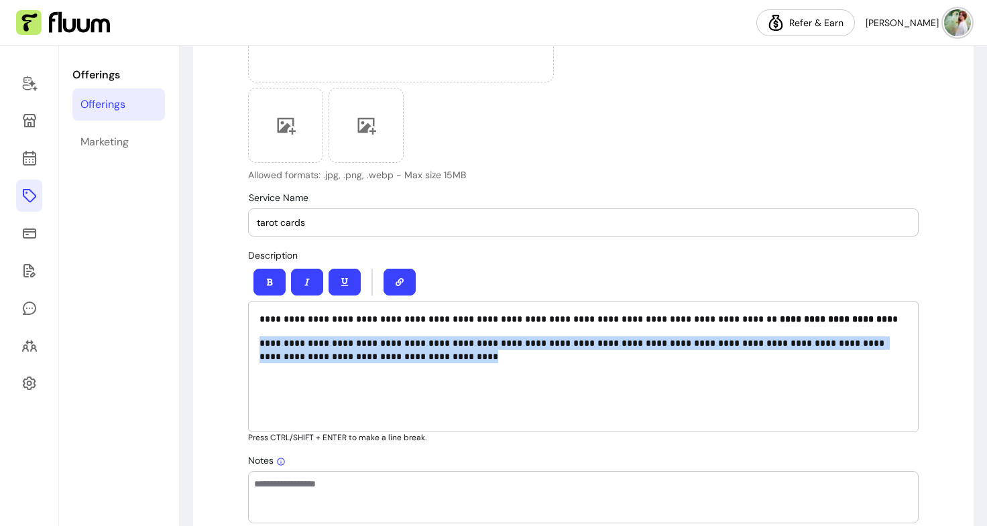
scroll to position [381, 0]
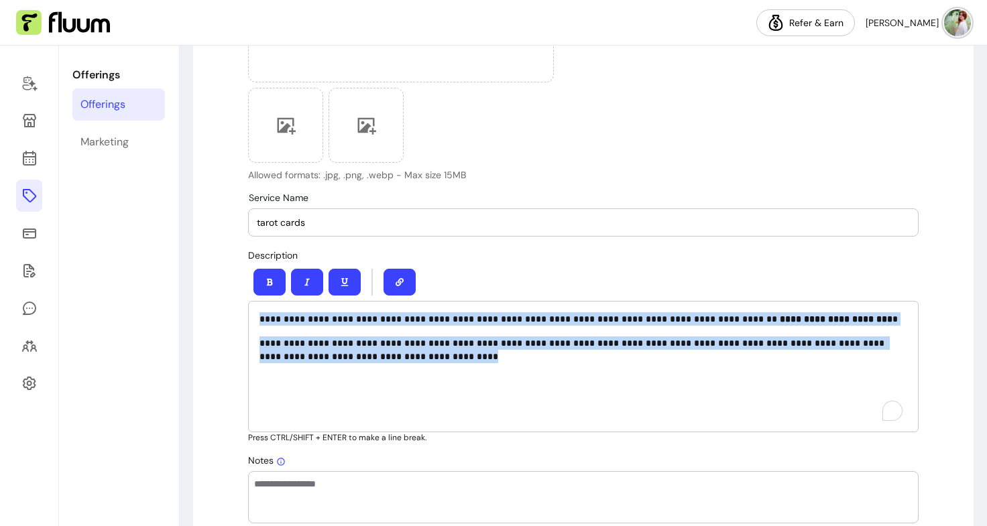
drag, startPoint x: 385, startPoint y: 369, endPoint x: 235, endPoint y: 317, distance: 159.6
copy div "**********"
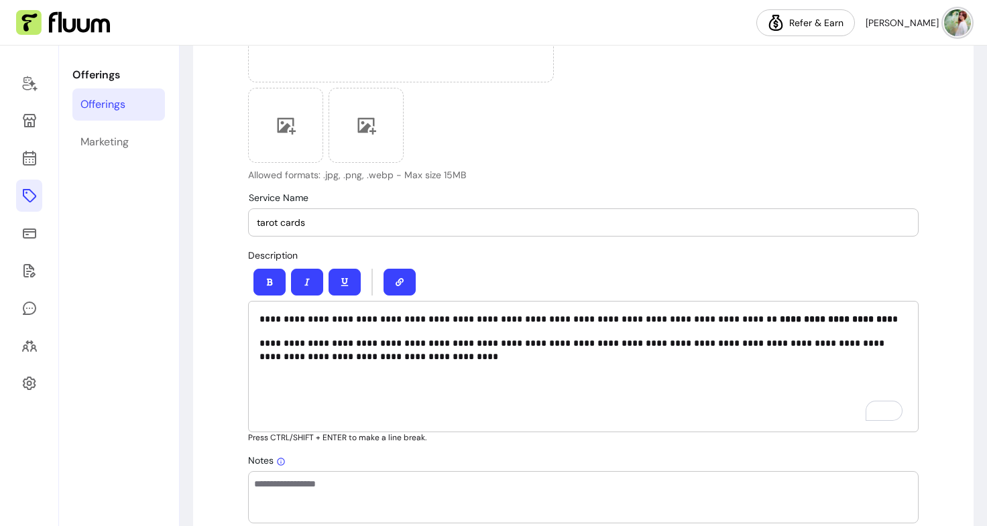
click at [32, 379] on icon at bounding box center [28, 383] width 13 height 13
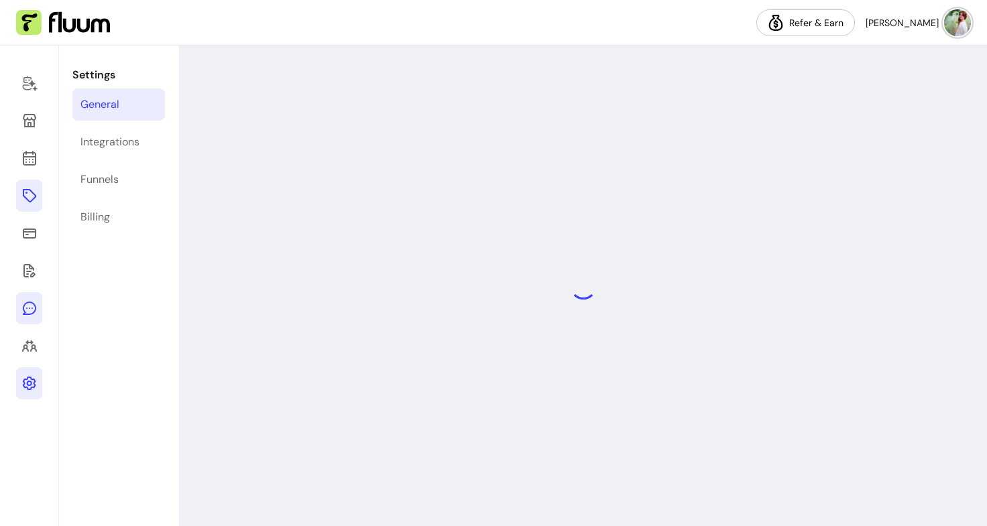
select select "**********"
select select "***"
select select "****"
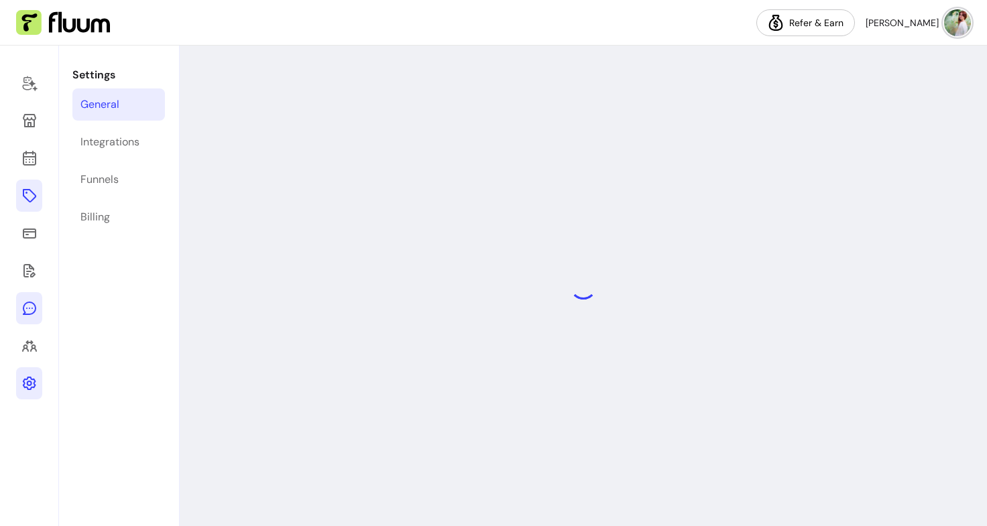
select select "***"
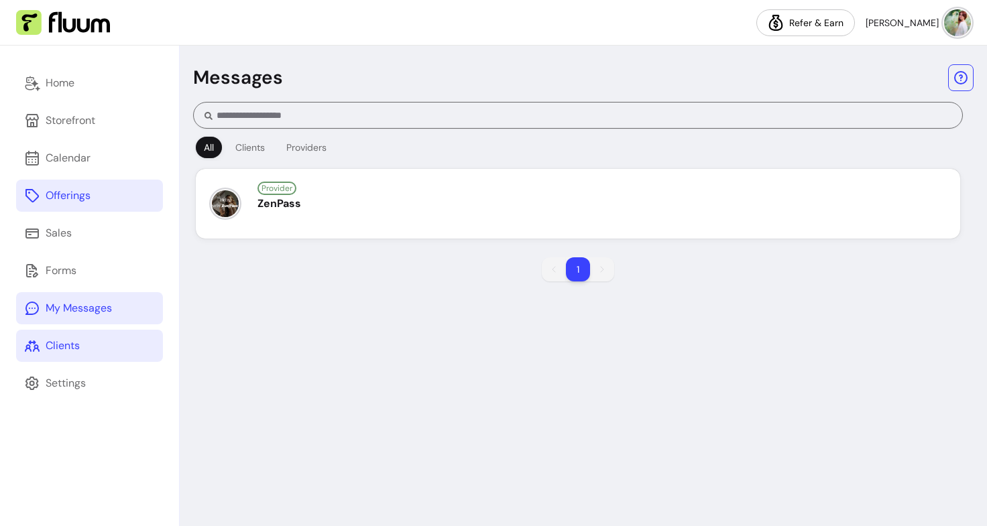
click at [72, 345] on div "Clients" at bounding box center [63, 346] width 34 height 16
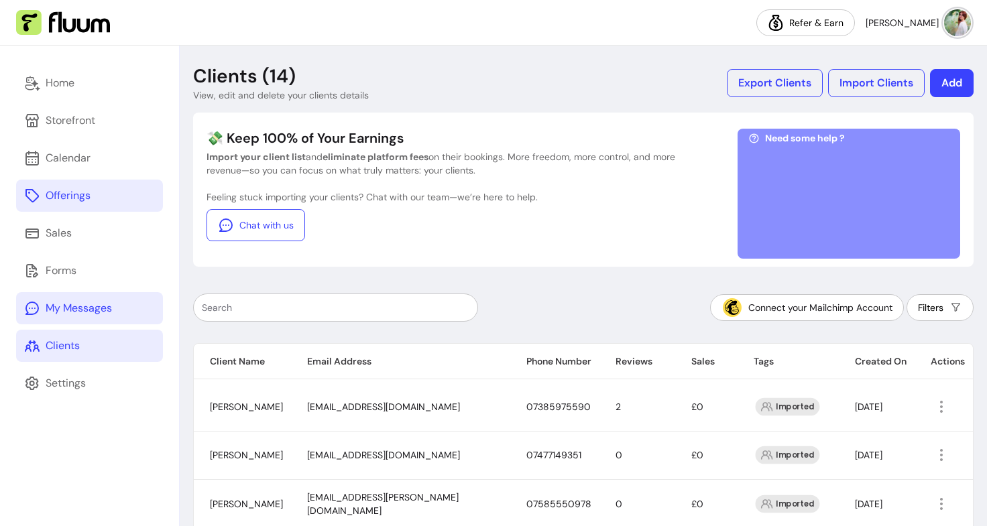
click at [56, 309] on div "My Messages" at bounding box center [79, 308] width 66 height 16
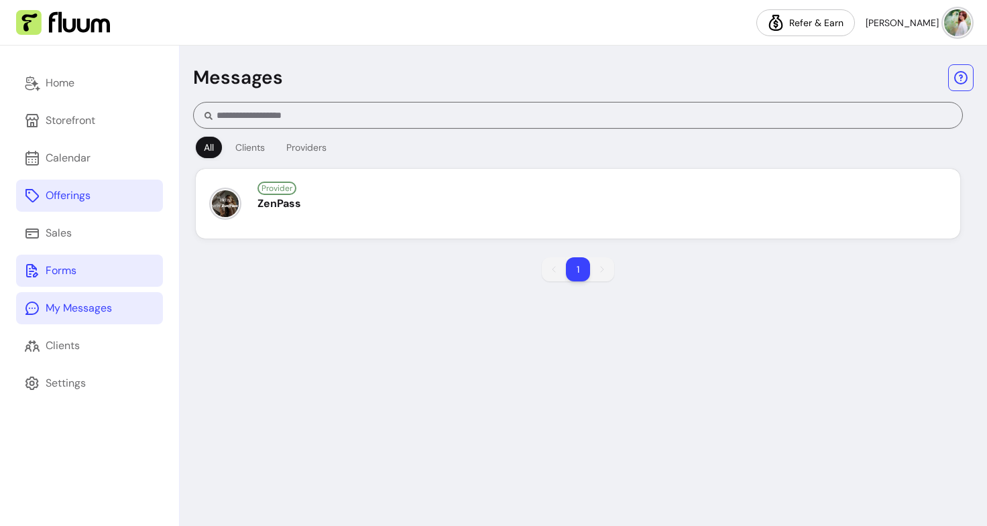
click at [68, 262] on link "Forms" at bounding box center [89, 271] width 147 height 32
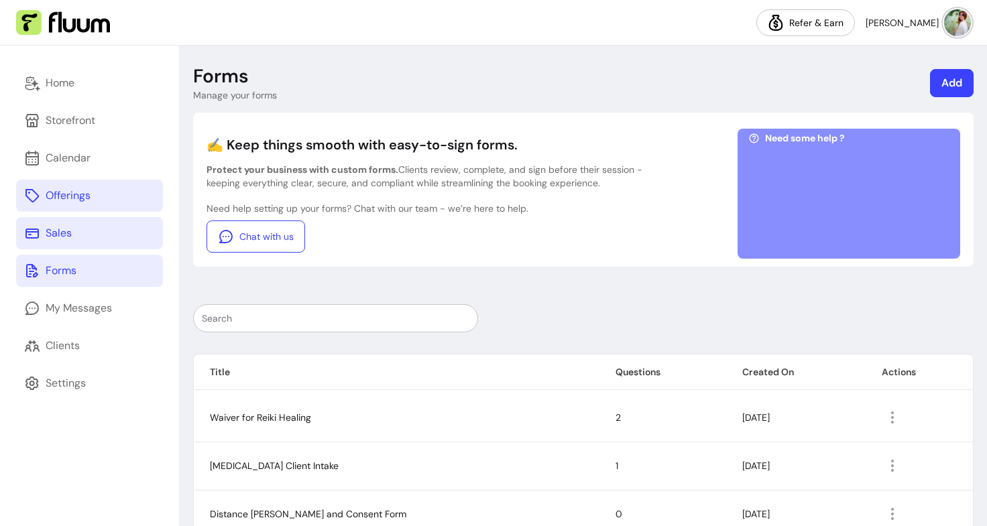
click at [60, 233] on div "Sales" at bounding box center [59, 233] width 26 height 16
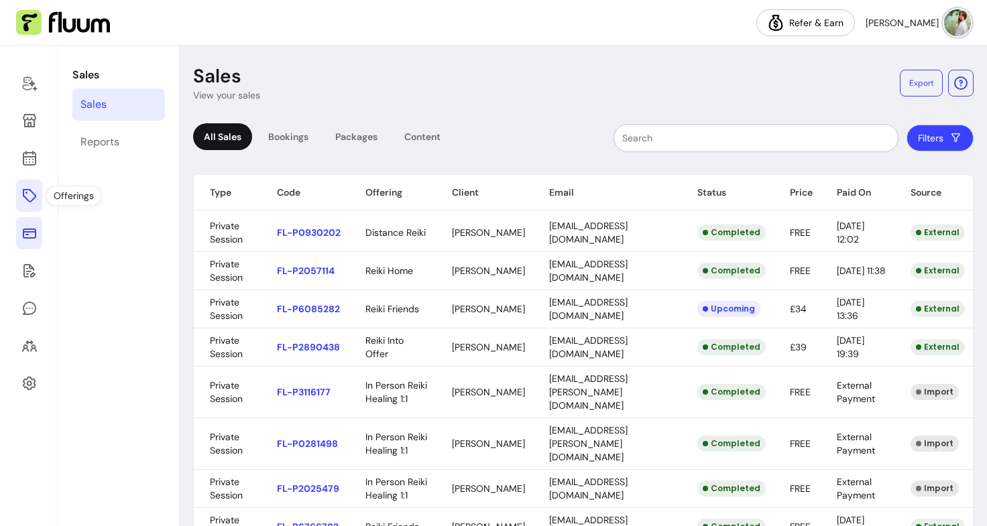
click at [27, 193] on icon at bounding box center [29, 196] width 16 height 16
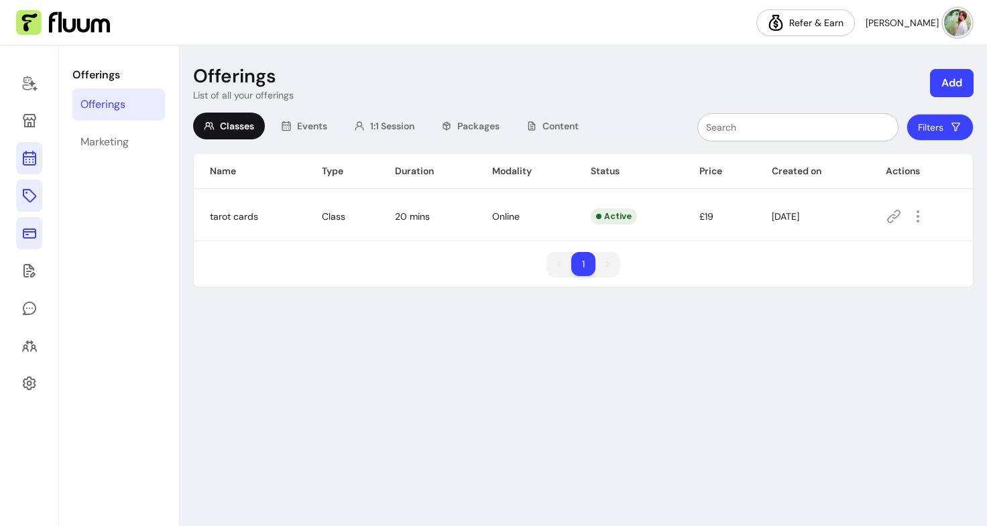
click at [25, 164] on icon at bounding box center [29, 104] width 227 height 191
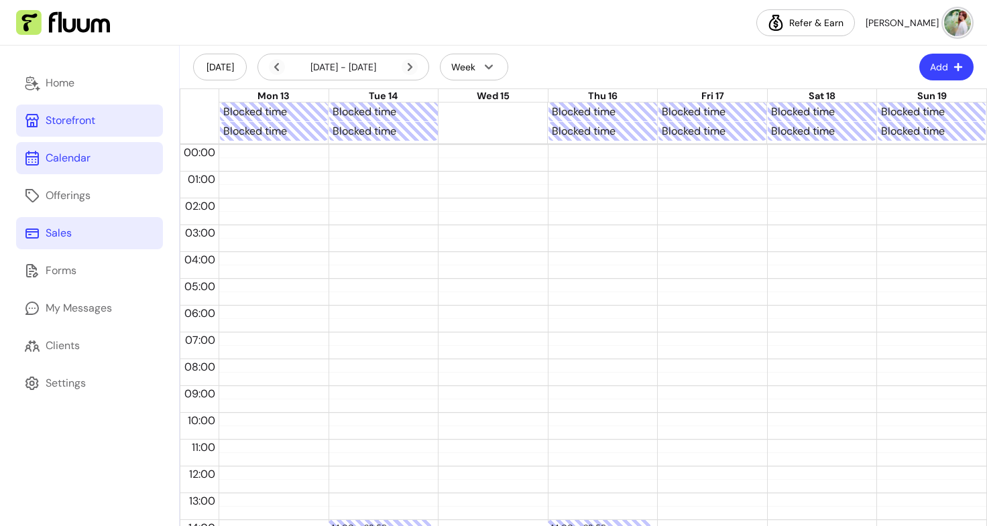
click at [72, 127] on div "Storefront" at bounding box center [71, 121] width 50 height 16
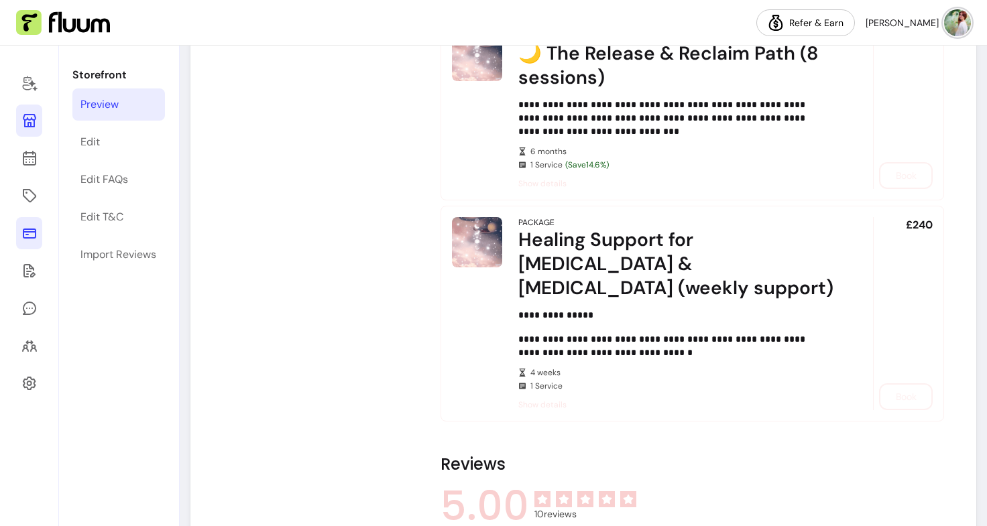
scroll to position [903, 0]
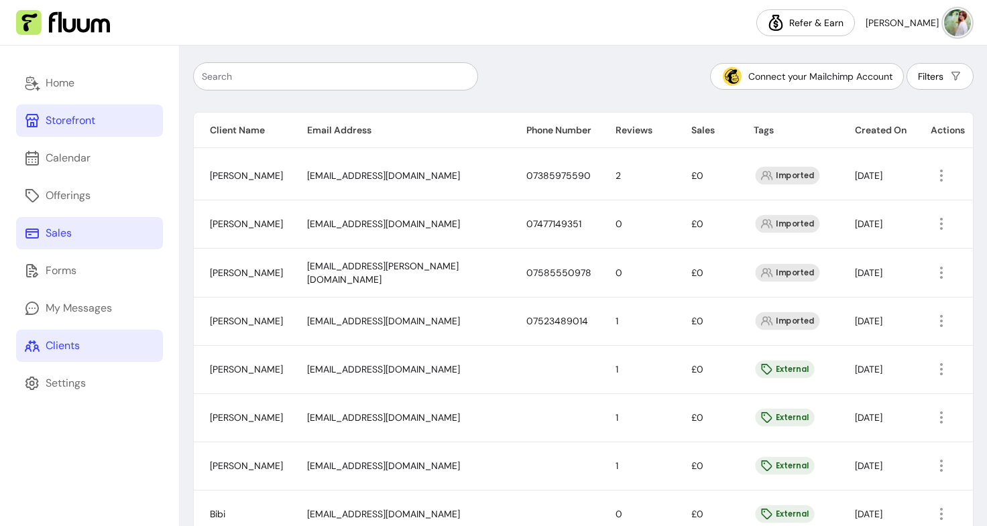
scroll to position [232, 0]
click at [90, 374] on link "Settings" at bounding box center [89, 383] width 147 height 32
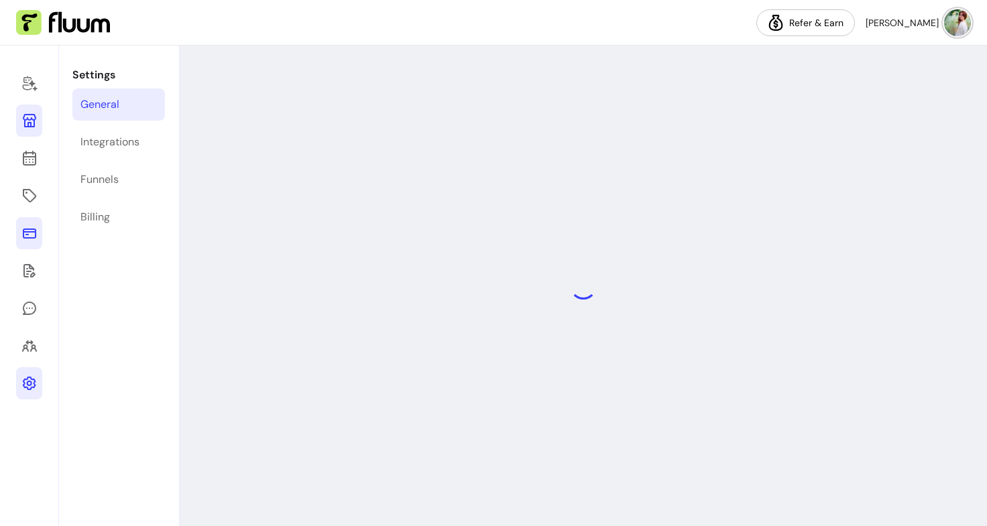
select select "**********"
select select "***"
select select "****"
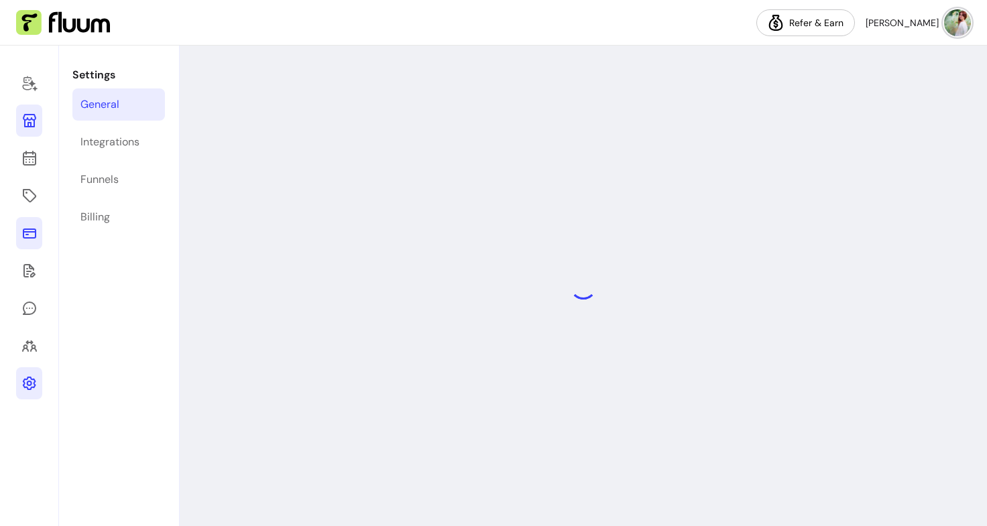
select select "***"
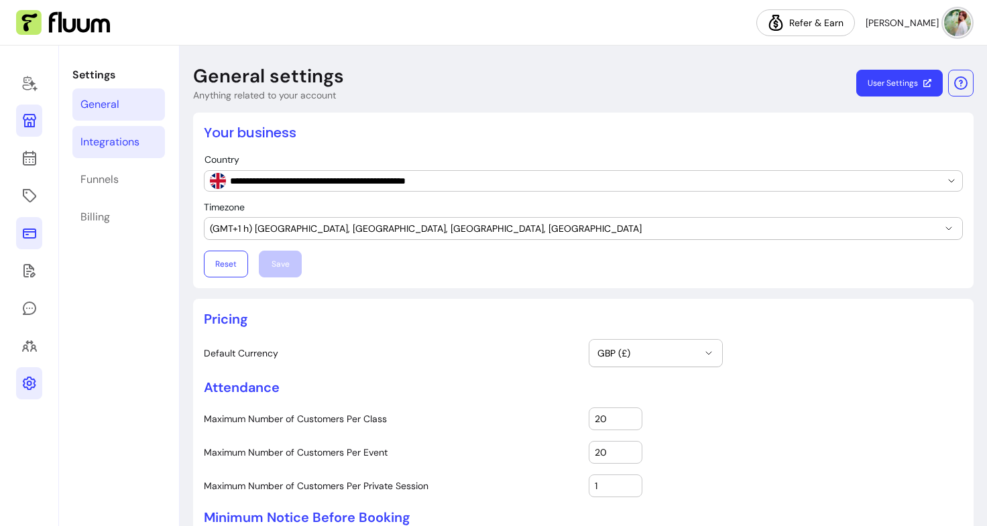
click at [139, 135] on div "Integrations" at bounding box center [109, 142] width 59 height 16
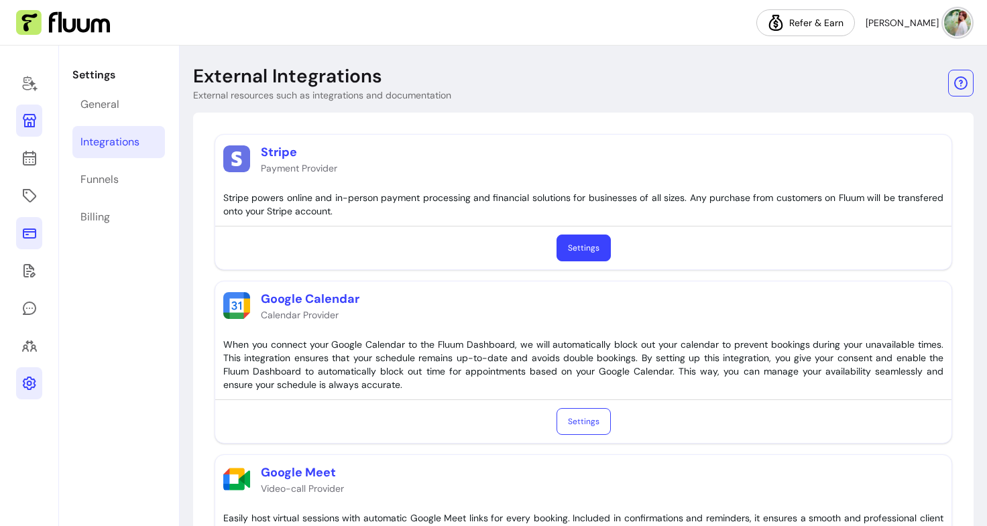
scroll to position [121, 0]
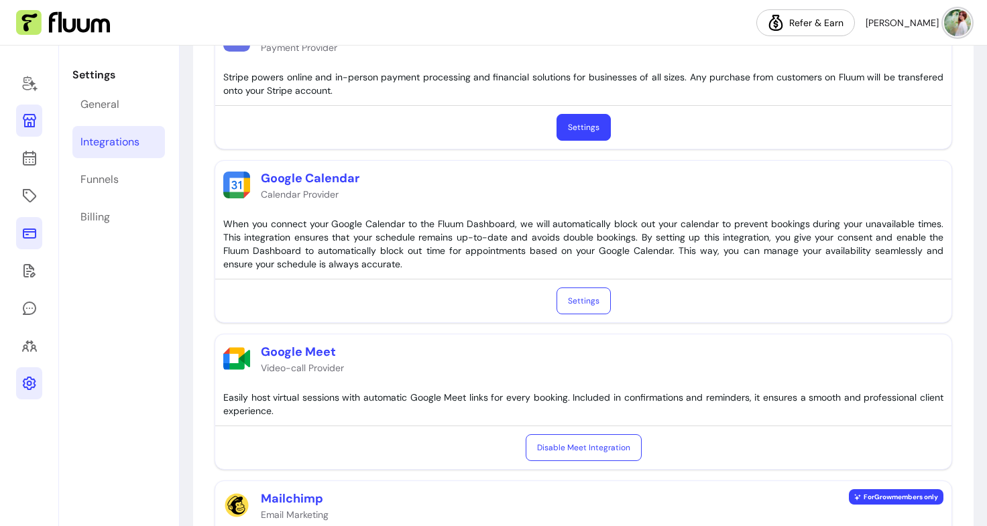
drag, startPoint x: 591, startPoint y: 311, endPoint x: 555, endPoint y: 377, distance: 75.0
click at [555, 377] on div "Google Meet Video-call Provider" at bounding box center [583, 358] width 736 height 48
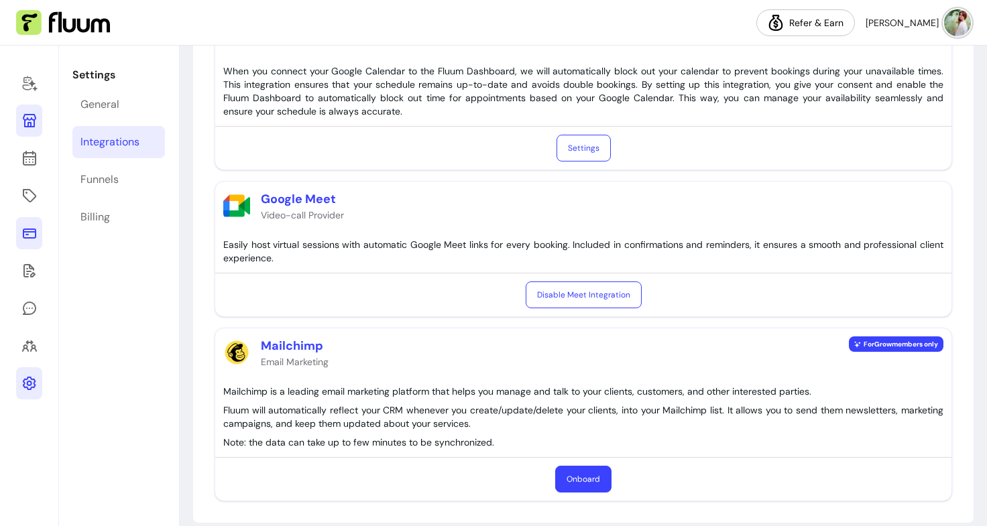
scroll to position [280, 0]
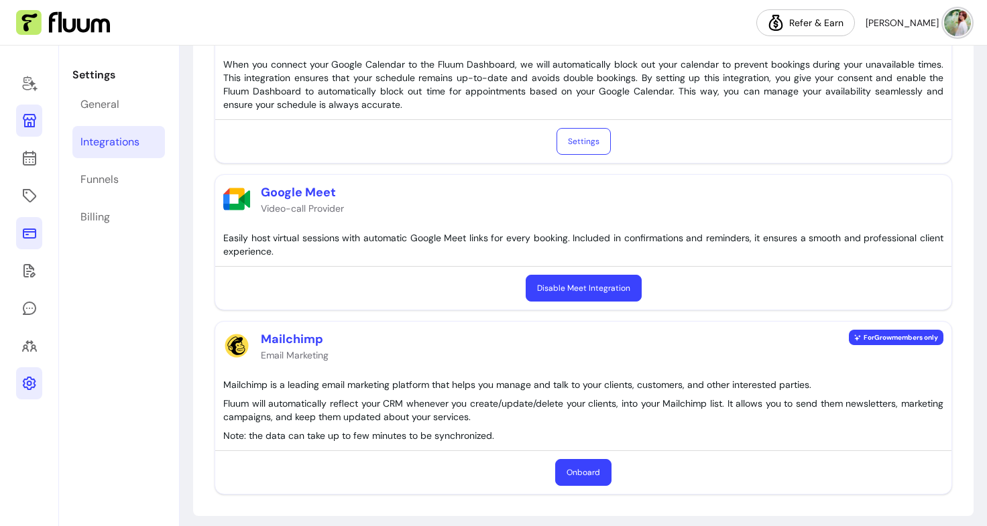
drag, startPoint x: 599, startPoint y: 284, endPoint x: 544, endPoint y: 293, distance: 55.0
click at [544, 293] on button "Disable Meet Integration" at bounding box center [584, 288] width 116 height 27
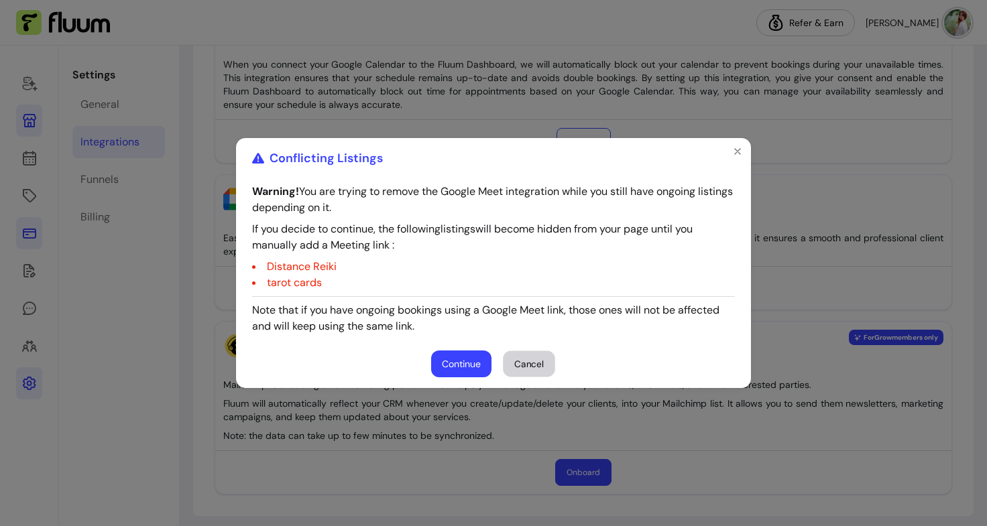
click at [530, 361] on button "Cancel" at bounding box center [529, 364] width 52 height 26
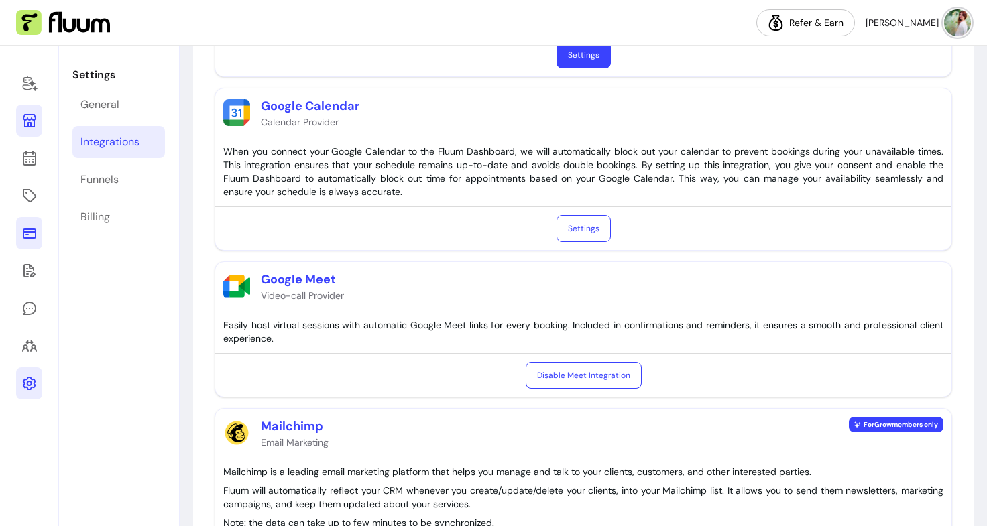
scroll to position [192, 0]
click at [579, 230] on button "Settings" at bounding box center [583, 229] width 54 height 27
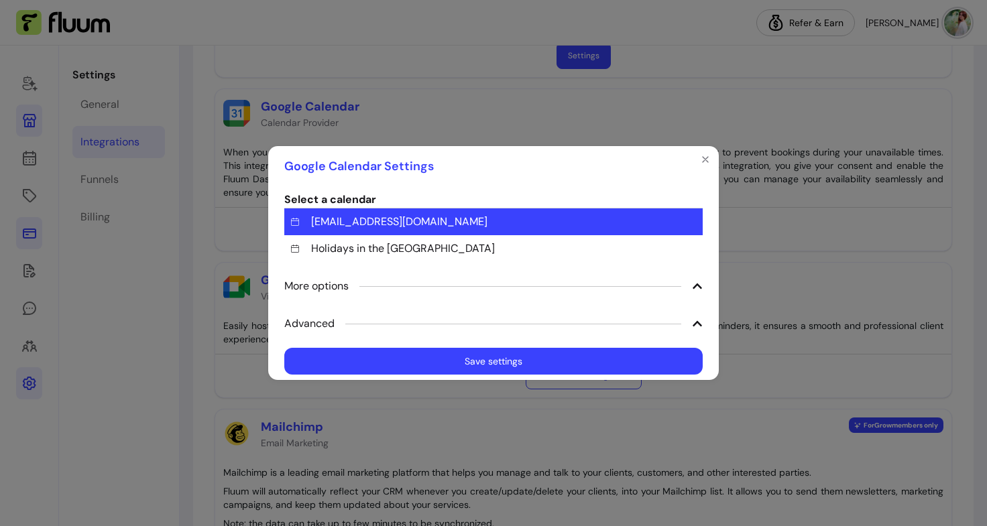
drag, startPoint x: 483, startPoint y: 370, endPoint x: 465, endPoint y: 362, distance: 19.2
click at [465, 362] on button "Save settings" at bounding box center [493, 361] width 418 height 27
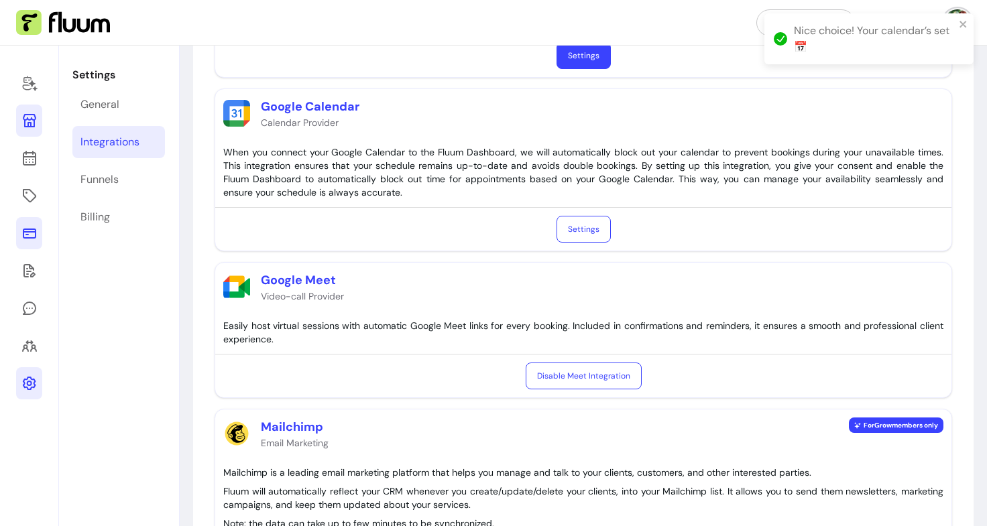
scroll to position [289, 0]
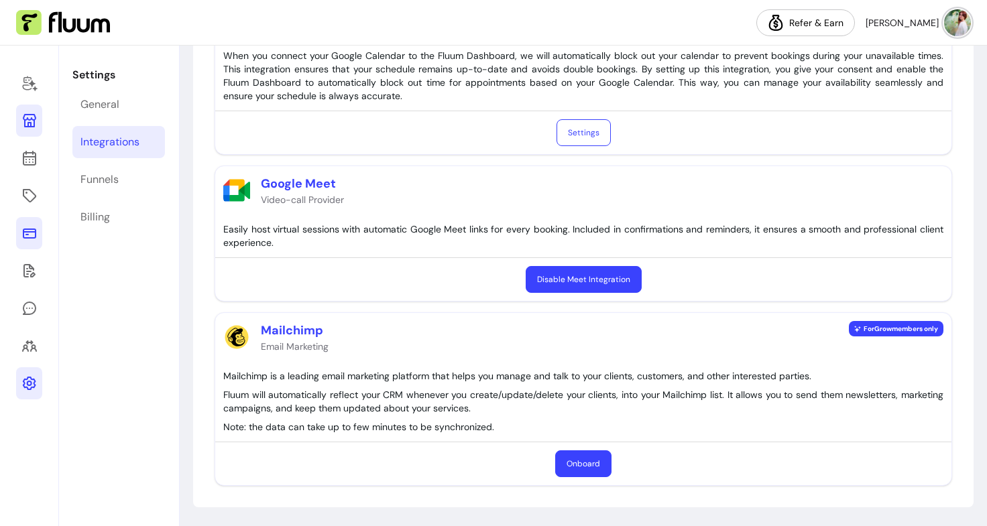
click at [563, 275] on button "Disable Meet Integration" at bounding box center [584, 279] width 116 height 27
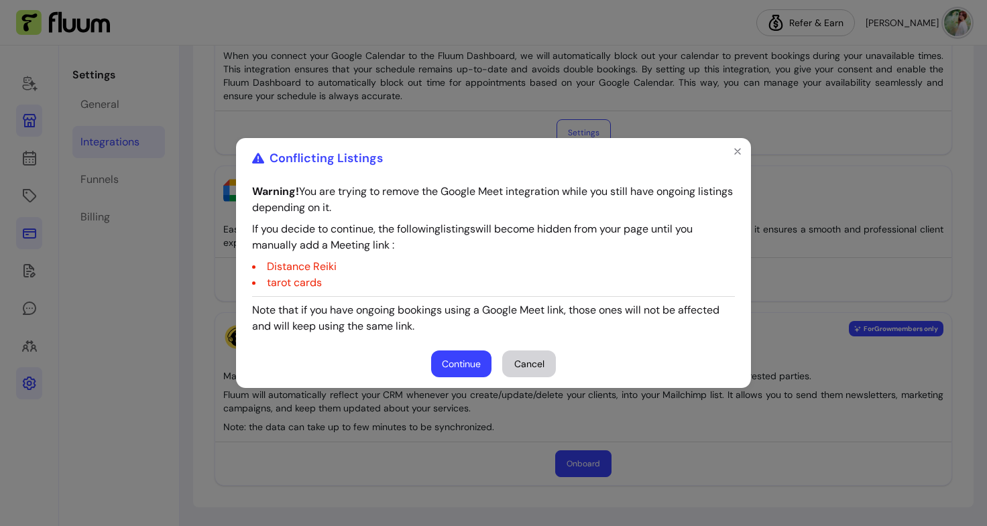
click at [470, 369] on button "Continue" at bounding box center [461, 364] width 60 height 27
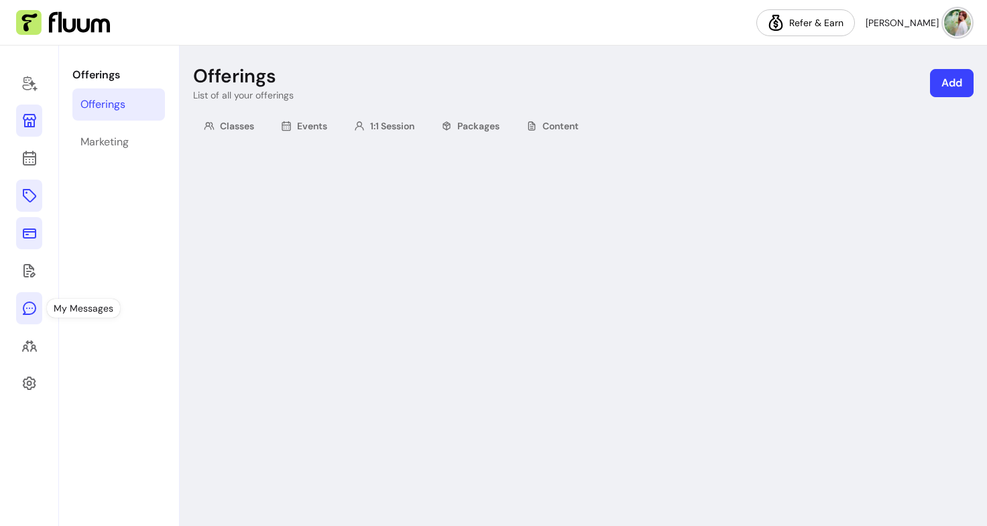
click at [27, 304] on icon at bounding box center [29, 308] width 16 height 16
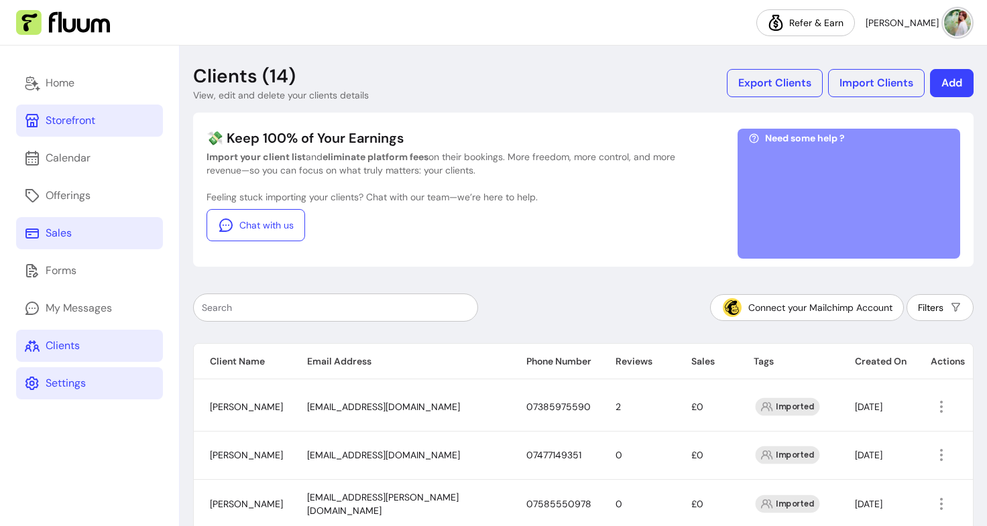
click at [84, 391] on div "Settings" at bounding box center [66, 383] width 40 height 16
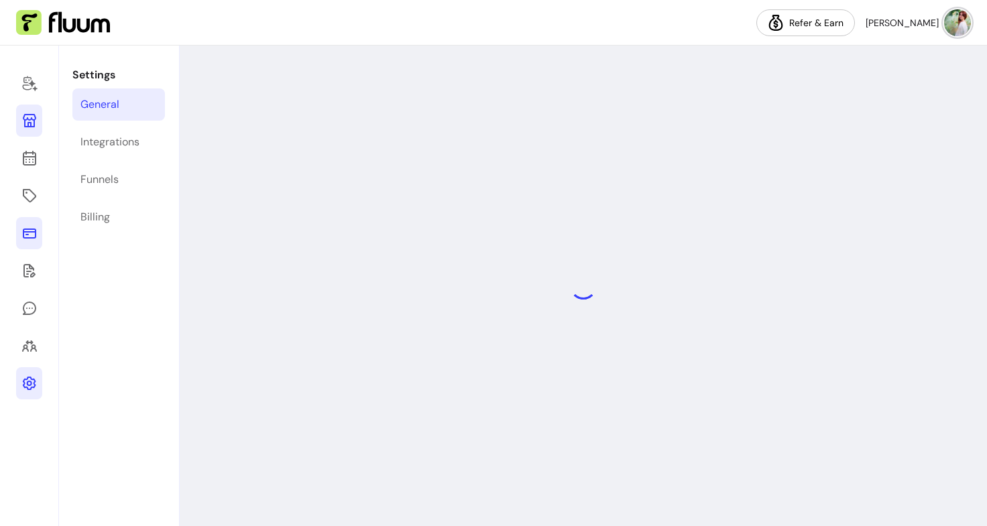
select select "**********"
select select "***"
select select "****"
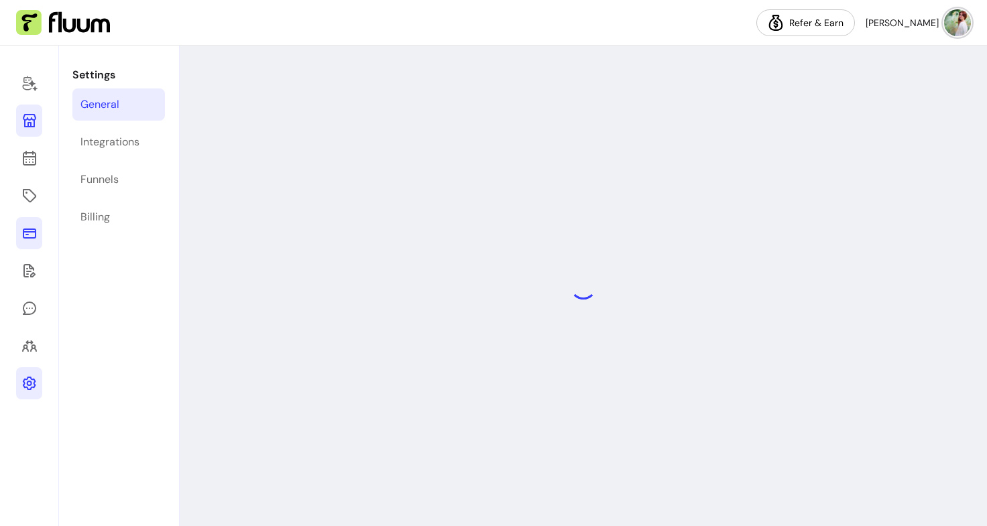
select select "***"
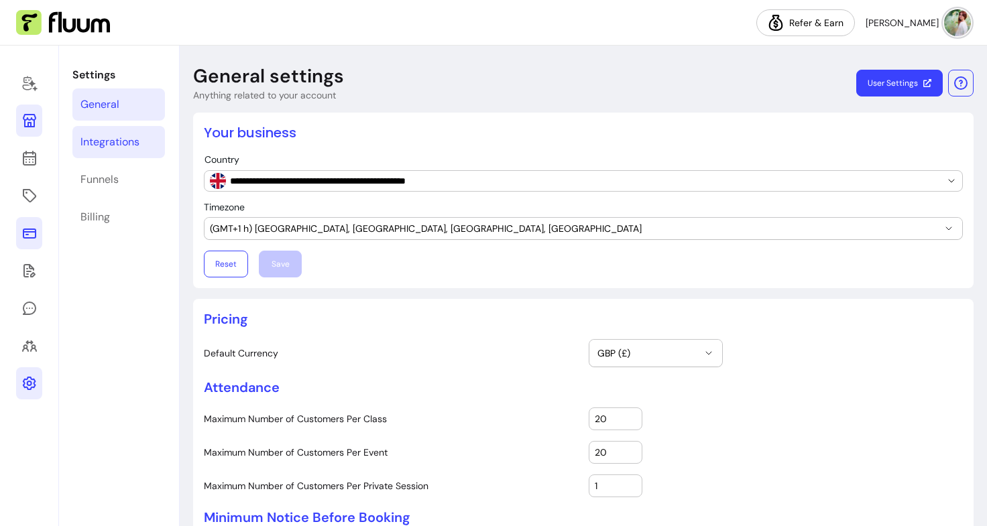
click at [119, 147] on div "Integrations" at bounding box center [109, 142] width 59 height 16
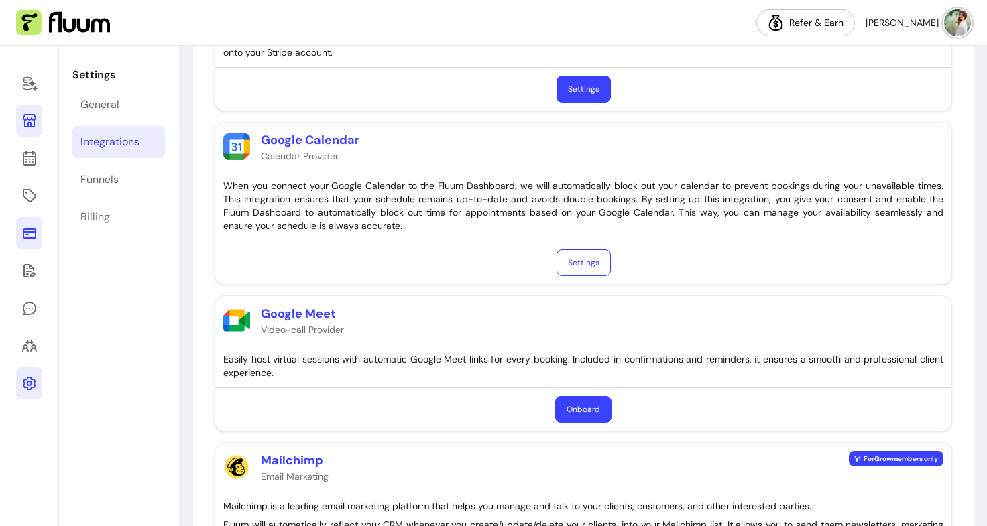
scroll to position [165, 0]
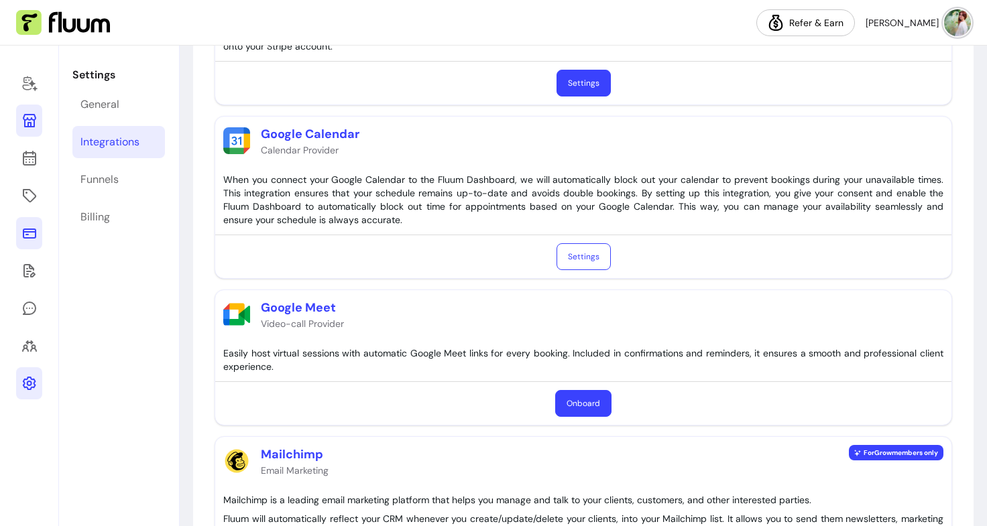
click at [574, 396] on button "Onboard" at bounding box center [583, 403] width 56 height 27
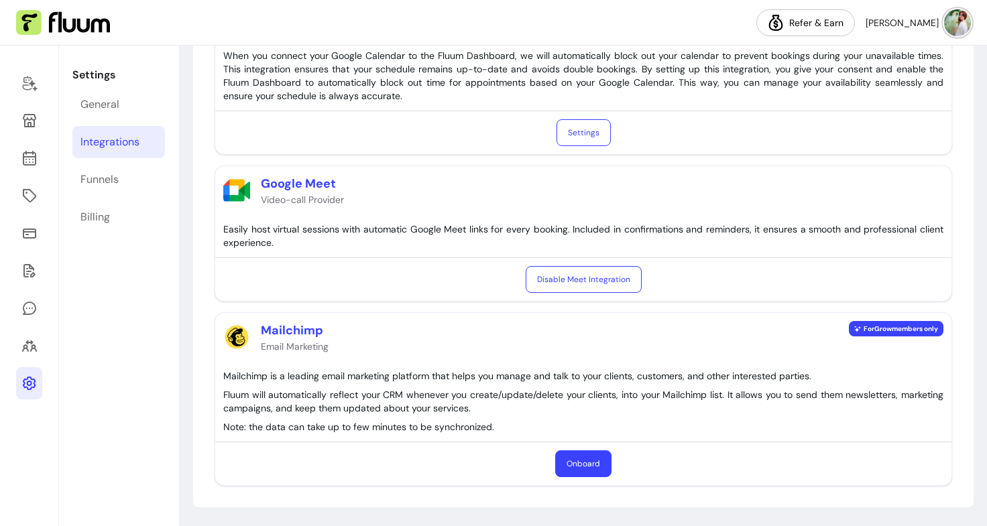
scroll to position [289, 0]
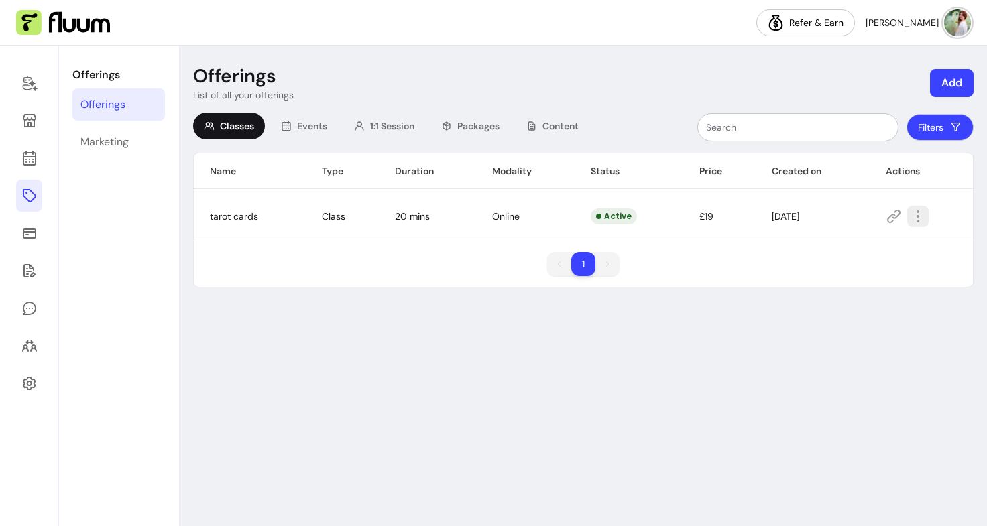
click at [928, 219] on button "button" at bounding box center [917, 216] width 21 height 21
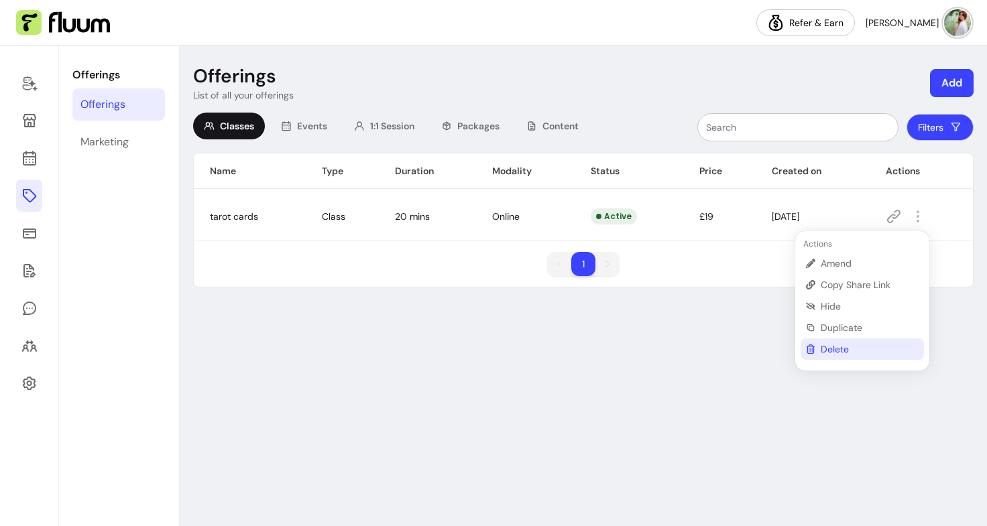
click at [847, 352] on span "Delete" at bounding box center [869, 349] width 98 height 13
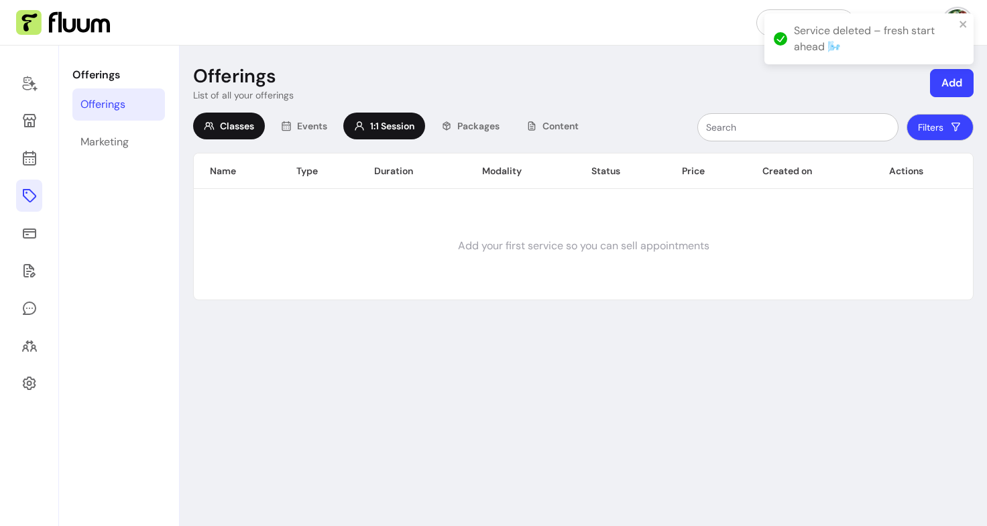
click at [395, 122] on span "1:1 Session" at bounding box center [392, 125] width 44 height 13
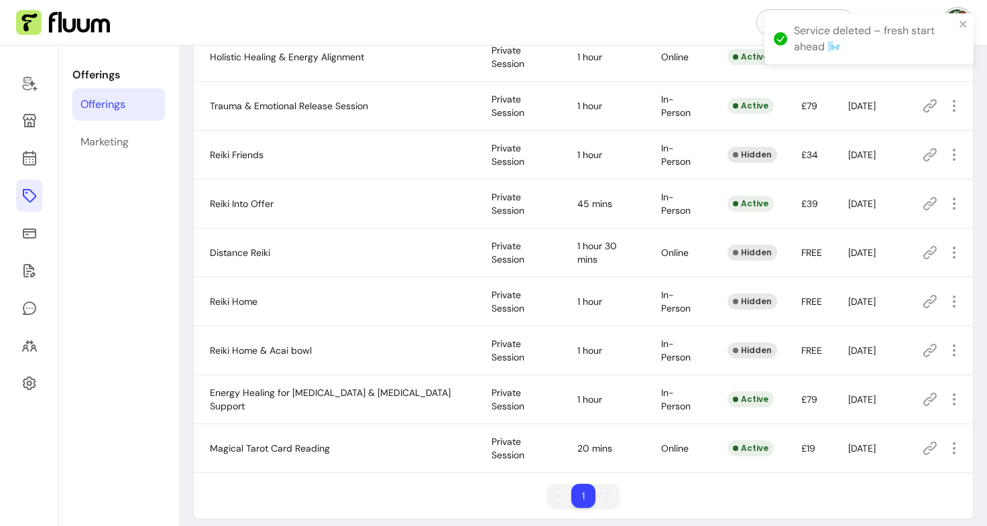
scroll to position [263, 0]
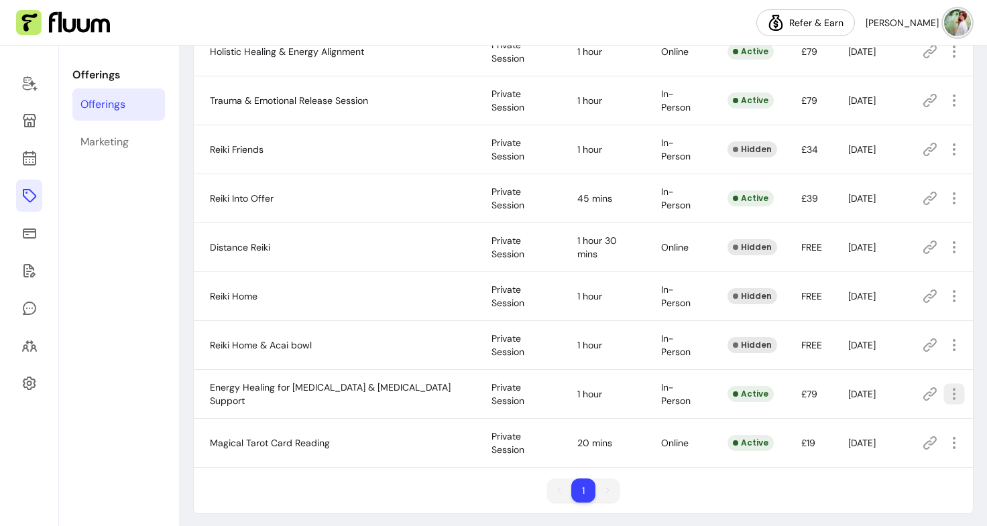
click at [946, 387] on icon "button" at bounding box center [953, 393] width 15 height 15
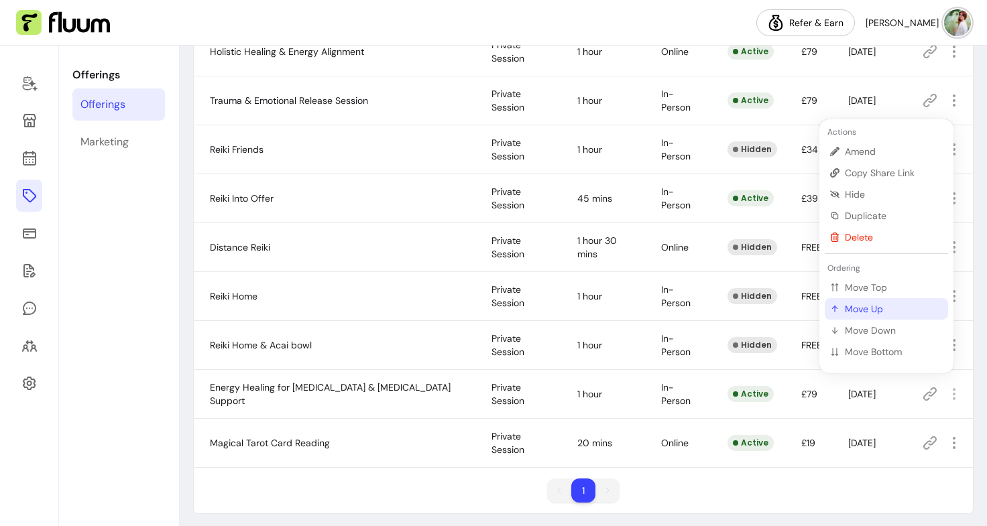
click at [880, 313] on span "Move Up" at bounding box center [894, 308] width 98 height 13
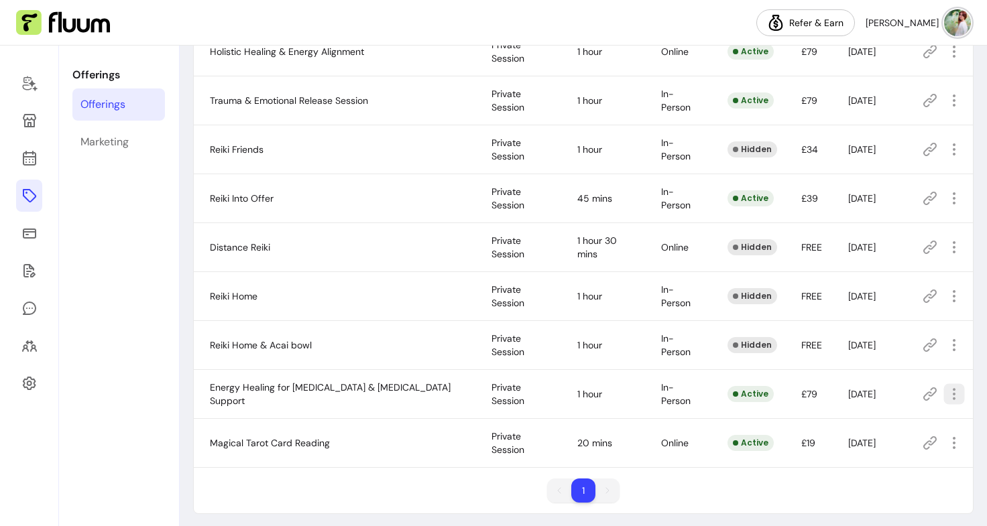
click at [946, 393] on icon "button" at bounding box center [953, 393] width 15 height 15
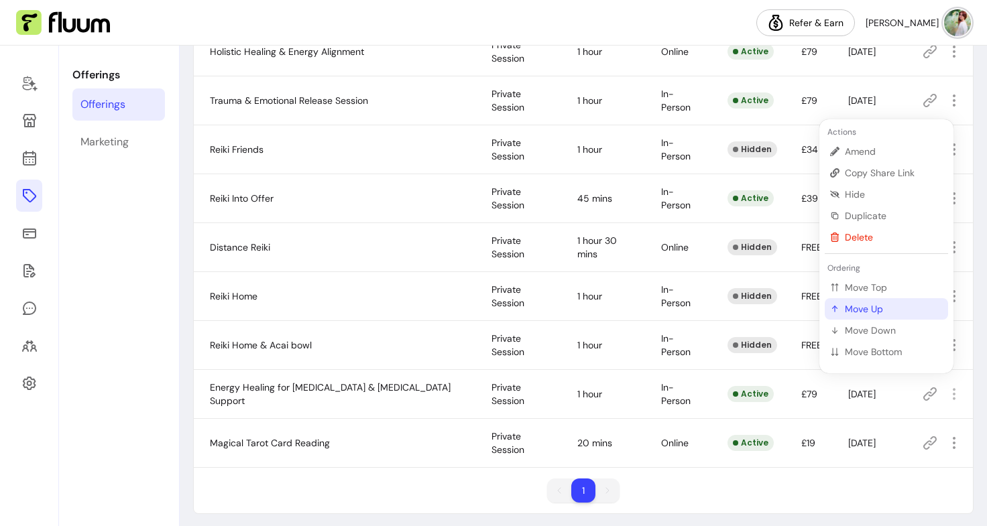
click at [880, 307] on span "Move Up" at bounding box center [894, 308] width 98 height 13
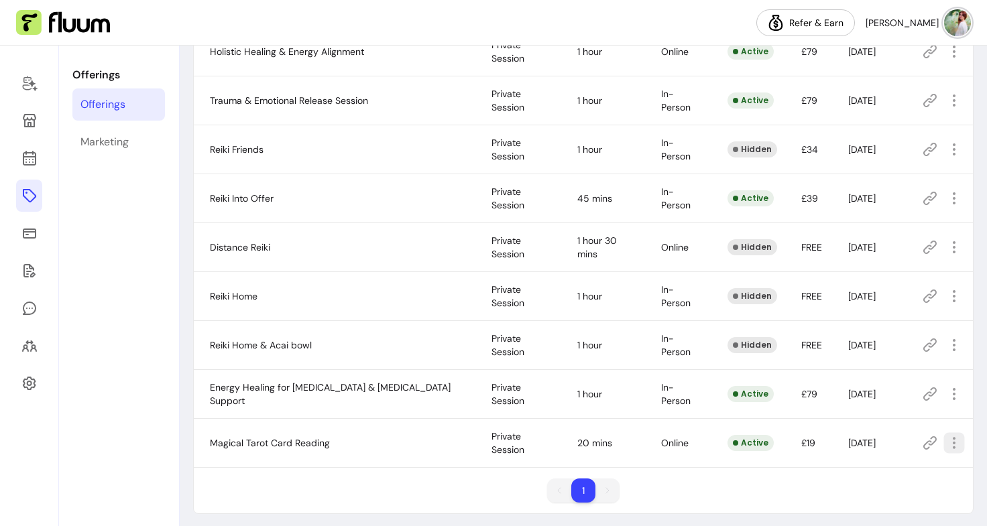
click at [946, 435] on icon "button" at bounding box center [953, 442] width 15 height 15
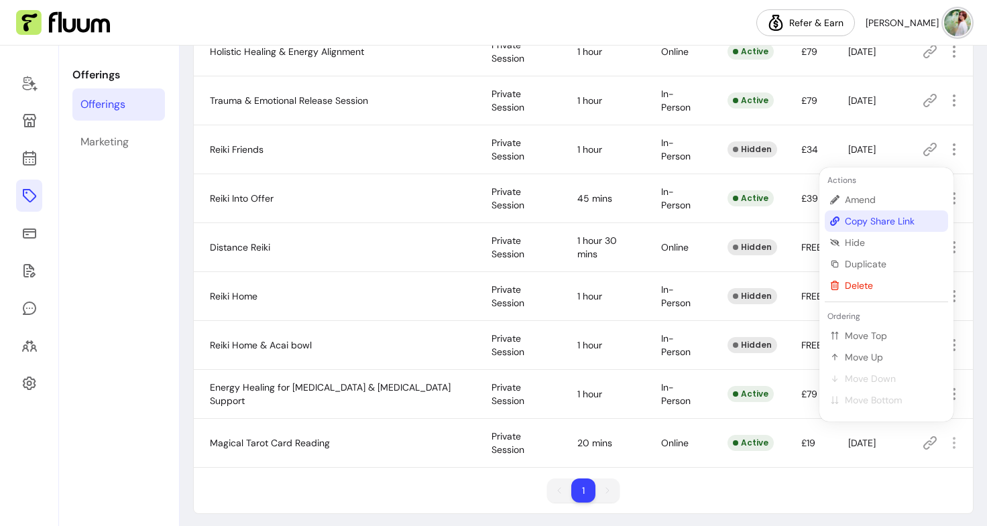
click at [881, 223] on span "Copy Share Link" at bounding box center [894, 220] width 98 height 13
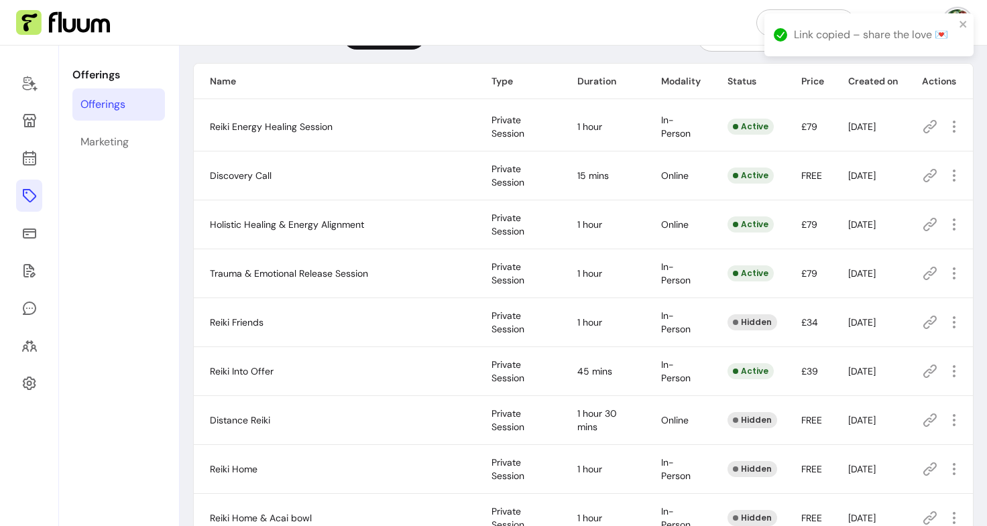
scroll to position [86, 0]
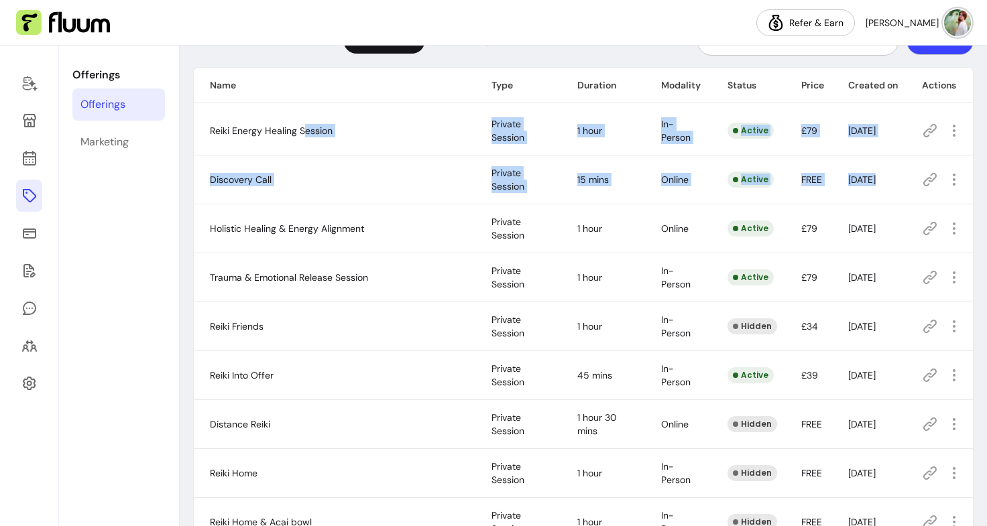
drag, startPoint x: 304, startPoint y: 135, endPoint x: 280, endPoint y: 211, distance: 80.3
click at [280, 211] on tbody "Reiki Energy Healing Session Private Session 1 hour In-Person Active £79 18-Apr…" at bounding box center [583, 376] width 779 height 538
click at [300, 188] on td "Discovery Call" at bounding box center [335, 180] width 282 height 49
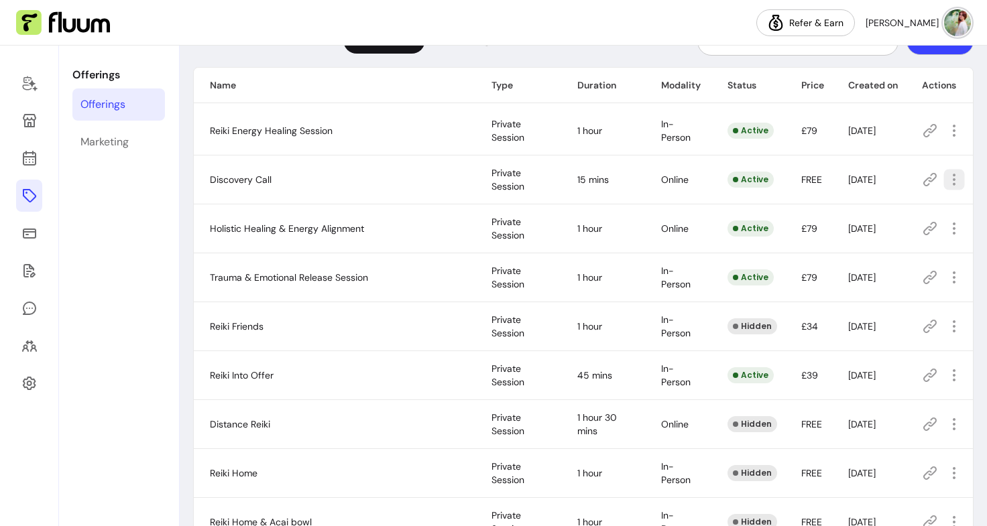
click at [946, 184] on icon "button" at bounding box center [953, 179] width 15 height 15
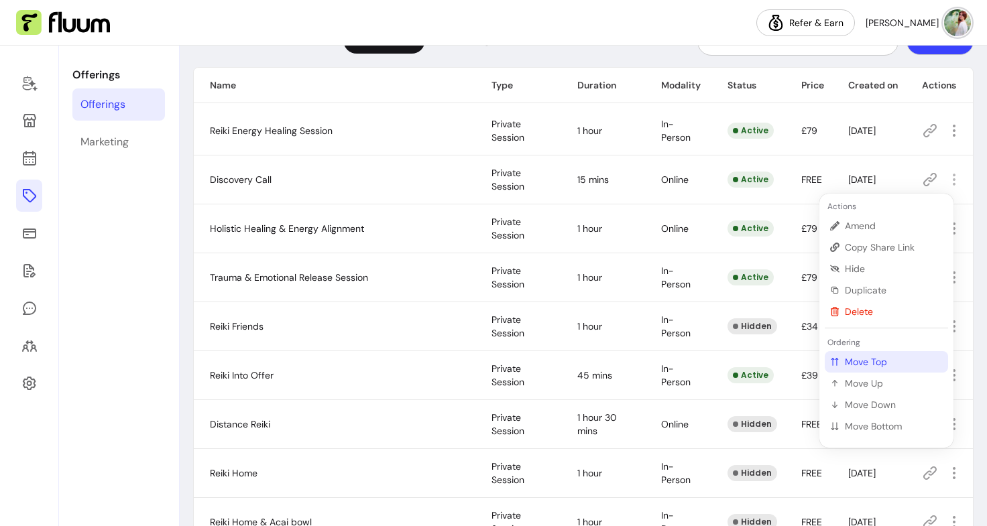
click at [882, 356] on span "Move Top" at bounding box center [894, 361] width 98 height 13
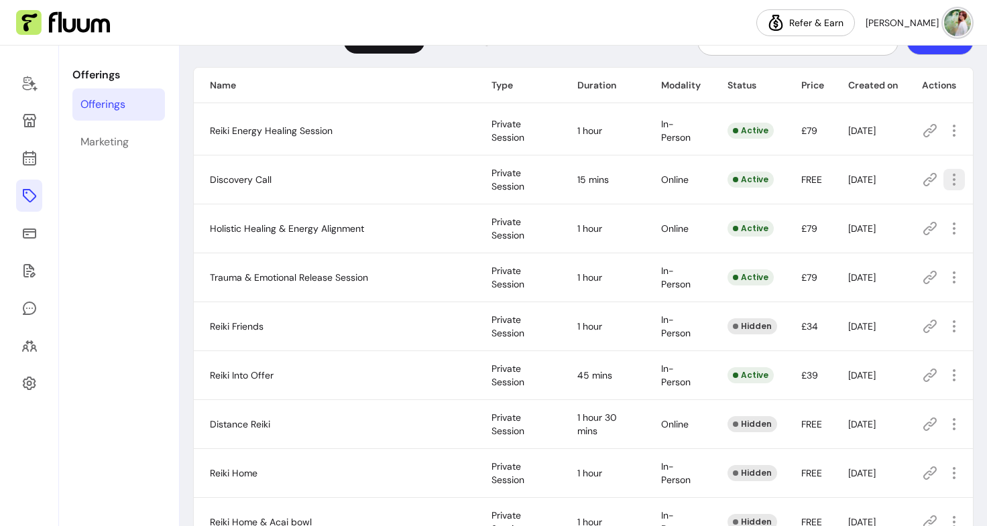
click at [946, 185] on icon "button" at bounding box center [954, 180] width 16 height 16
click at [656, 362] on td "In-Person" at bounding box center [678, 375] width 66 height 49
click at [946, 369] on icon "button" at bounding box center [953, 374] width 15 height 15
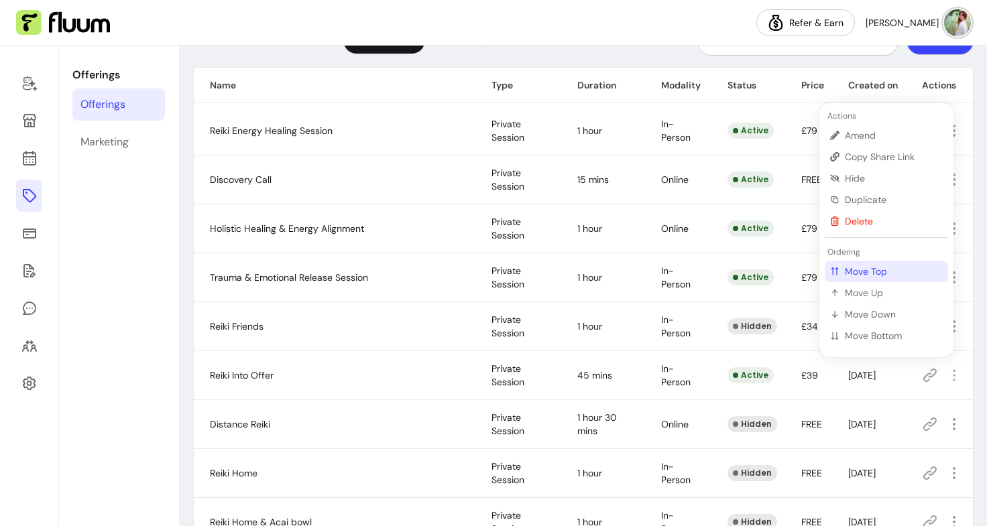
click at [859, 276] on span "Move Top" at bounding box center [894, 271] width 98 height 13
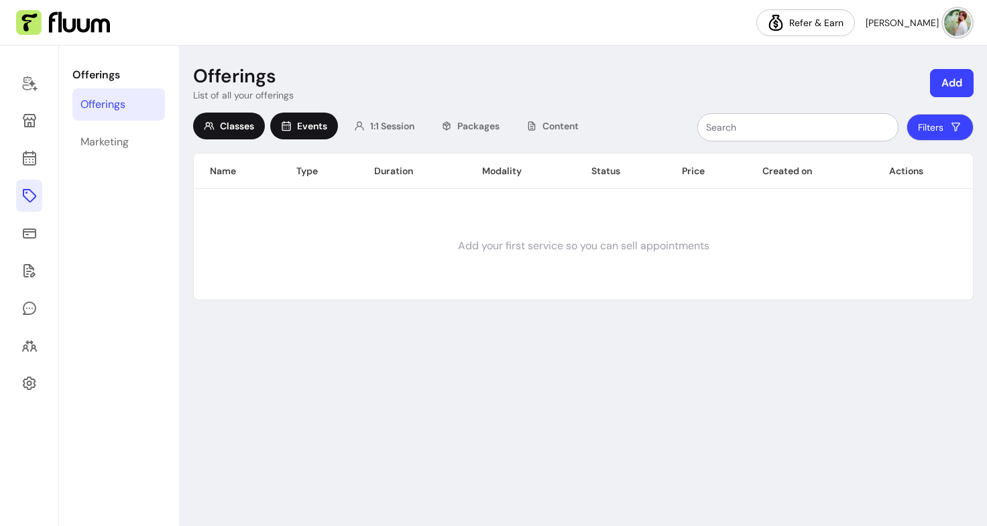
click at [306, 131] on span "Events" at bounding box center [312, 125] width 30 height 13
click at [377, 125] on span "1:1 Session" at bounding box center [392, 125] width 44 height 13
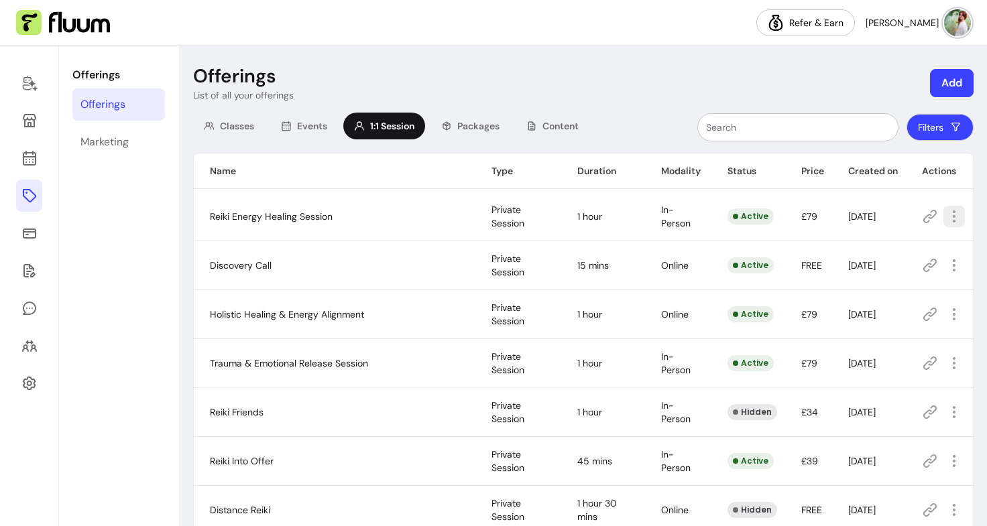
click at [946, 222] on icon "button" at bounding box center [954, 216] width 16 height 16
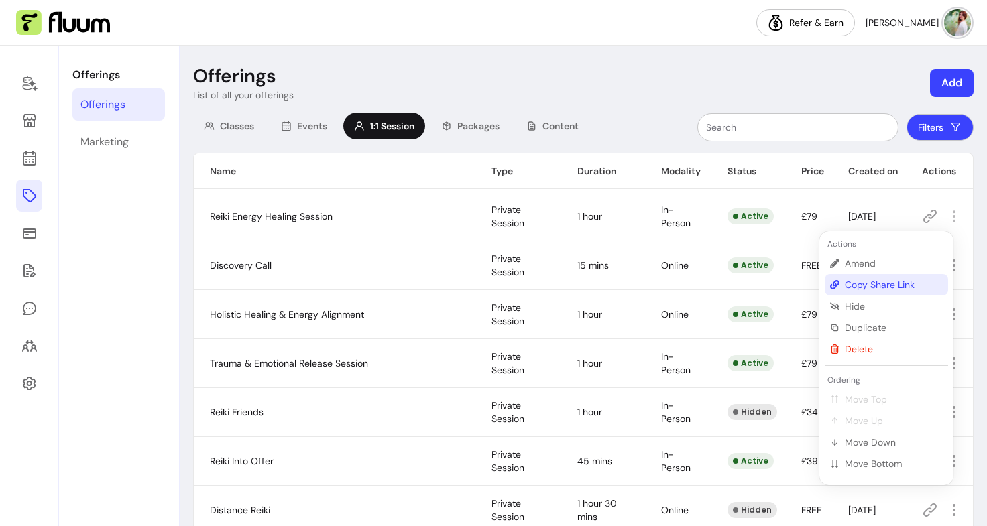
click at [875, 284] on span "Copy Share Link" at bounding box center [894, 284] width 98 height 13
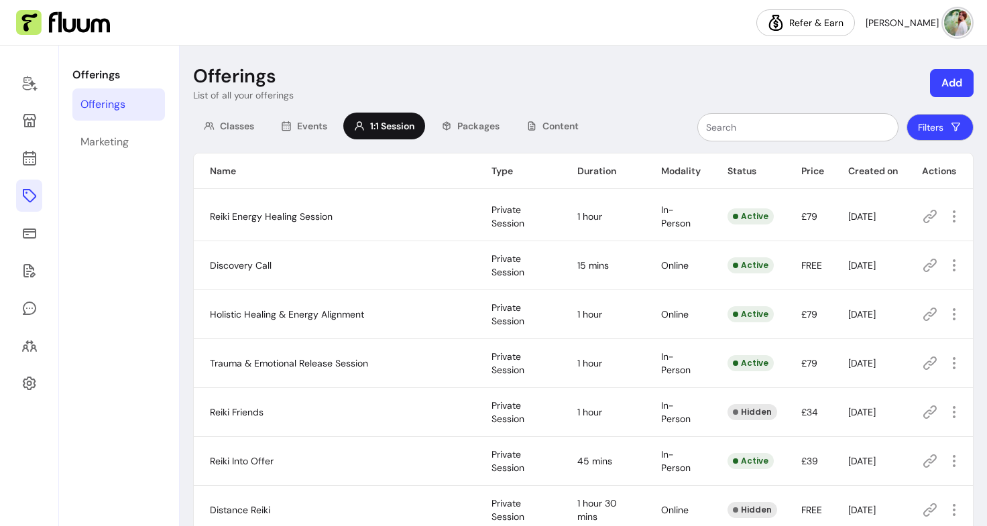
drag, startPoint x: 391, startPoint y: 323, endPoint x: 365, endPoint y: 310, distance: 29.1
click at [365, 310] on td "Holistic Healing & Energy Alignment" at bounding box center [335, 314] width 282 height 49
drag, startPoint x: 374, startPoint y: 312, endPoint x: 348, endPoint y: 302, distance: 27.8
click at [348, 302] on td "Holistic Healing & Energy Alignment" at bounding box center [335, 314] width 282 height 49
click at [333, 215] on td "Reiki Energy Healing Session" at bounding box center [335, 216] width 282 height 49
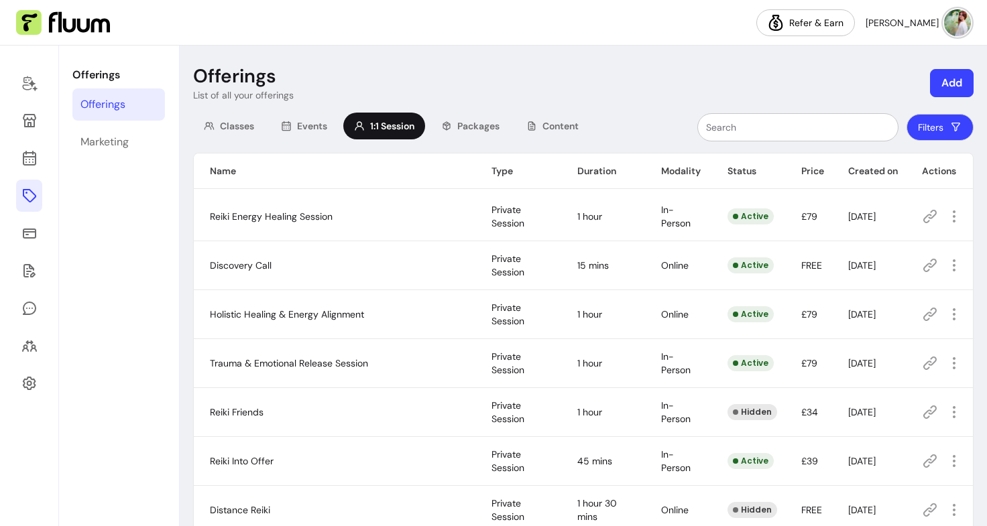
click at [333, 215] on td "Reiki Energy Healing Session" at bounding box center [335, 216] width 282 height 49
drag, startPoint x: 333, startPoint y: 215, endPoint x: 320, endPoint y: 218, distance: 13.7
click at [320, 218] on td "Reiki Energy Healing Session" at bounding box center [335, 216] width 282 height 49
copy span "Reiki Energy Healing Session"
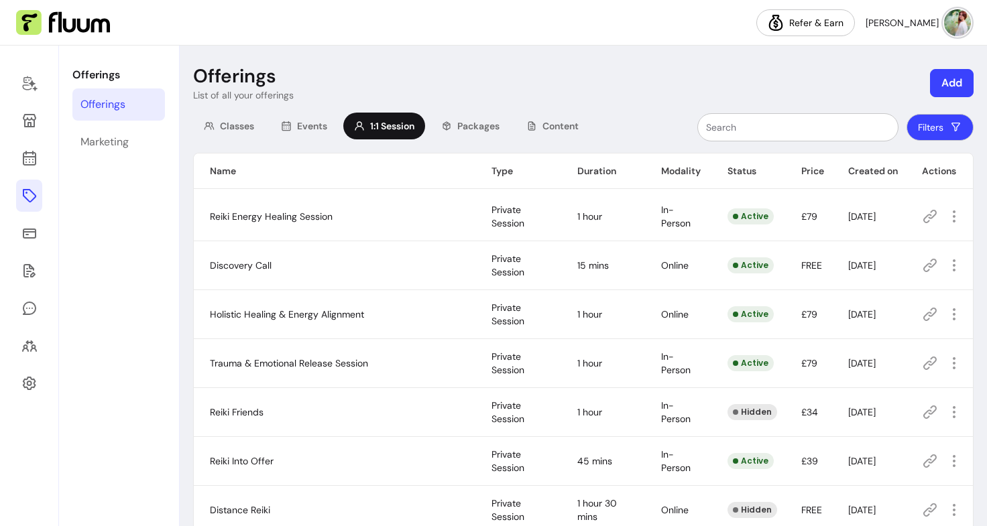
click at [347, 378] on td "Trauma & Emotional Release Session" at bounding box center [335, 363] width 282 height 49
drag, startPoint x: 206, startPoint y: 310, endPoint x: 364, endPoint y: 312, distance: 158.2
click at [364, 312] on td "Holistic Healing & Energy Alignment" at bounding box center [335, 314] width 282 height 49
copy span "Holistic Healing & Energy Alignment"
click at [20, 161] on link at bounding box center [29, 158] width 26 height 32
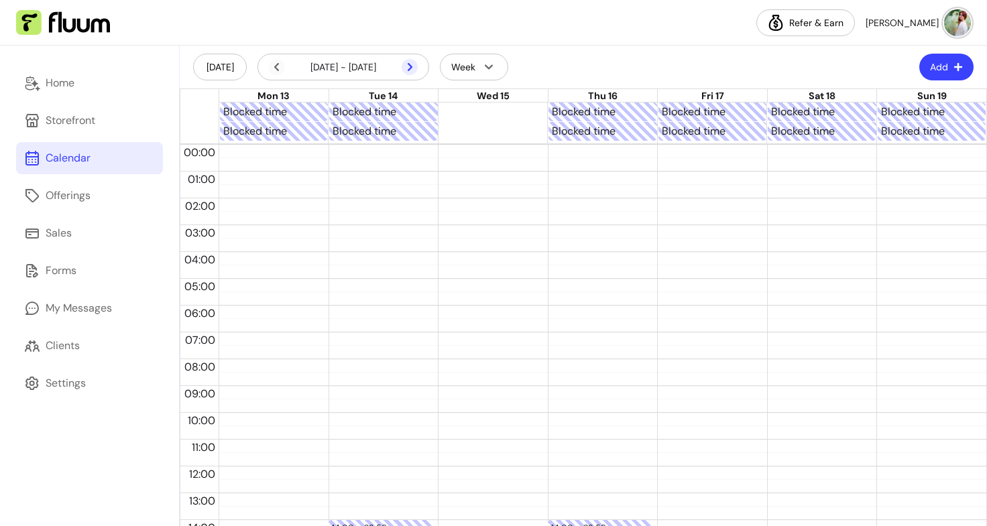
click at [412, 67] on icon at bounding box center [338, 84] width 227 height 191
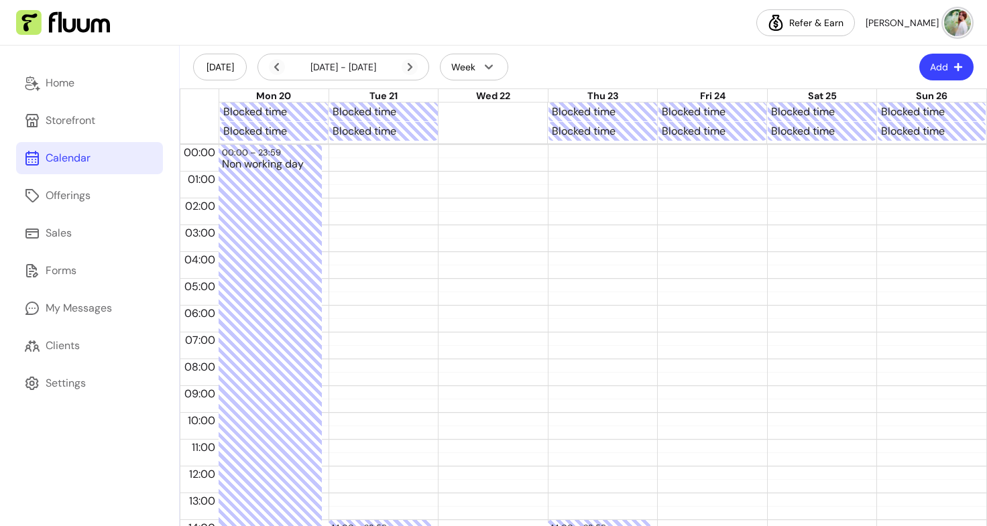
click at [412, 67] on icon at bounding box center [338, 84] width 227 height 191
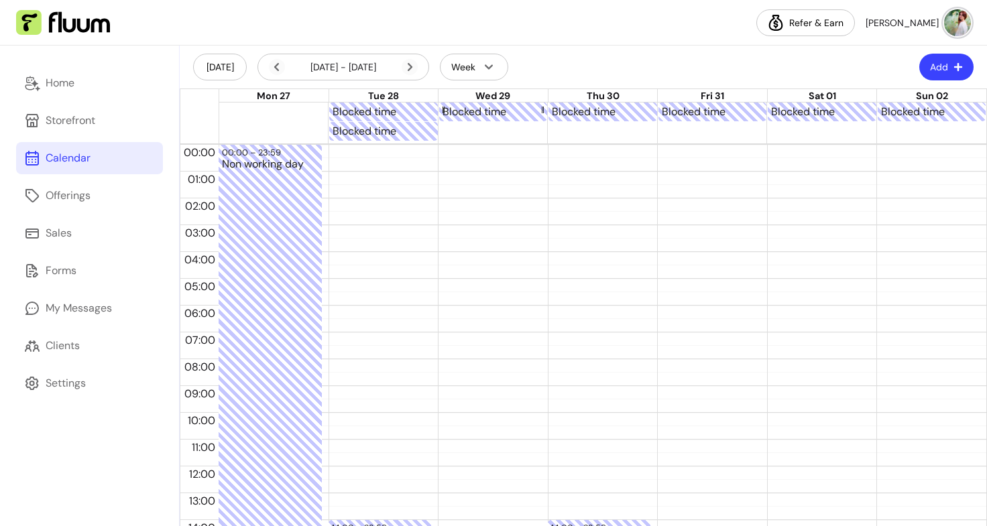
click at [489, 115] on div "Blocked time" at bounding box center [492, 112] width 101 height 16
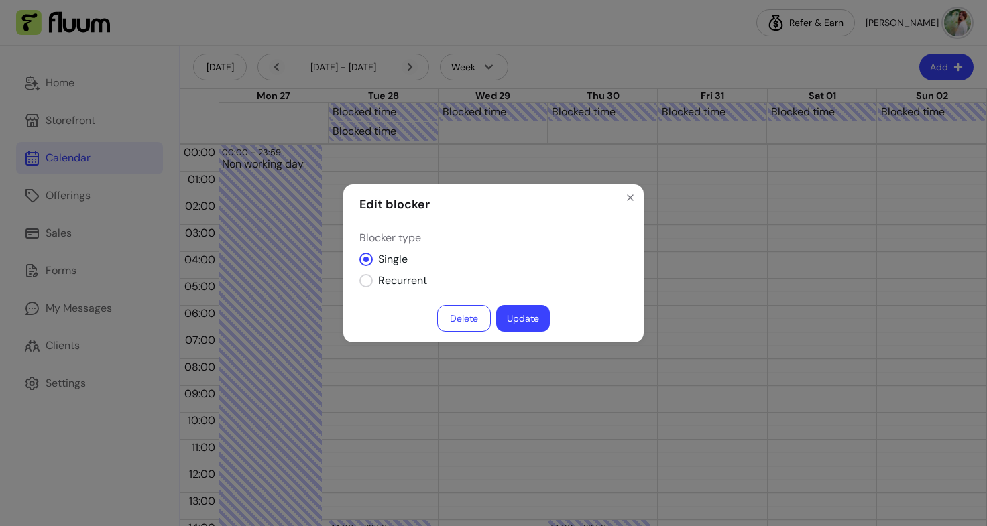
click at [460, 318] on button "Delete" at bounding box center [464, 318] width 54 height 27
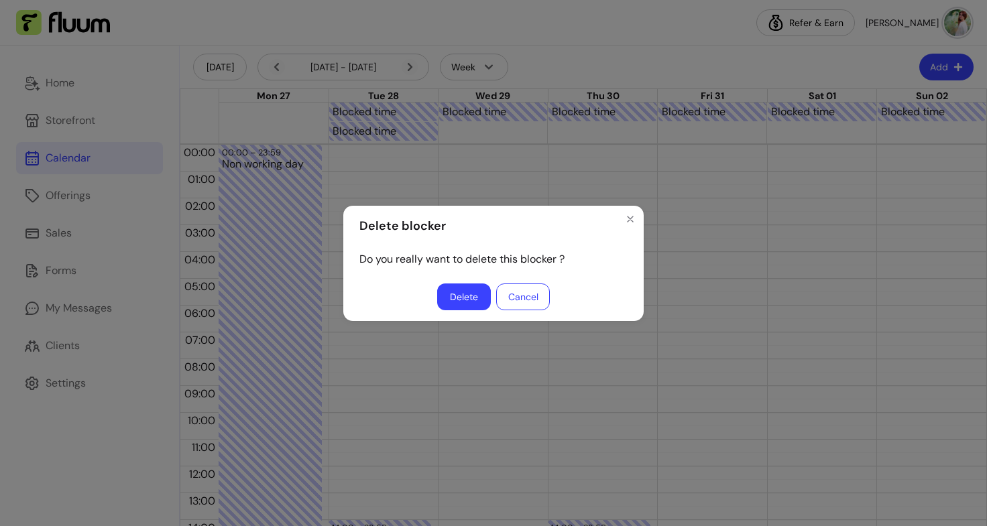
click at [468, 306] on button "Delete" at bounding box center [464, 297] width 54 height 27
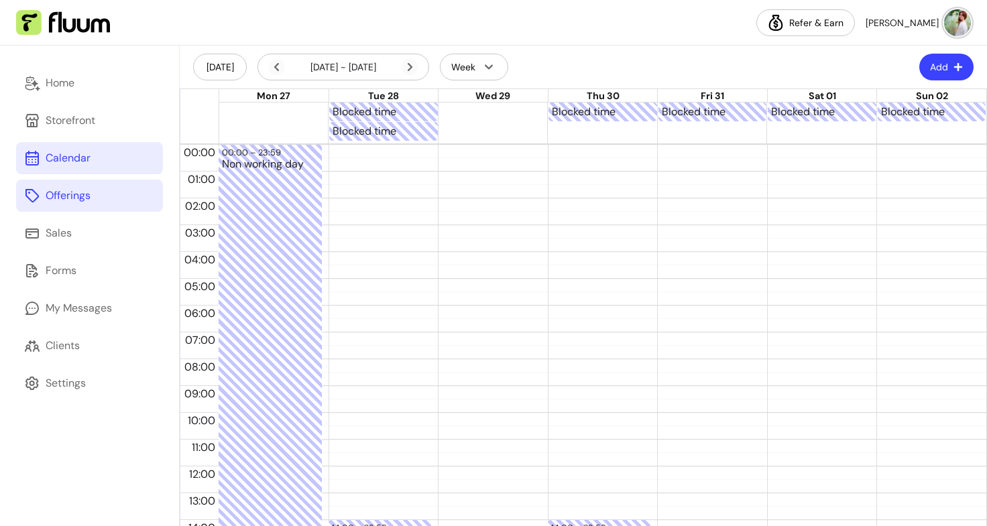
click at [99, 184] on link "Offerings" at bounding box center [89, 196] width 147 height 32
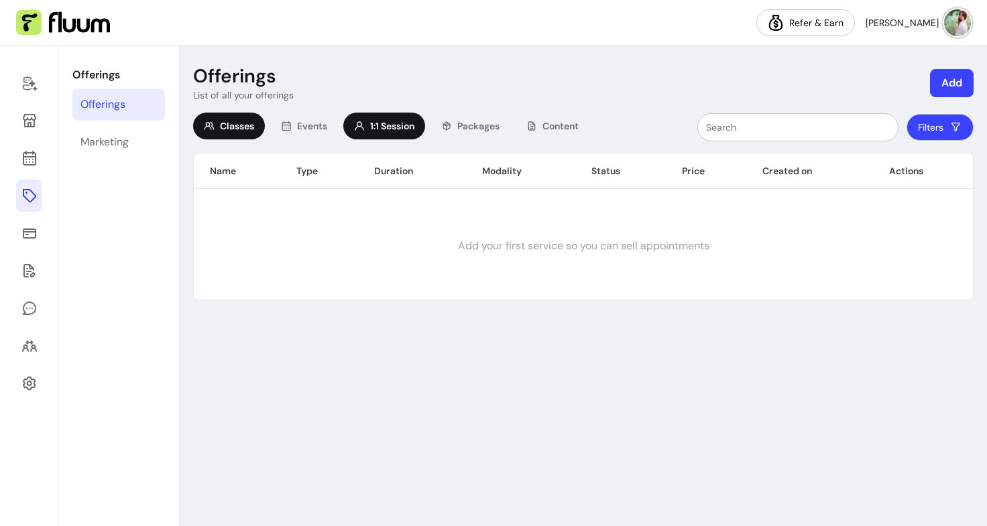
click at [407, 121] on span "1:1 Session" at bounding box center [392, 125] width 44 height 13
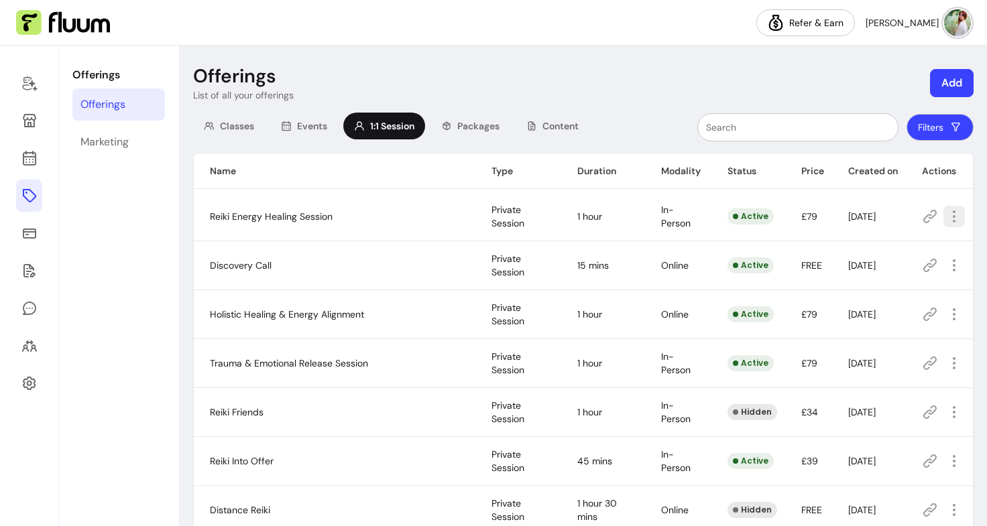
click at [946, 223] on icon "button" at bounding box center [954, 216] width 16 height 16
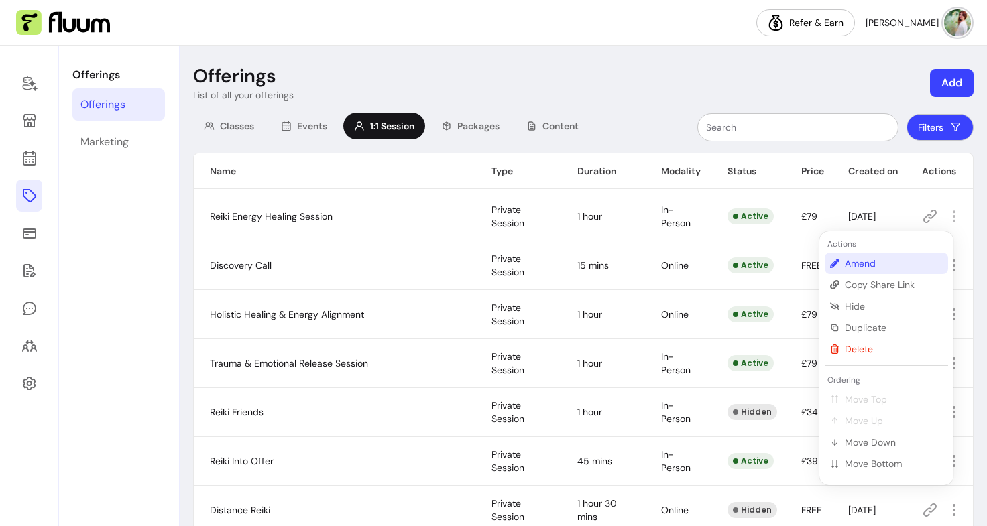
click at [877, 259] on span "Amend" at bounding box center [894, 263] width 98 height 13
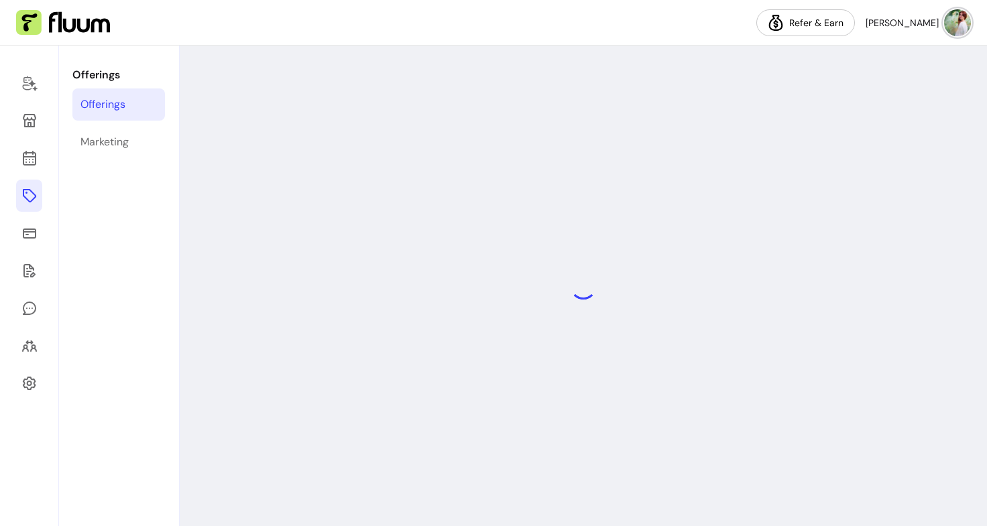
select select "**"
select select "***"
select select "**********"
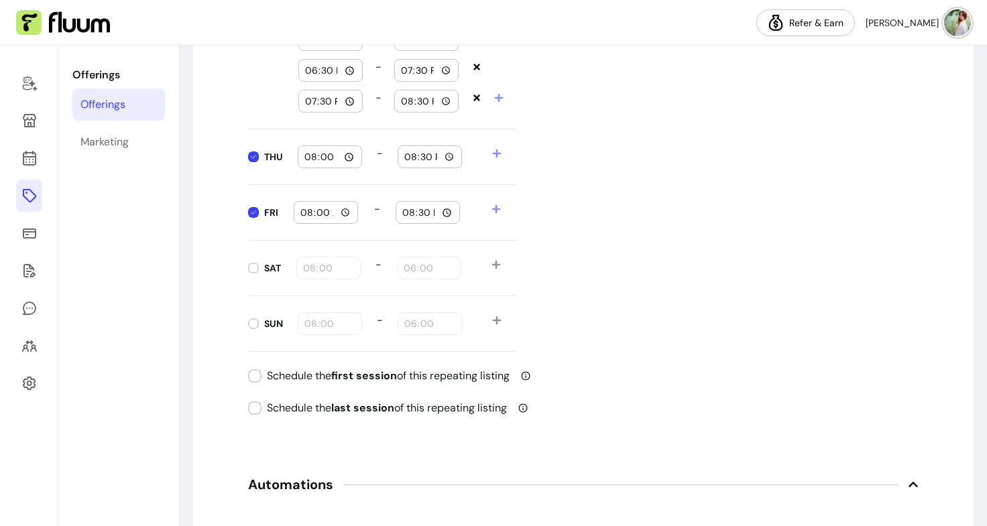
scroll to position [1856, 0]
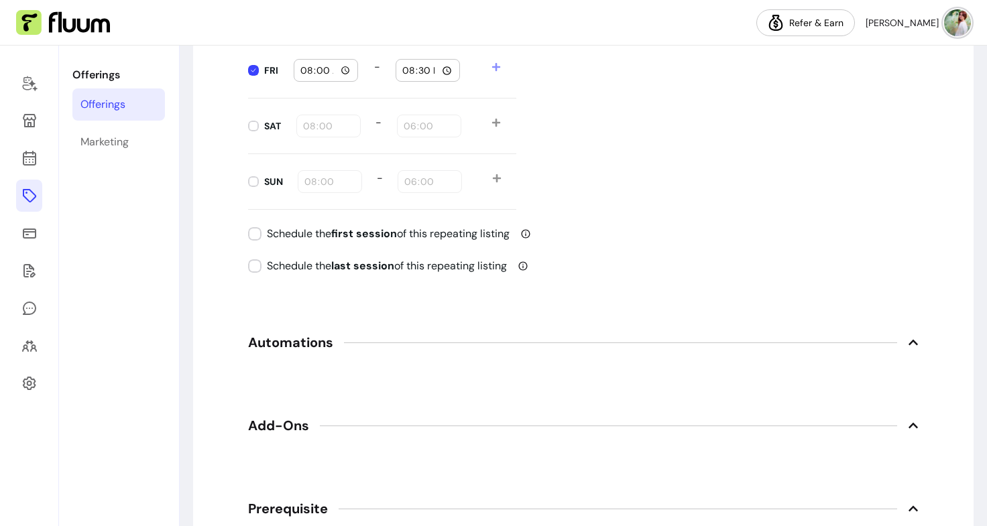
click at [381, 338] on span "Automations" at bounding box center [583, 342] width 670 height 29
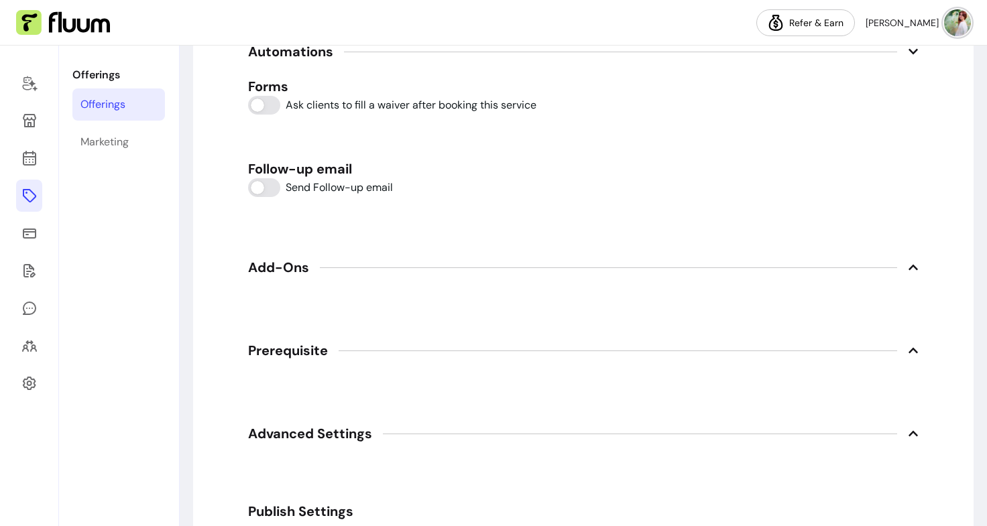
scroll to position [2151, 0]
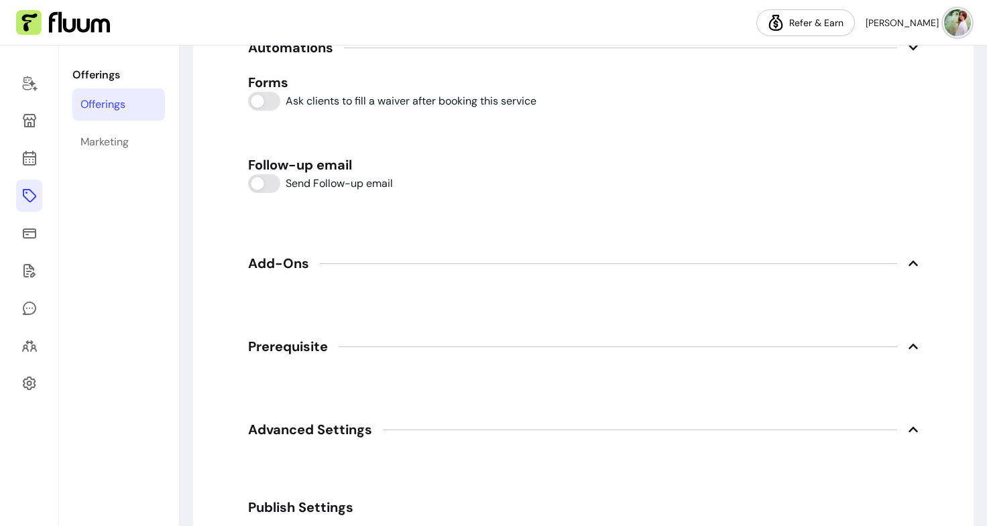
click at [314, 250] on span "Add-Ons" at bounding box center [583, 263] width 670 height 29
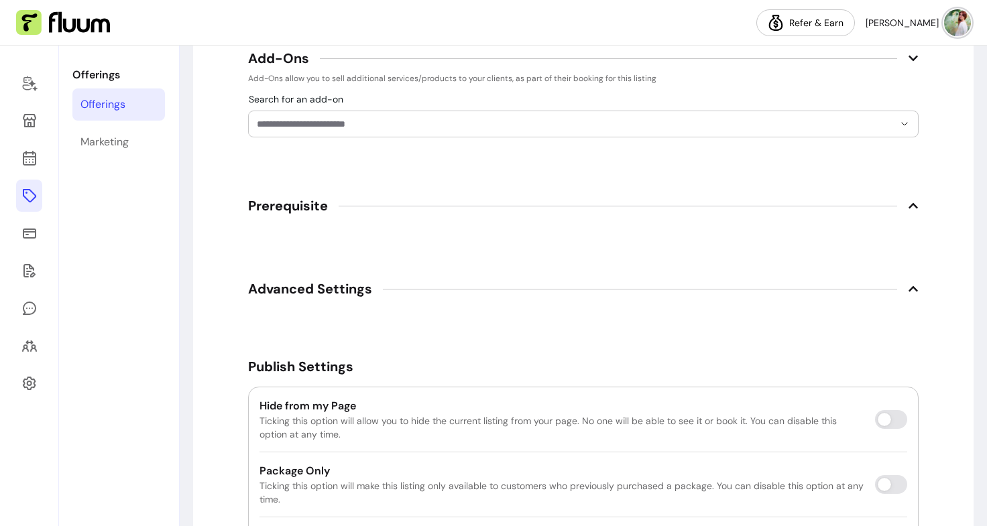
scroll to position [2357, 0]
click at [324, 298] on span "Advanced Settings" at bounding box center [583, 287] width 670 height 29
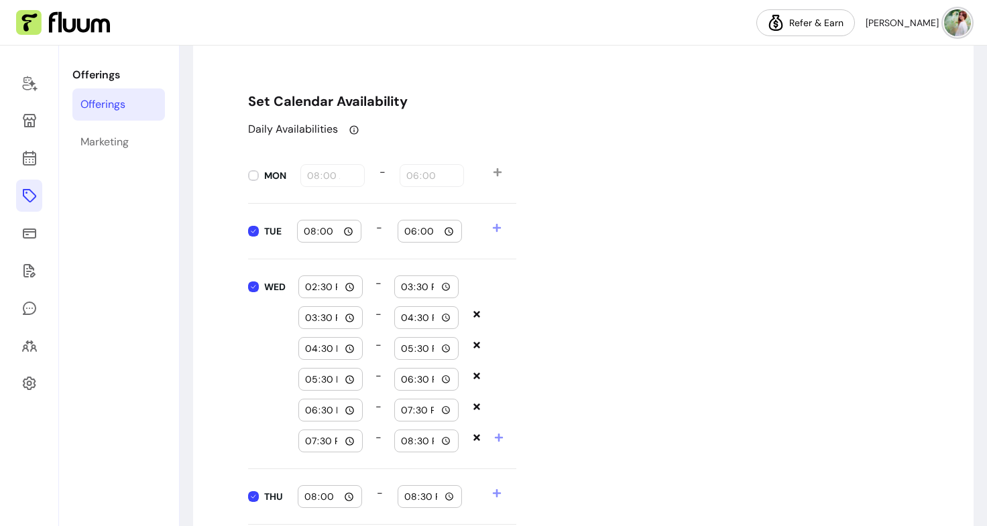
scroll to position [1373, 0]
click at [35, 120] on icon at bounding box center [29, 120] width 13 height 13
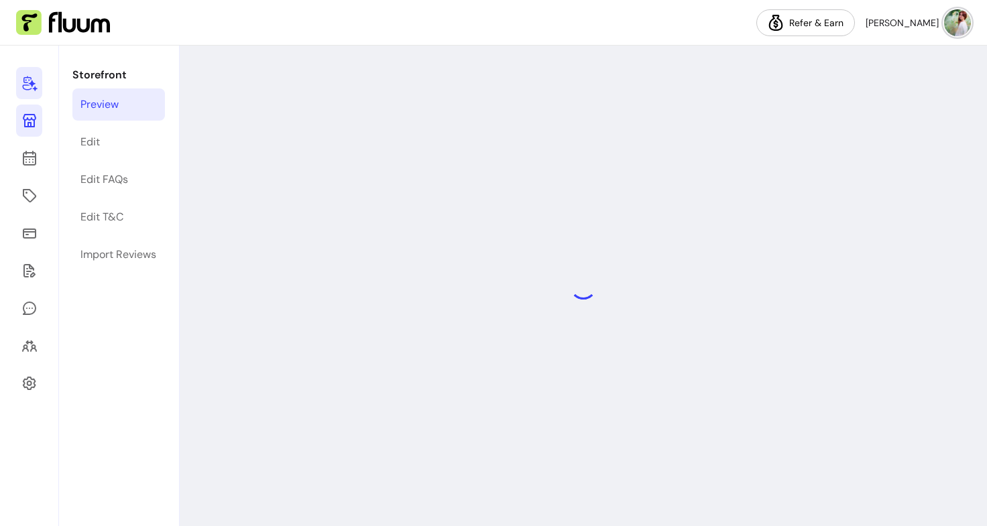
click at [30, 86] on icon at bounding box center [29, 83] width 16 height 16
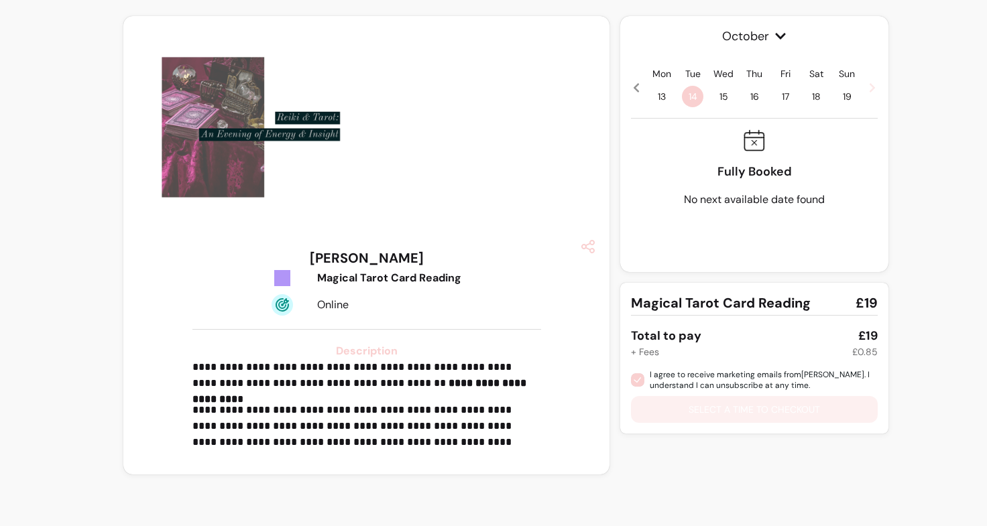
click at [867, 90] on icon at bounding box center [872, 87] width 11 height 11
click at [863, 86] on div "Mon 20 Tue 21 Wed 22 Thu 23 Fri 24 Sat 25 Sun 26" at bounding box center [754, 87] width 247 height 40
click at [869, 87] on icon at bounding box center [872, 87] width 11 height 11
click at [726, 97] on span "29" at bounding box center [723, 96] width 21 height 21
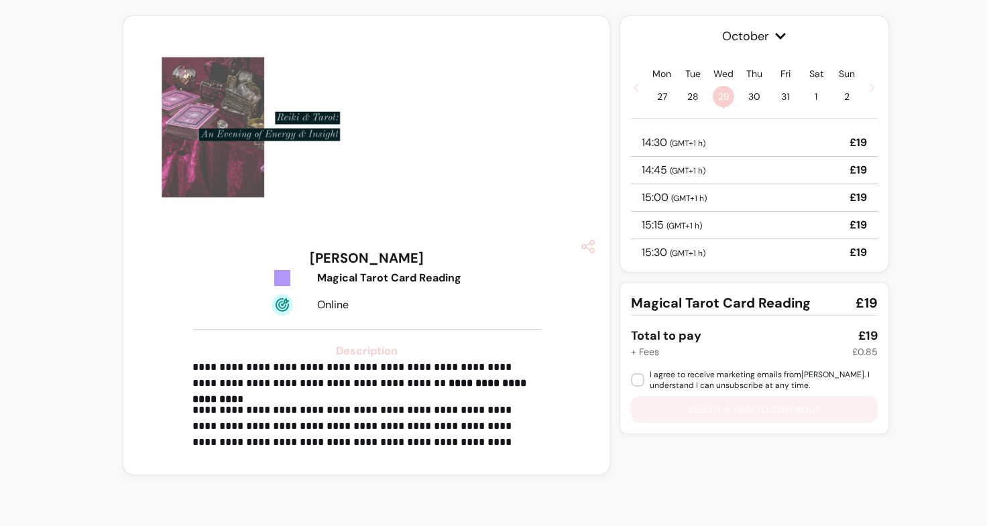
click at [713, 170] on div "14:45 ( GMT+1 h ) £19" at bounding box center [754, 170] width 247 height 27
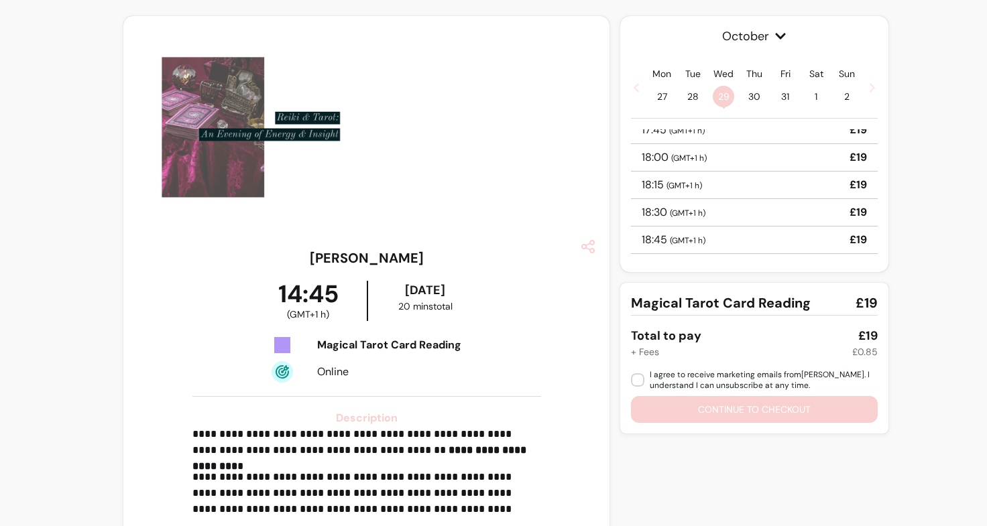
scroll to position [500, 0]
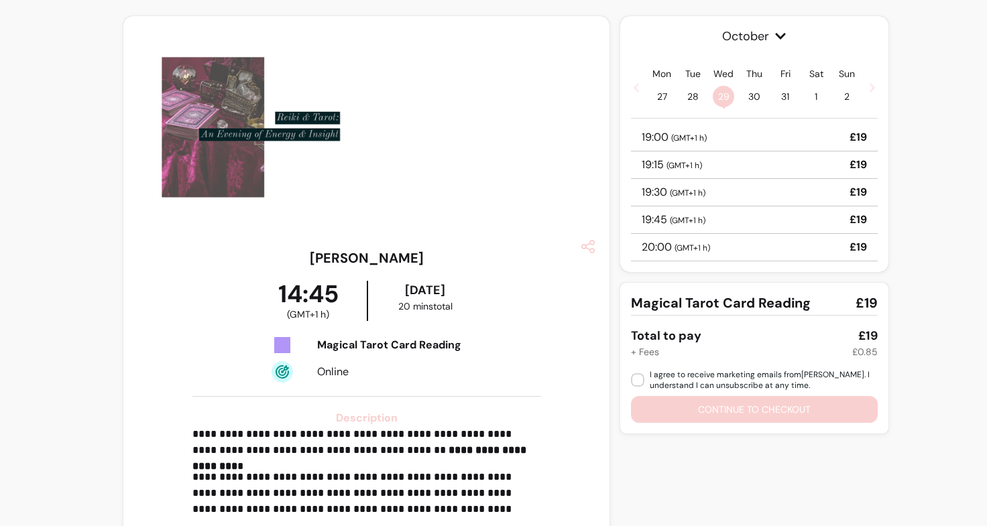
click at [918, 192] on div "**********" at bounding box center [493, 276] width 987 height 552
click at [925, 208] on div "**********" at bounding box center [493, 276] width 987 height 552
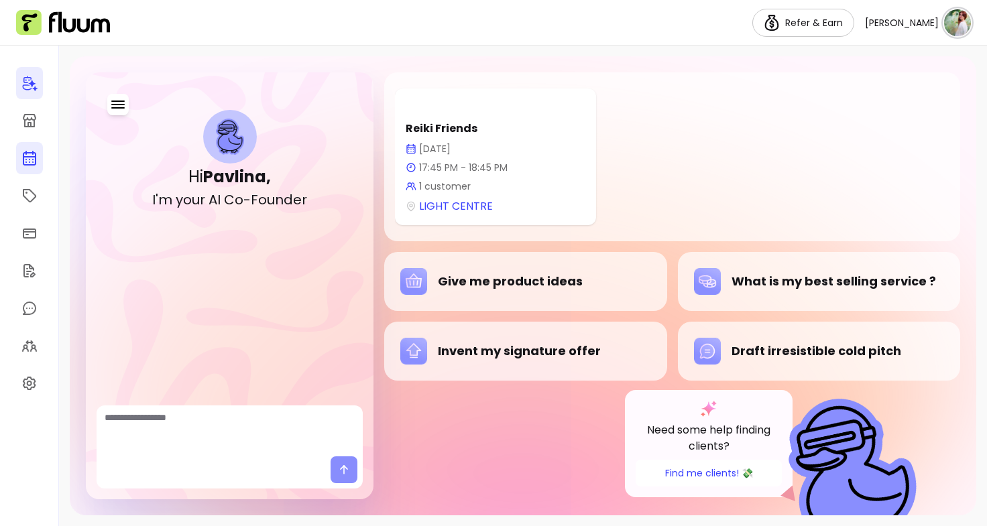
click at [27, 161] on icon at bounding box center [29, 158] width 16 height 16
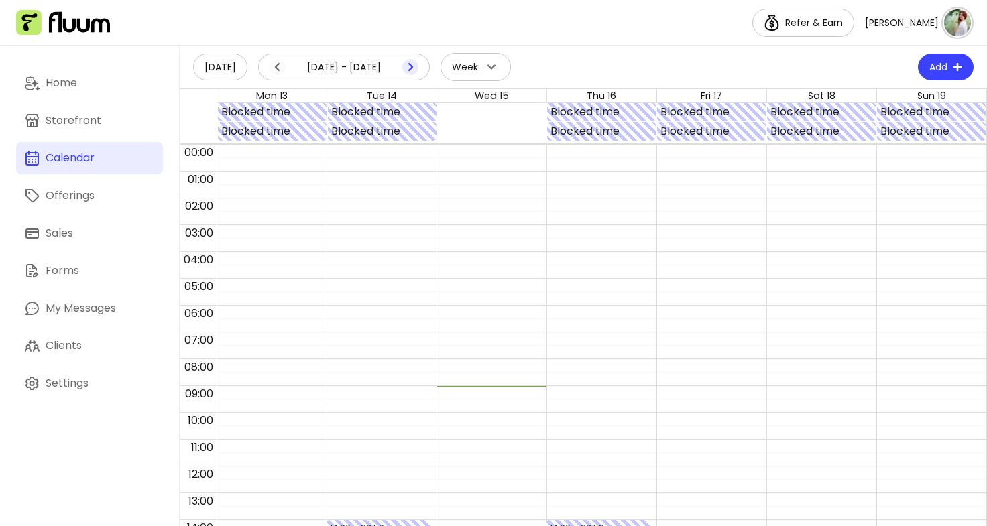
click at [404, 66] on icon at bounding box center [410, 67] width 16 height 16
